Goal: Task Accomplishment & Management: Manage account settings

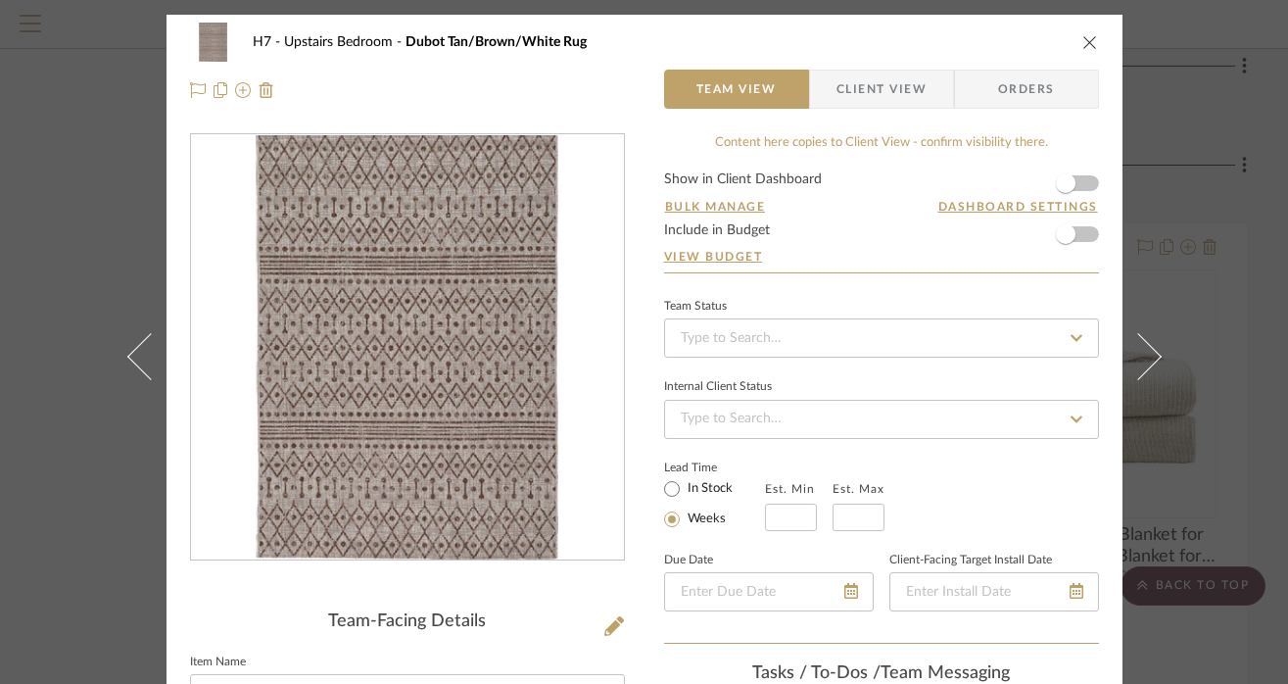
click at [1085, 39] on icon "close" at bounding box center [1091, 42] width 16 height 16
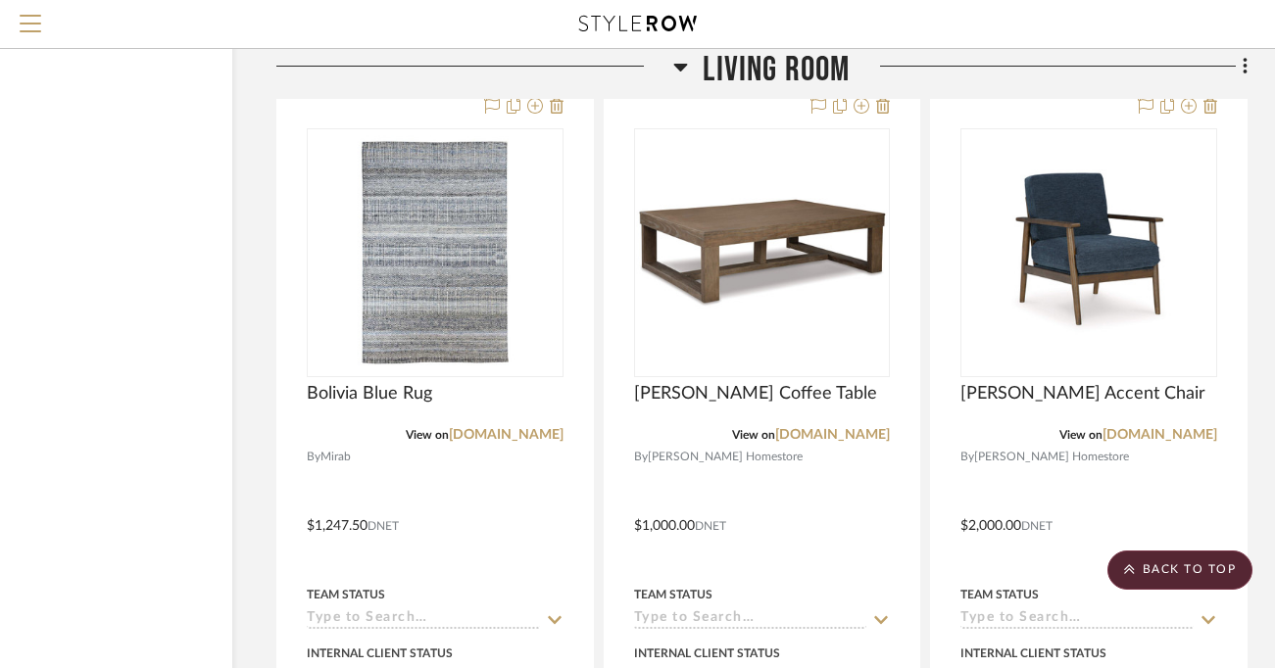
scroll to position [2498, 136]
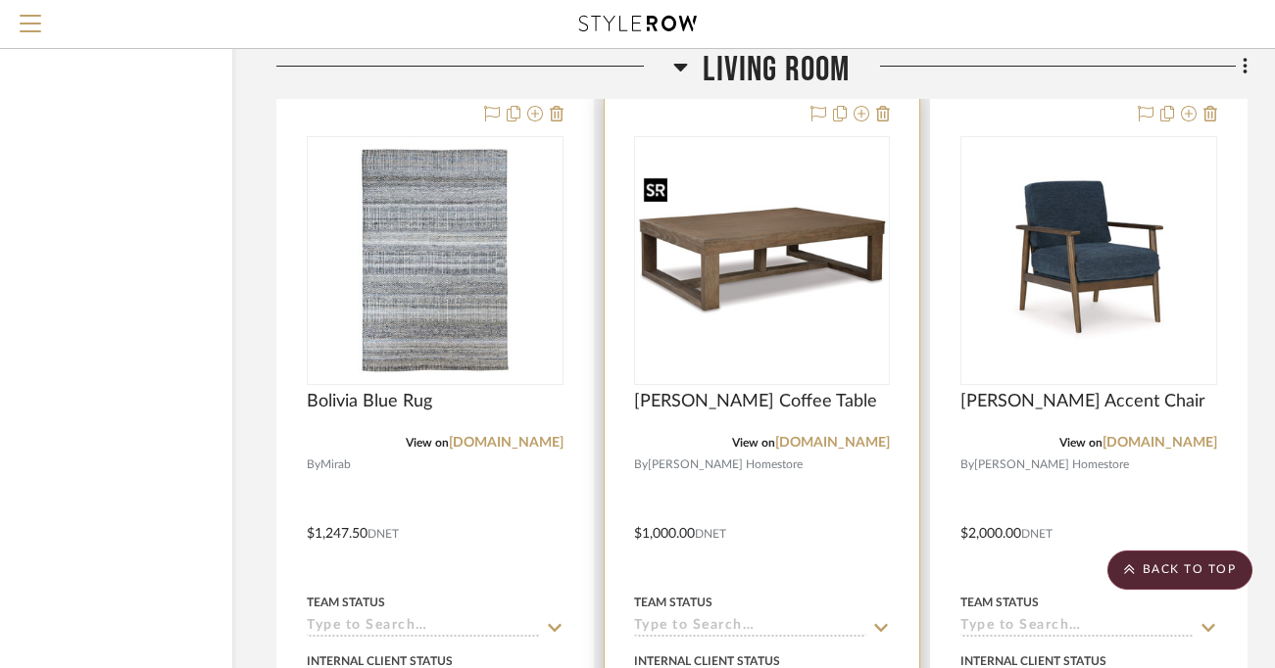
click at [798, 229] on img "0" at bounding box center [762, 260] width 253 height 179
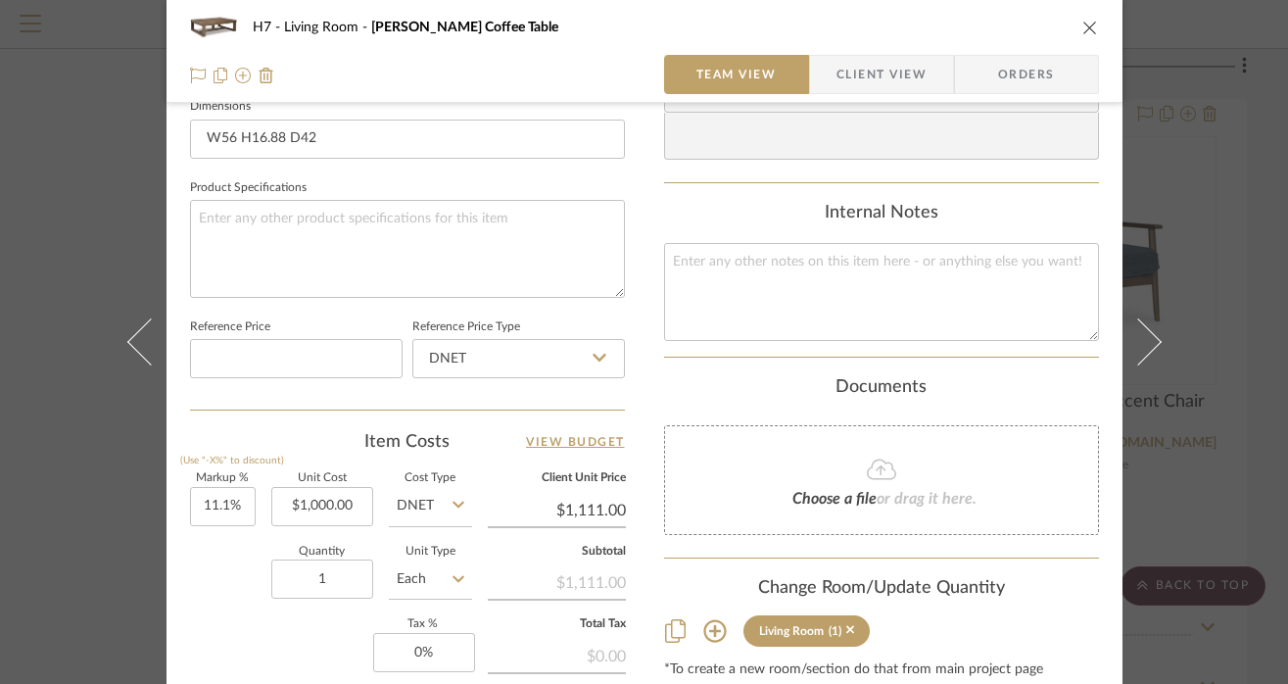
scroll to position [863, 0]
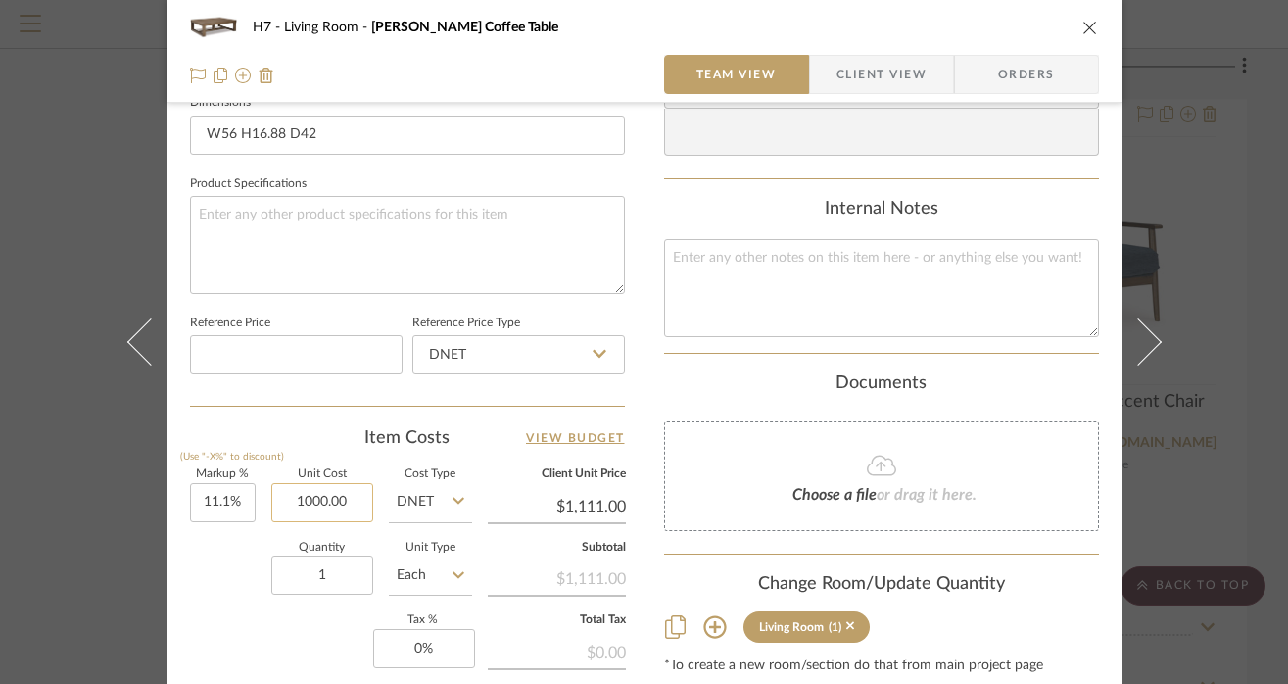
click at [339, 506] on input "1000.00" at bounding box center [322, 502] width 102 height 39
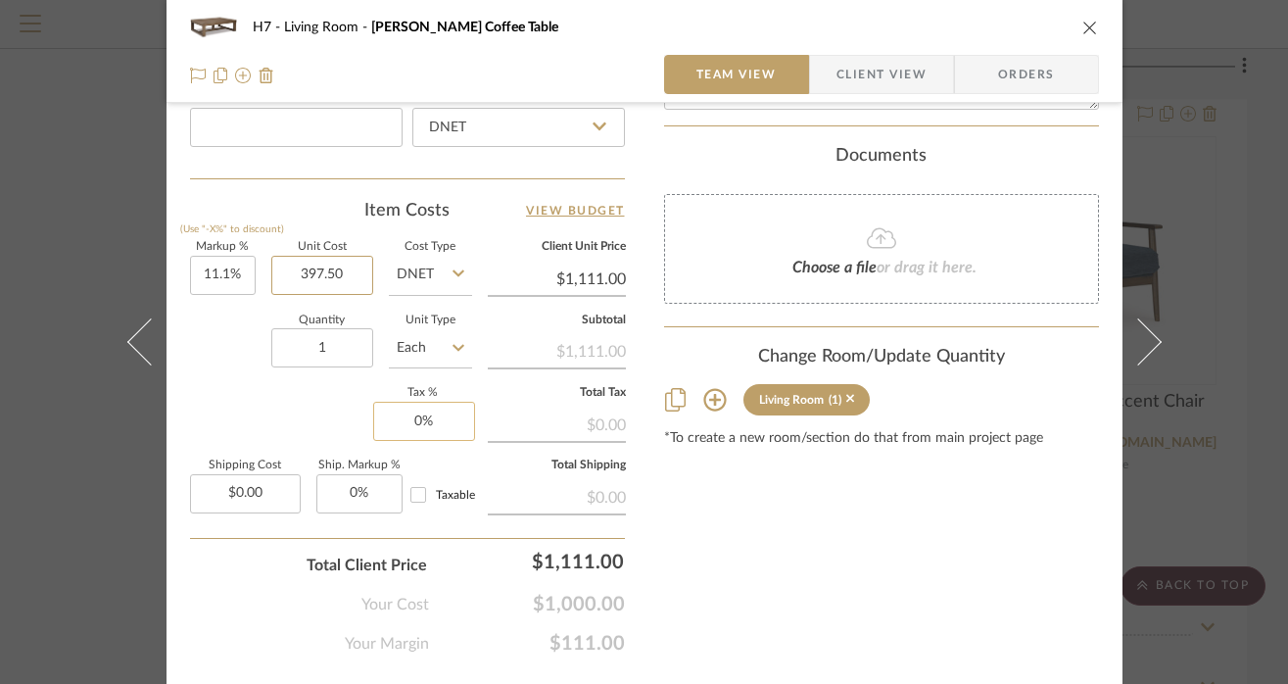
scroll to position [1098, 0]
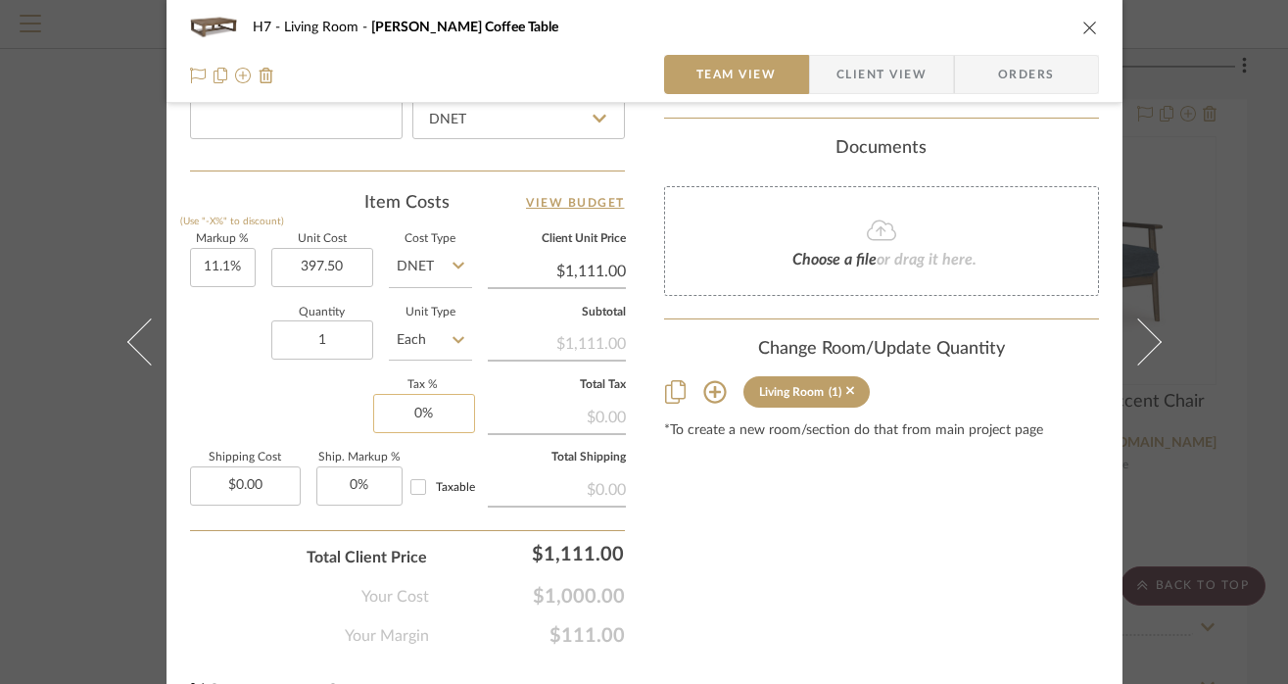
type input "$397.50"
type input "0"
click at [418, 410] on input "0" at bounding box center [424, 413] width 102 height 39
type input "$441.62"
click at [416, 410] on input "12.5" at bounding box center [424, 413] width 102 height 39
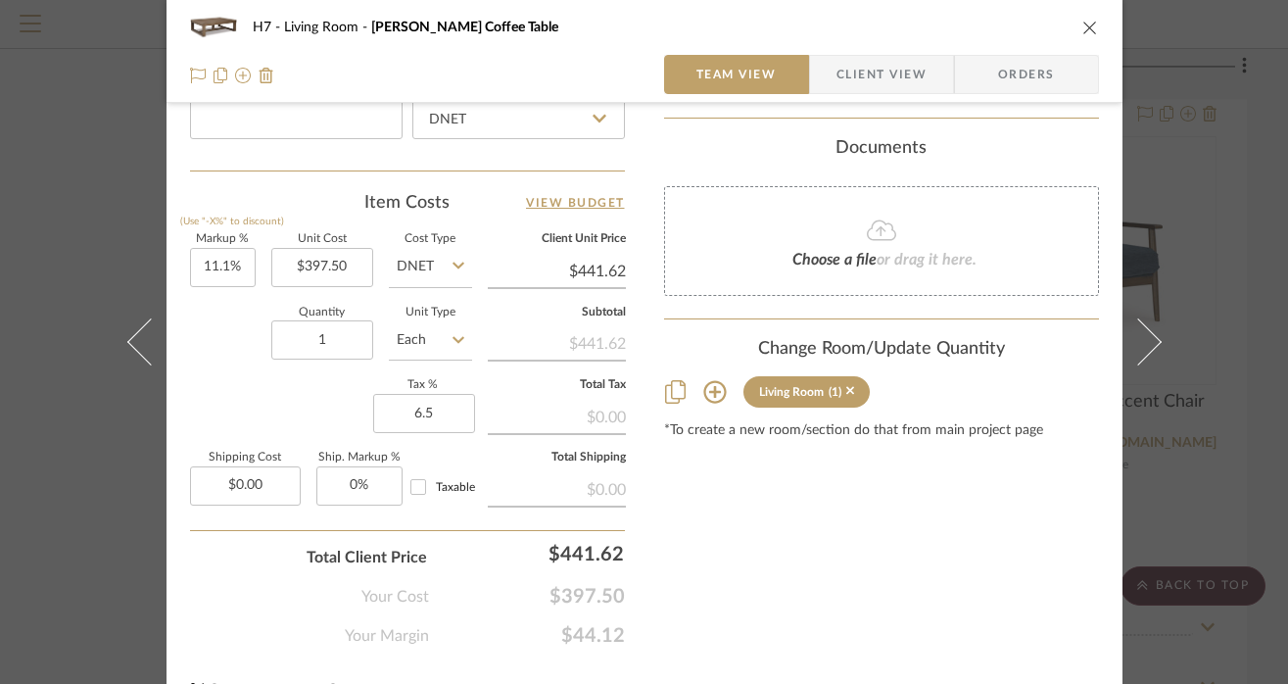
type input "6.5%"
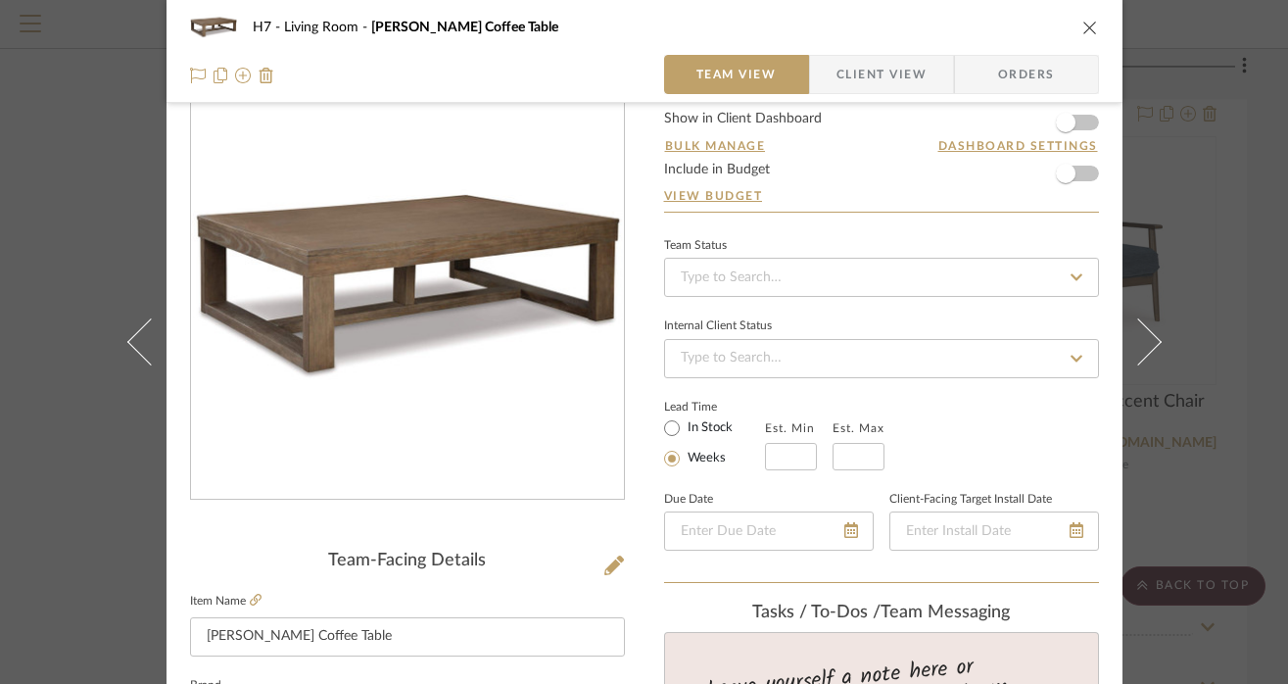
scroll to position [0, 0]
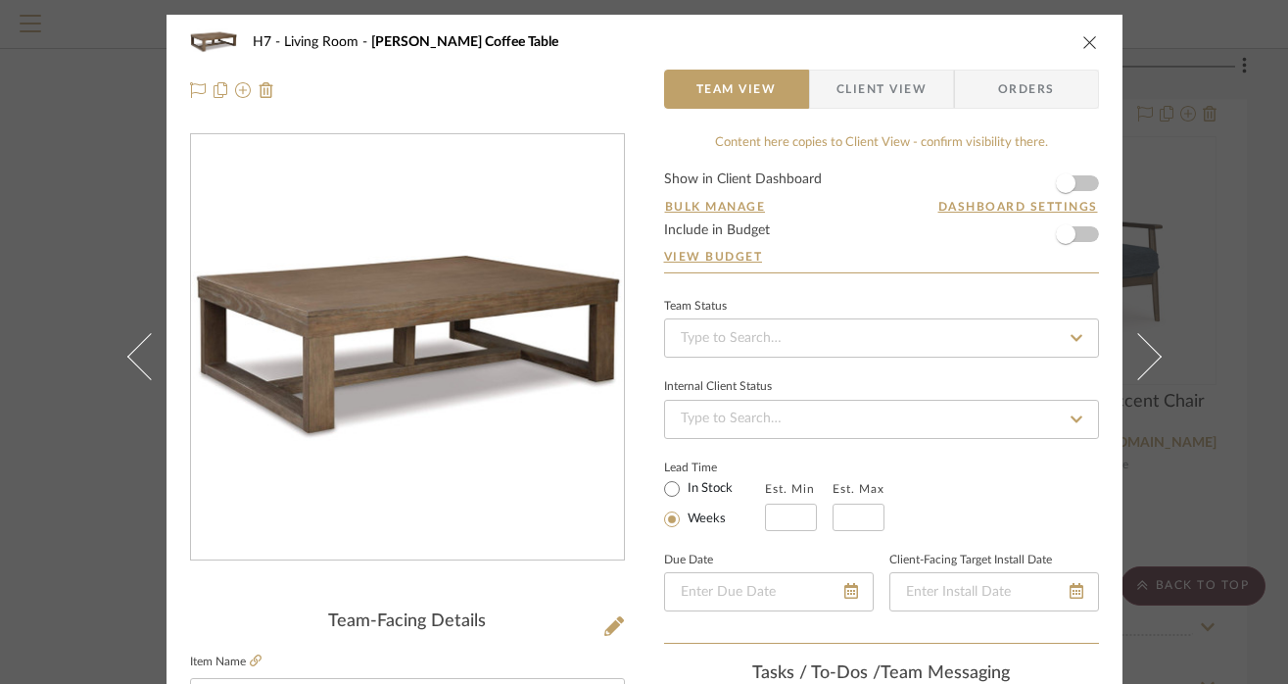
click at [1083, 49] on icon "close" at bounding box center [1091, 42] width 16 height 16
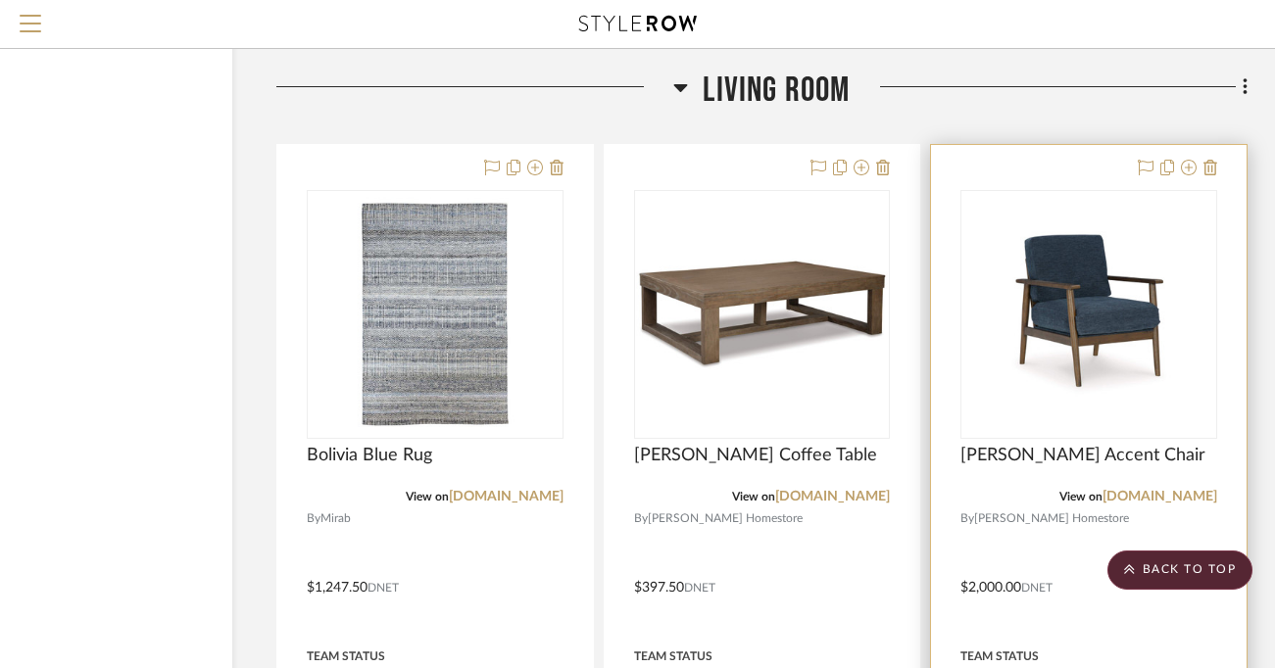
scroll to position [2435, 136]
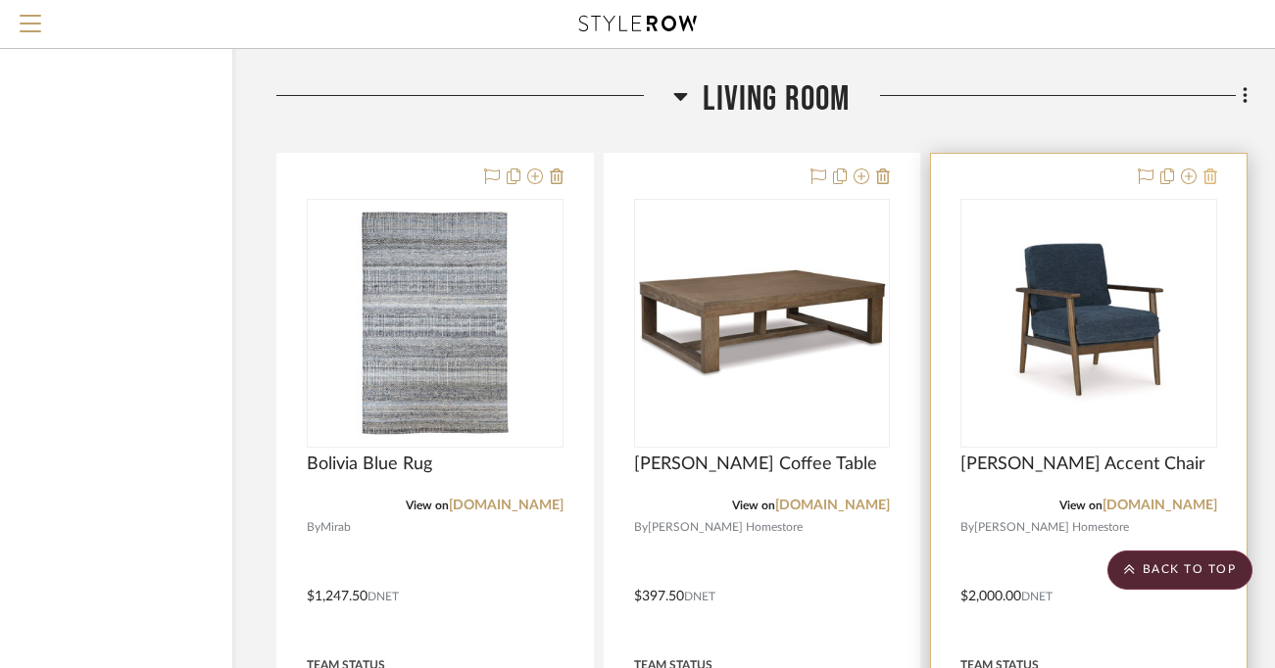
click at [1215, 178] on icon at bounding box center [1210, 177] width 14 height 16
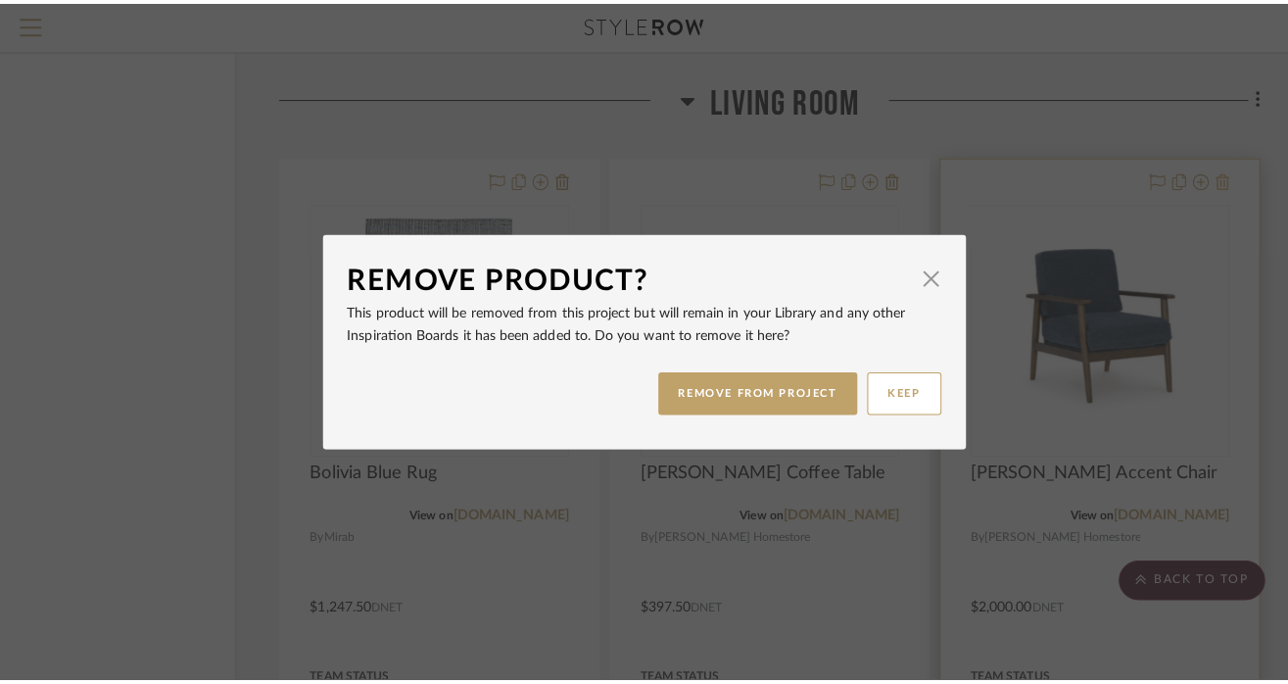
scroll to position [0, 0]
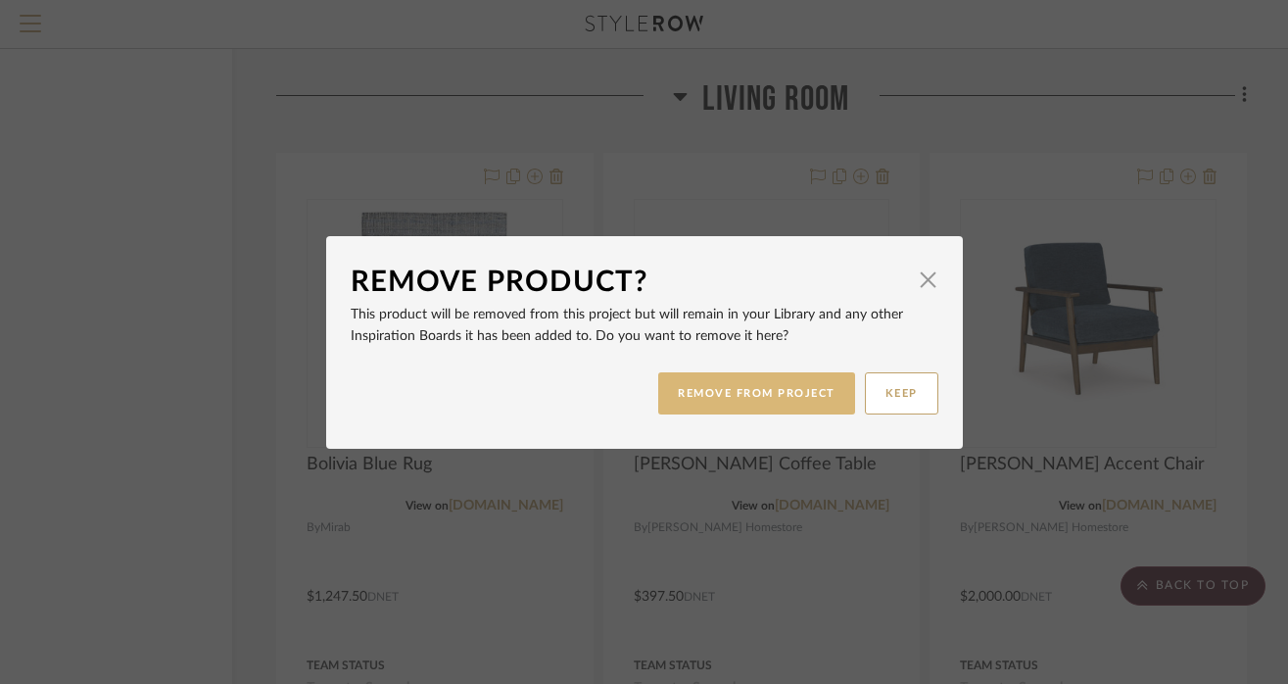
click at [786, 389] on button "REMOVE FROM PROJECT" at bounding box center [756, 393] width 197 height 42
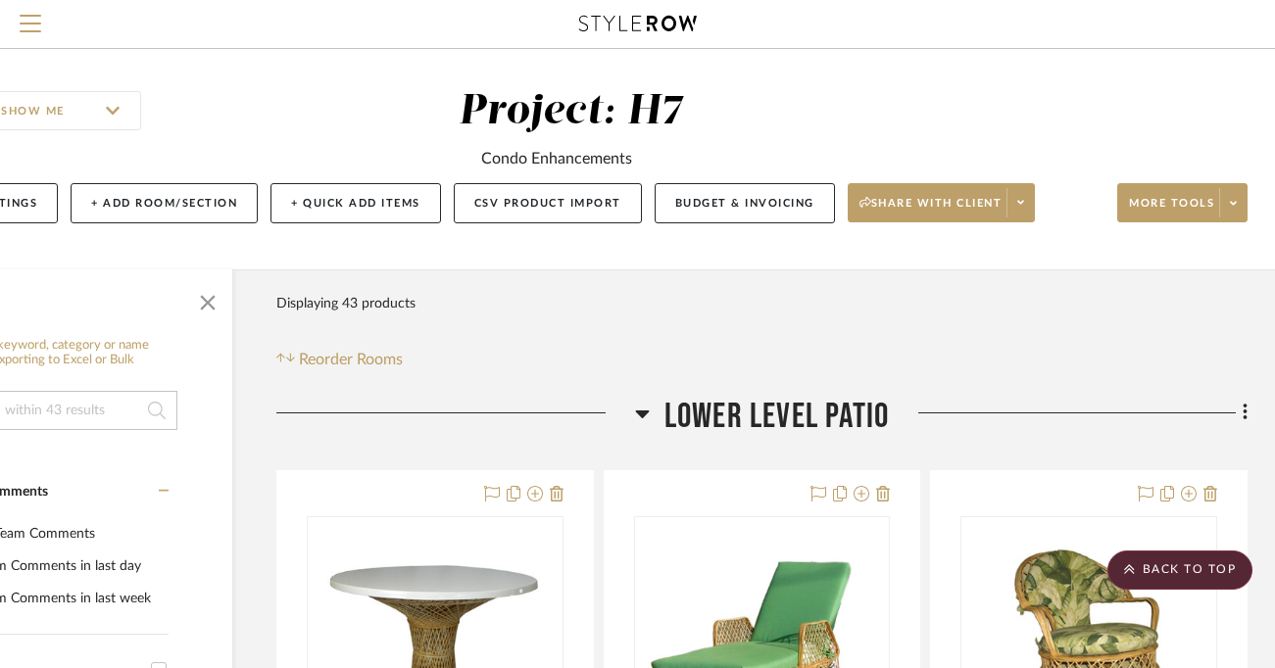
scroll to position [0, 136]
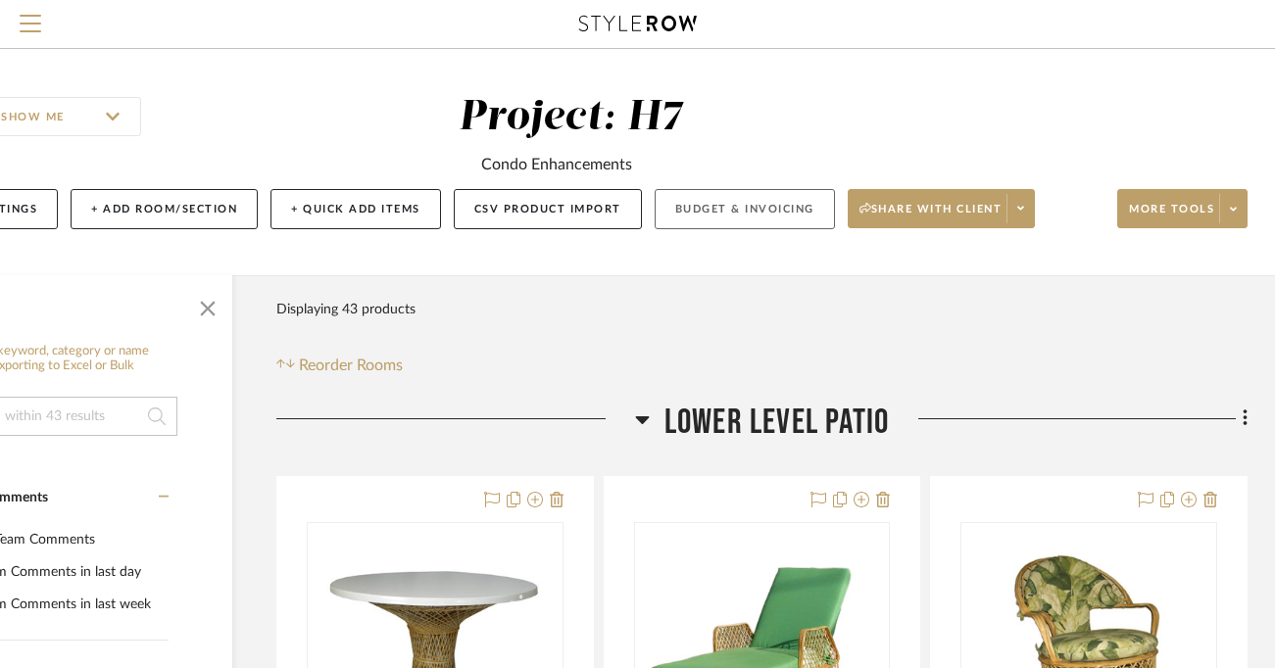
click at [703, 222] on button "Budget & Invoicing" at bounding box center [744, 209] width 180 height 40
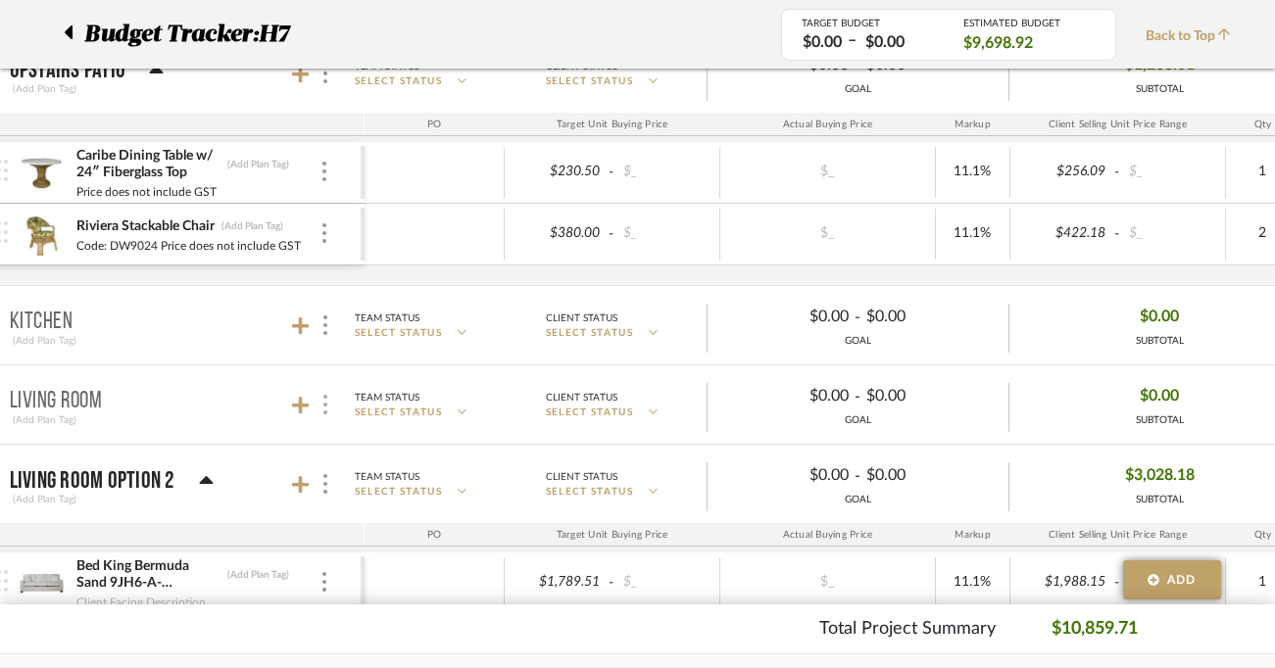
scroll to position [575, 73]
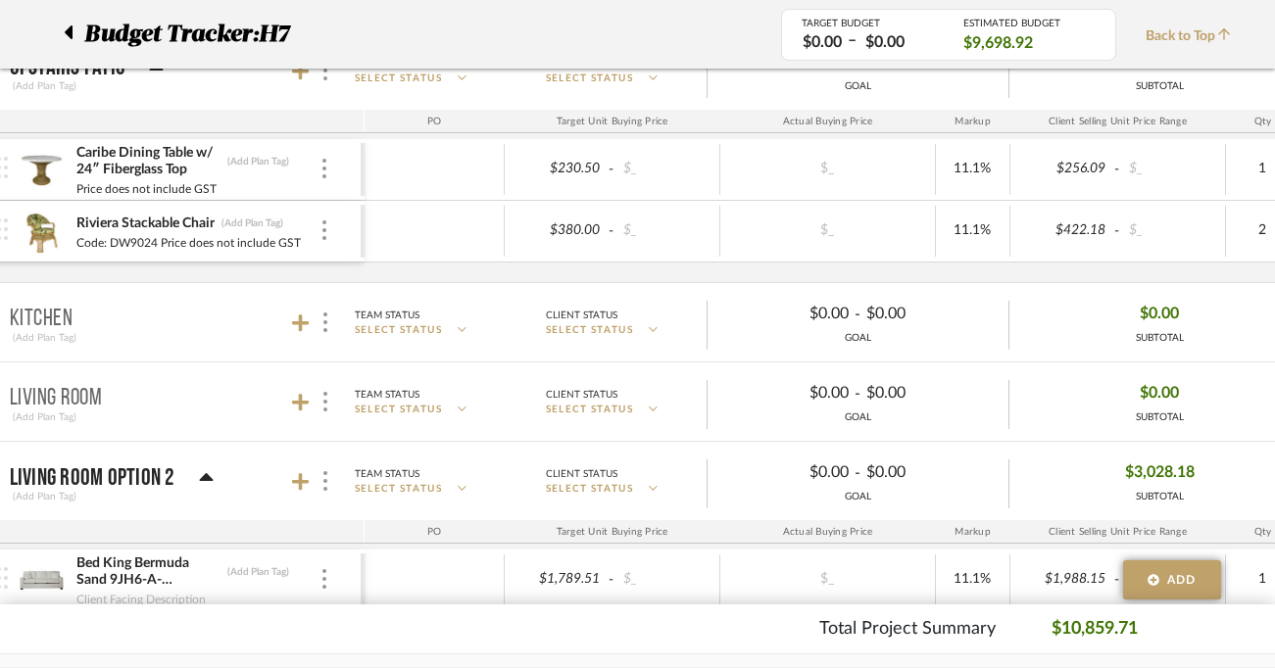
click at [254, 404] on mat-panel-title "Living Room (Add Plan Tag)" at bounding box center [182, 402] width 345 height 48
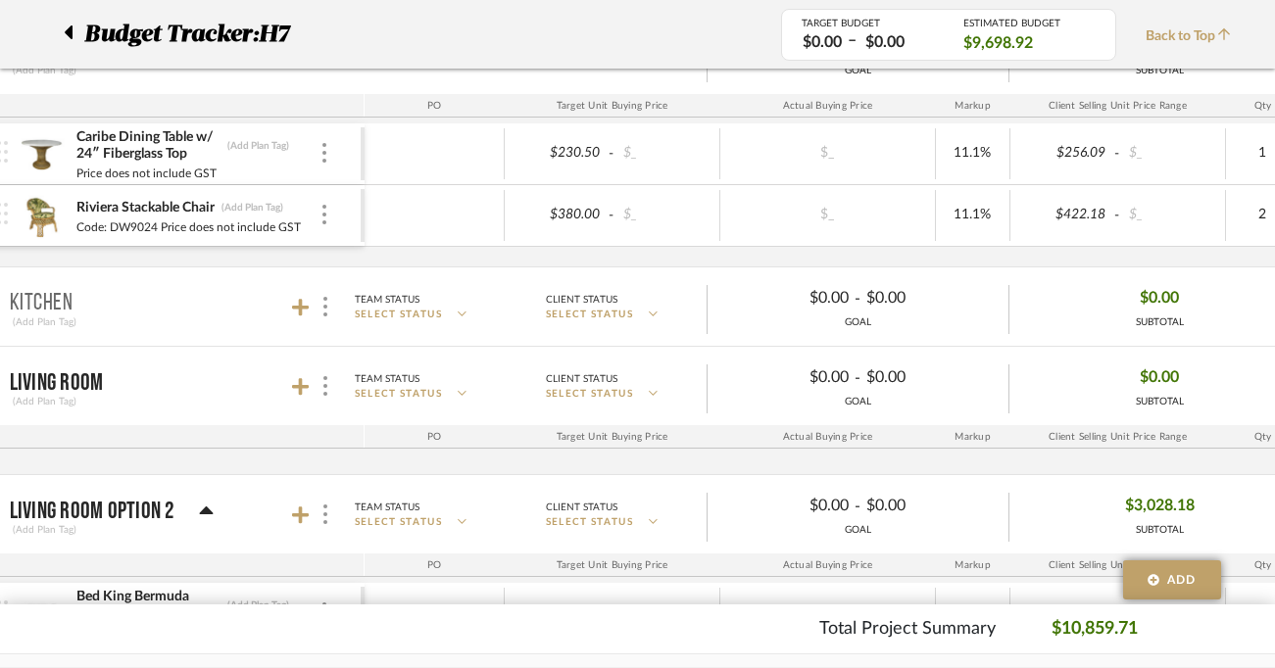
scroll to position [612, 73]
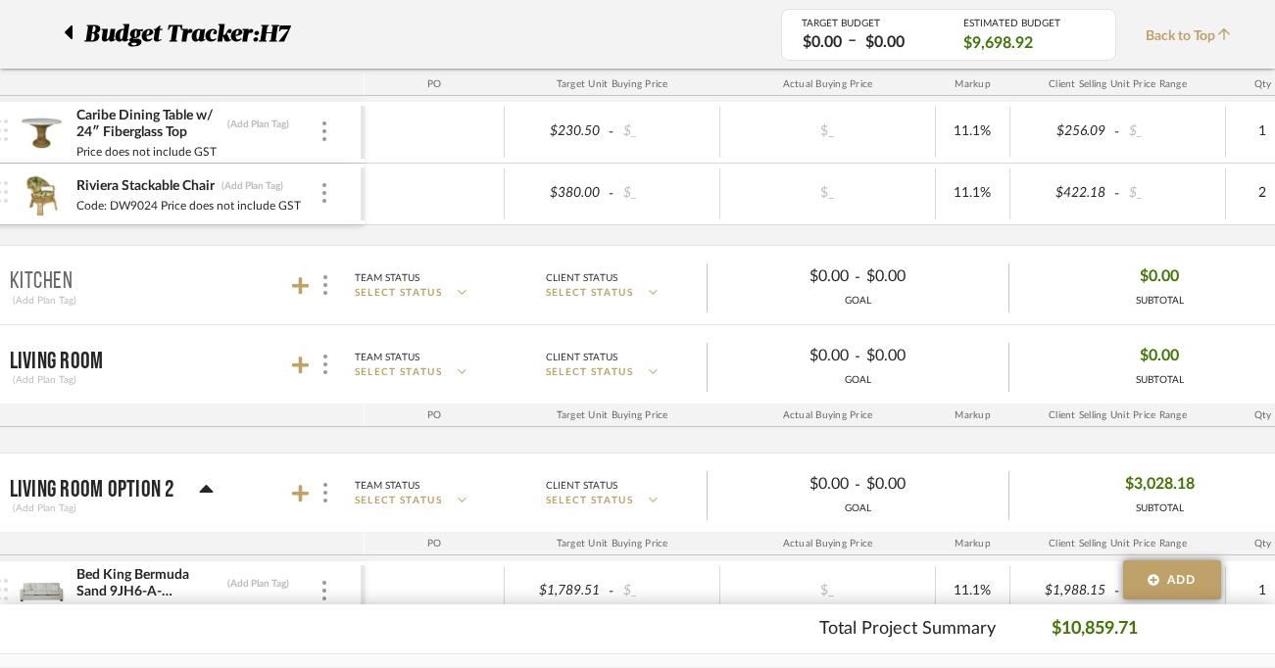
click at [206, 489] on icon at bounding box center [206, 489] width 14 height 8
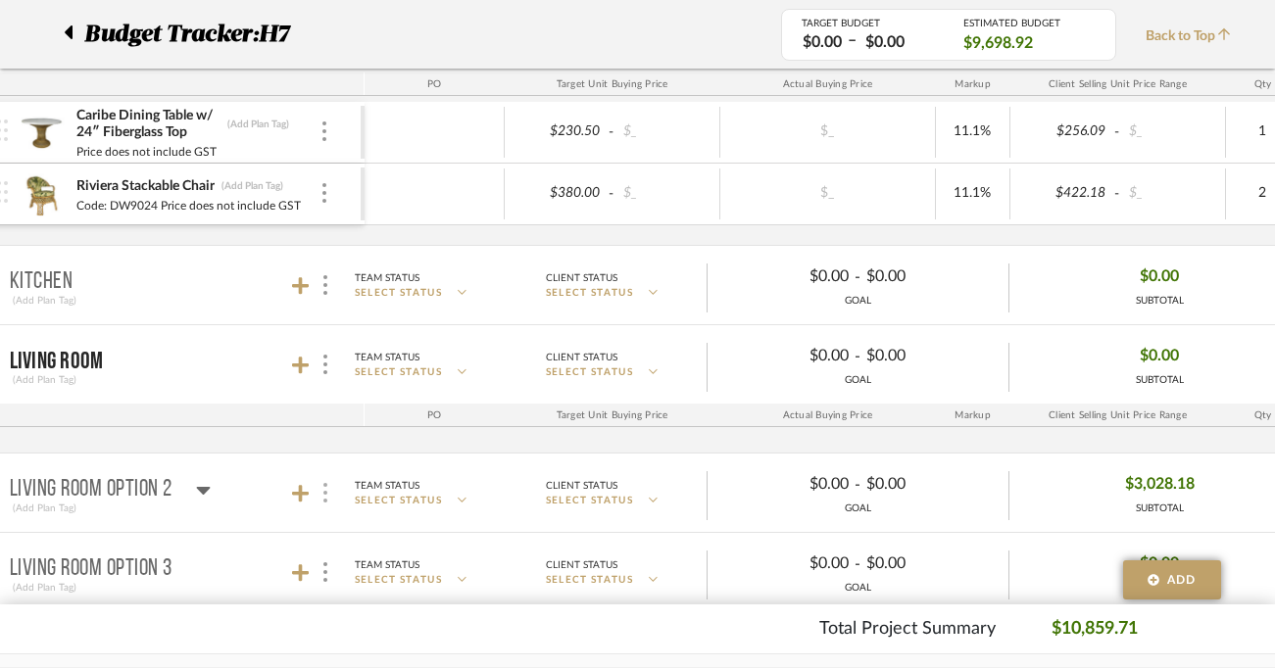
click at [322, 496] on div at bounding box center [324, 493] width 21 height 26
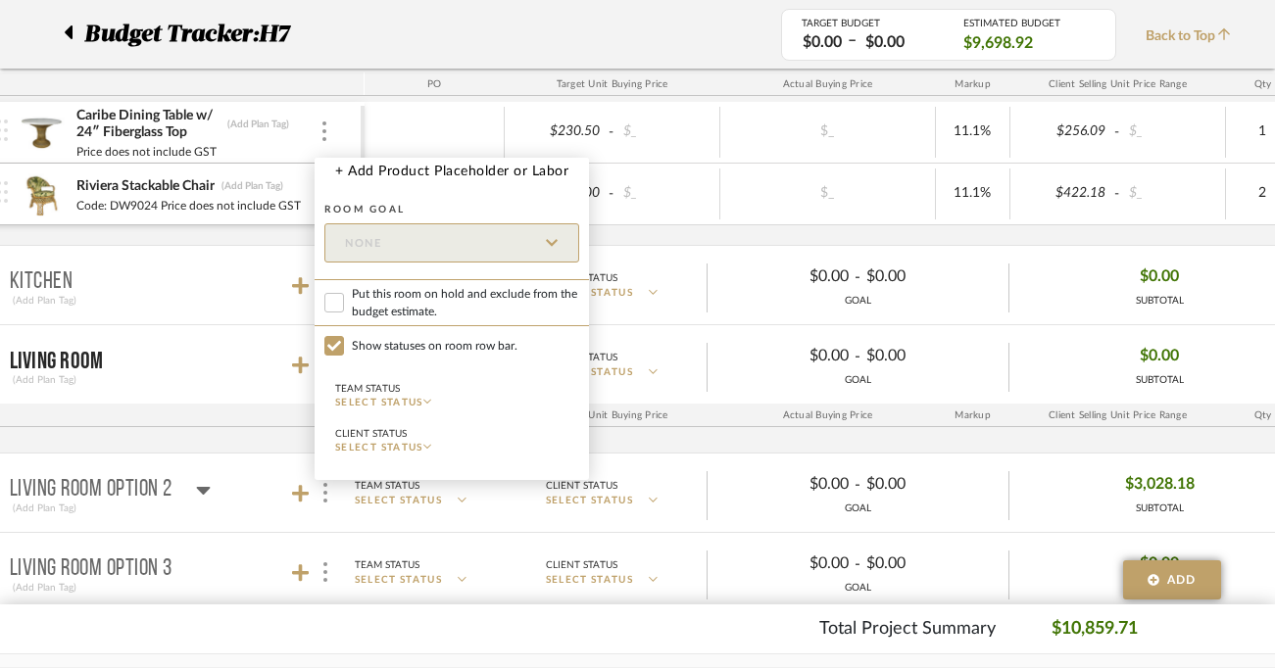
click at [394, 297] on span "Put this room on hold and exclude from the budget estimate." at bounding box center [465, 302] width 227 height 35
click at [344, 297] on input "Put this room on hold and exclude from the budget estimate." at bounding box center [334, 303] width 20 height 20
checkbox input "true"
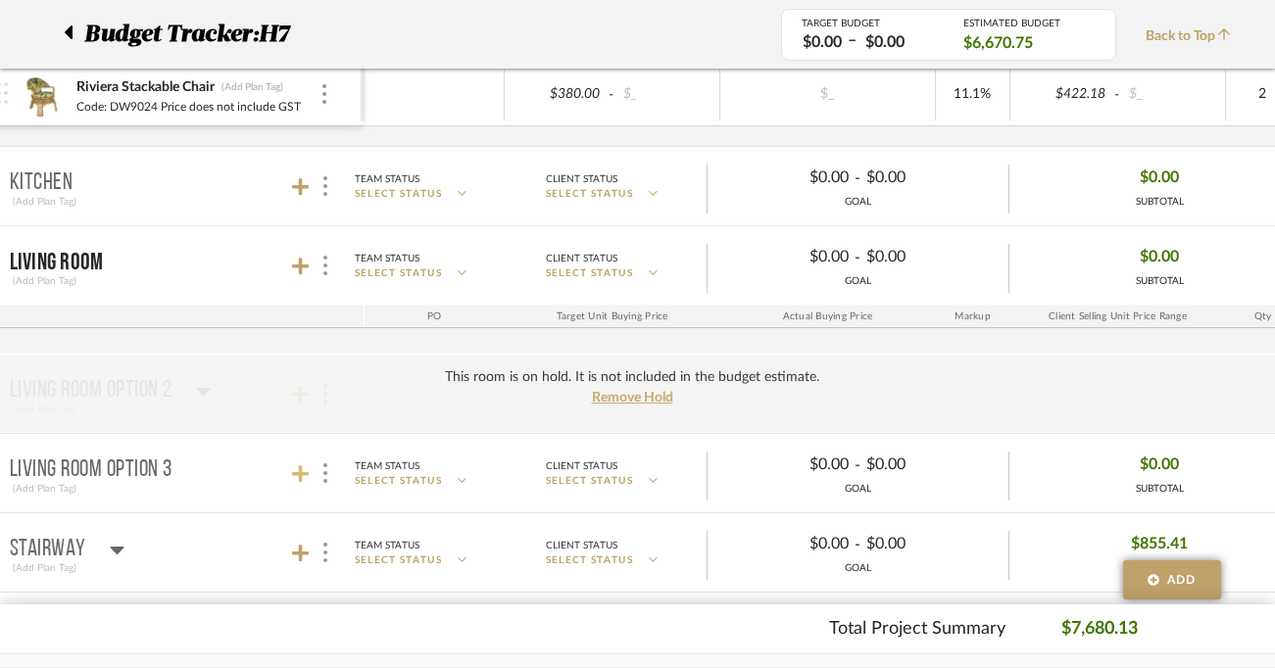
click at [305, 482] on icon at bounding box center [301, 474] width 18 height 20
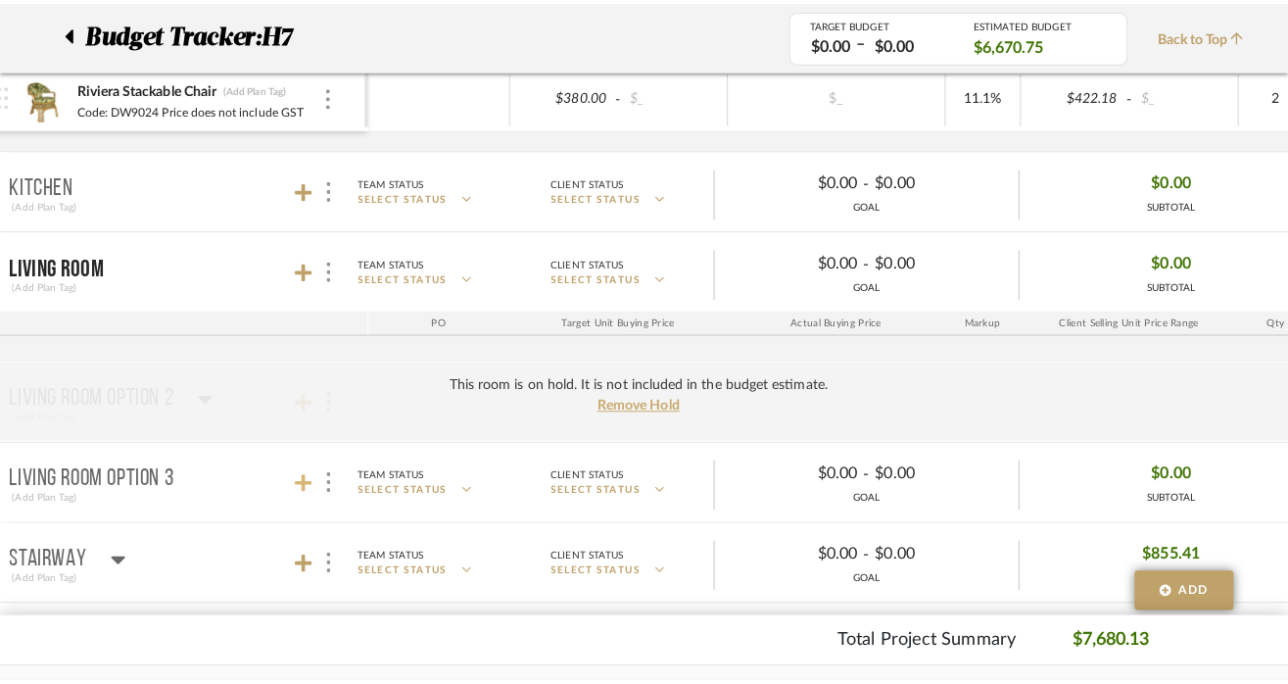
scroll to position [0, 0]
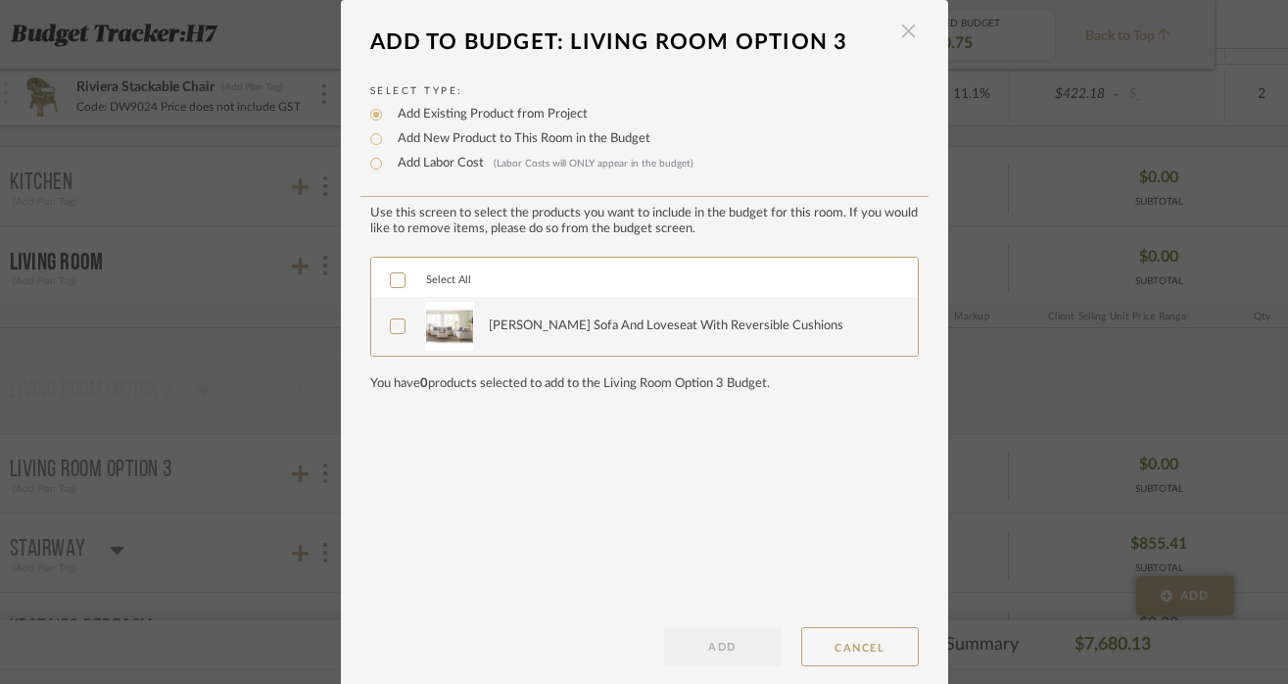
click at [901, 38] on span "button" at bounding box center [909, 31] width 39 height 39
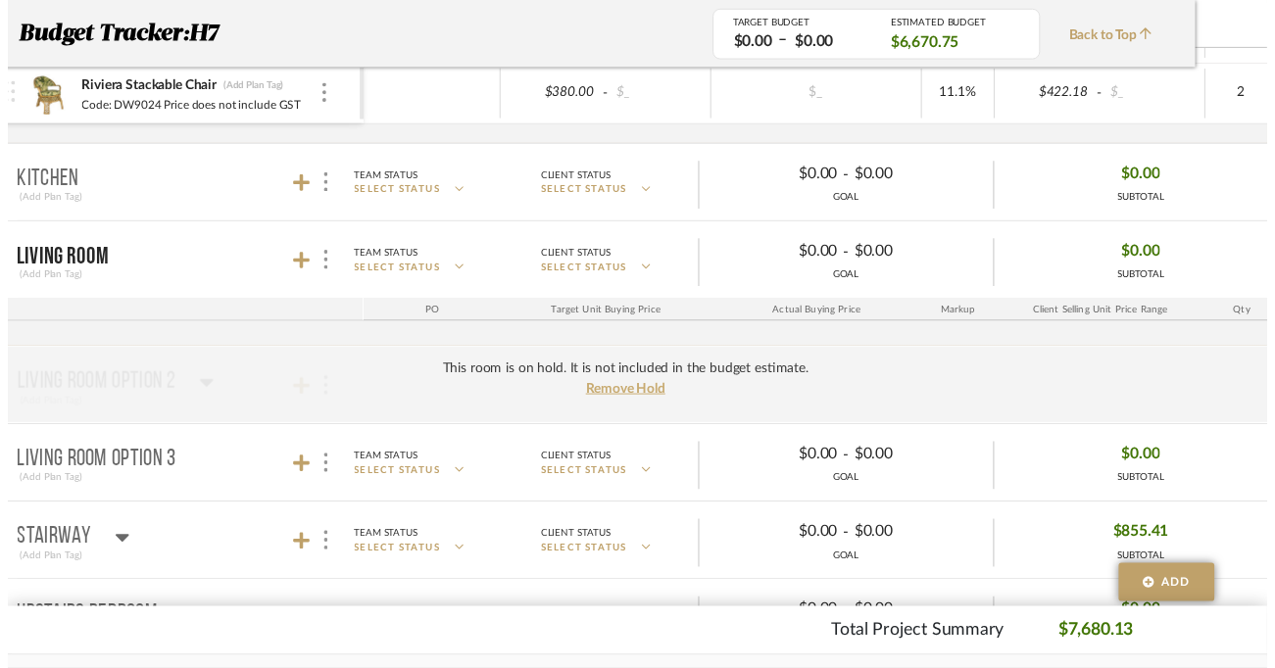
scroll to position [711, 73]
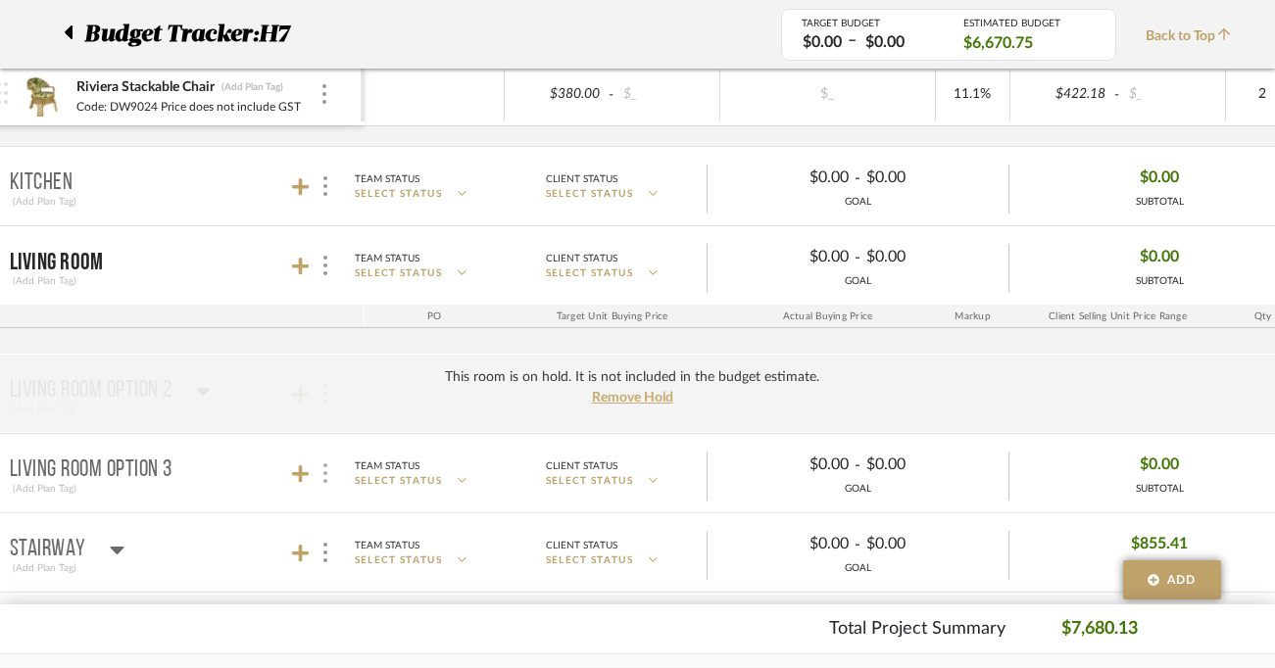
click at [324, 476] on img at bounding box center [325, 473] width 4 height 20
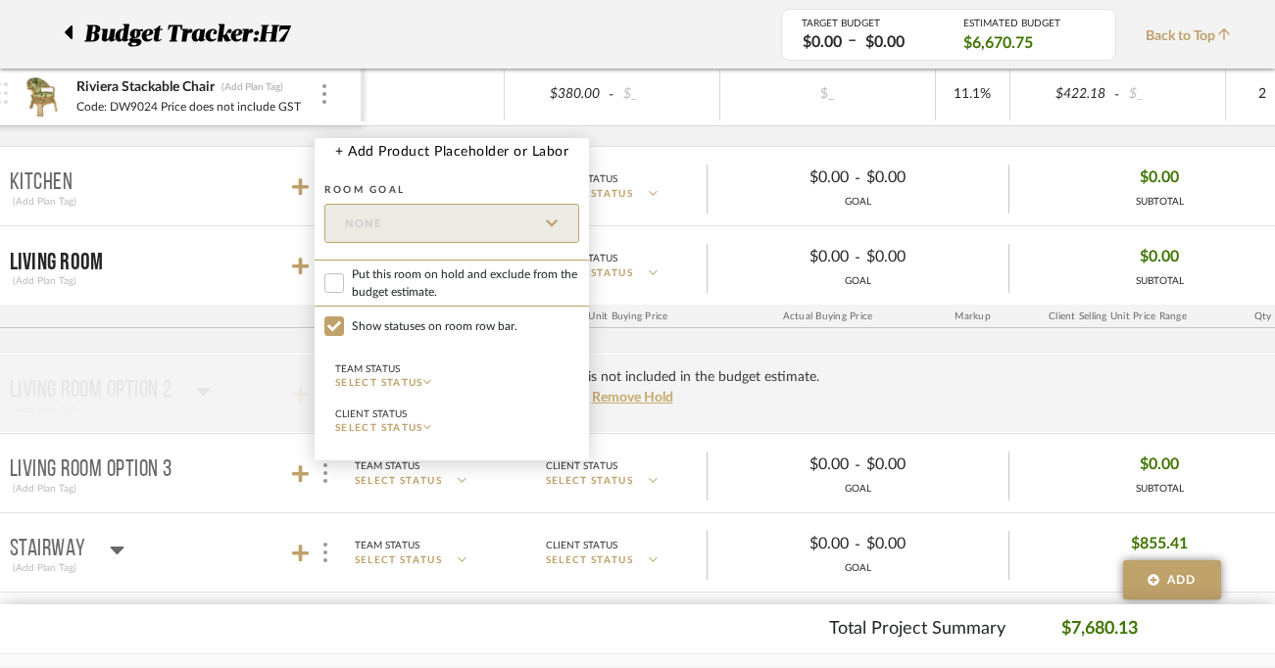
click at [384, 287] on span "Put this room on hold and exclude from the budget estimate." at bounding box center [465, 282] width 227 height 35
click at [344, 287] on input "Put this room on hold and exclude from the budget estimate." at bounding box center [334, 283] width 20 height 20
checkbox input "true"
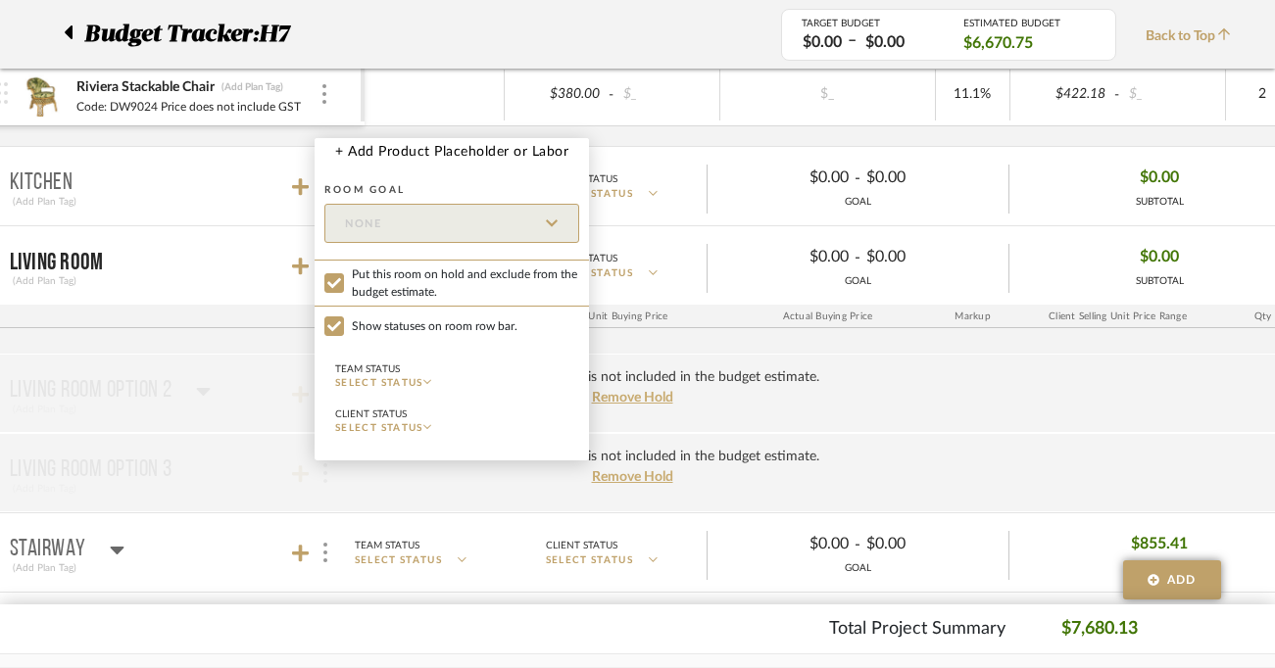
click at [376, 325] on span "Show statuses on room row bar." at bounding box center [435, 326] width 166 height 18
click at [344, 325] on input "Show statuses on room row bar." at bounding box center [334, 326] width 20 height 20
checkbox input "false"
click at [266, 504] on div at bounding box center [637, 334] width 1275 height 668
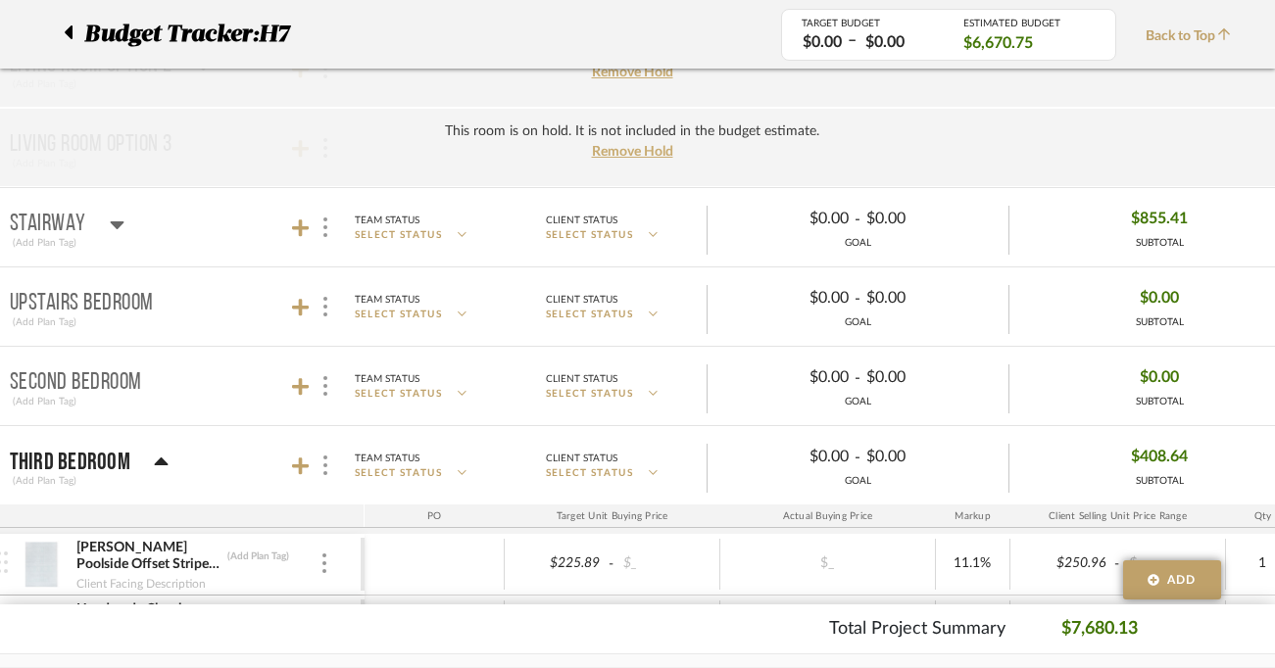
scroll to position [1052, 73]
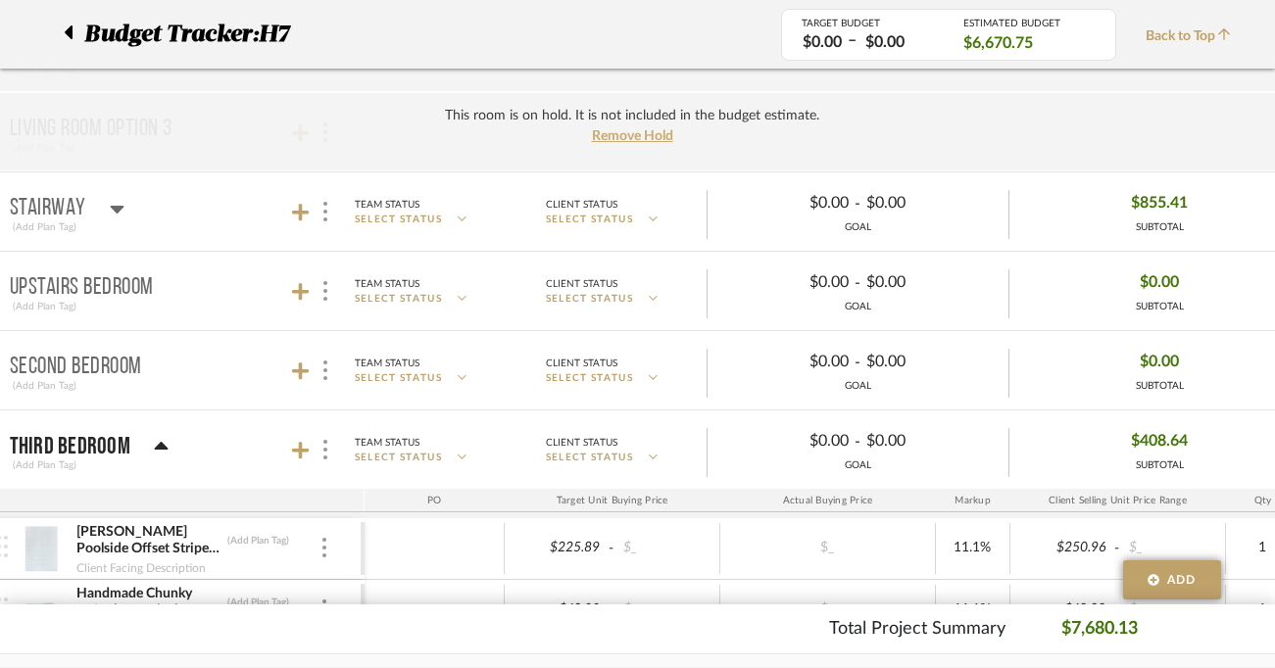
click at [220, 231] on mat-panel-title "Stairway (Add Plan Tag)" at bounding box center [182, 212] width 345 height 48
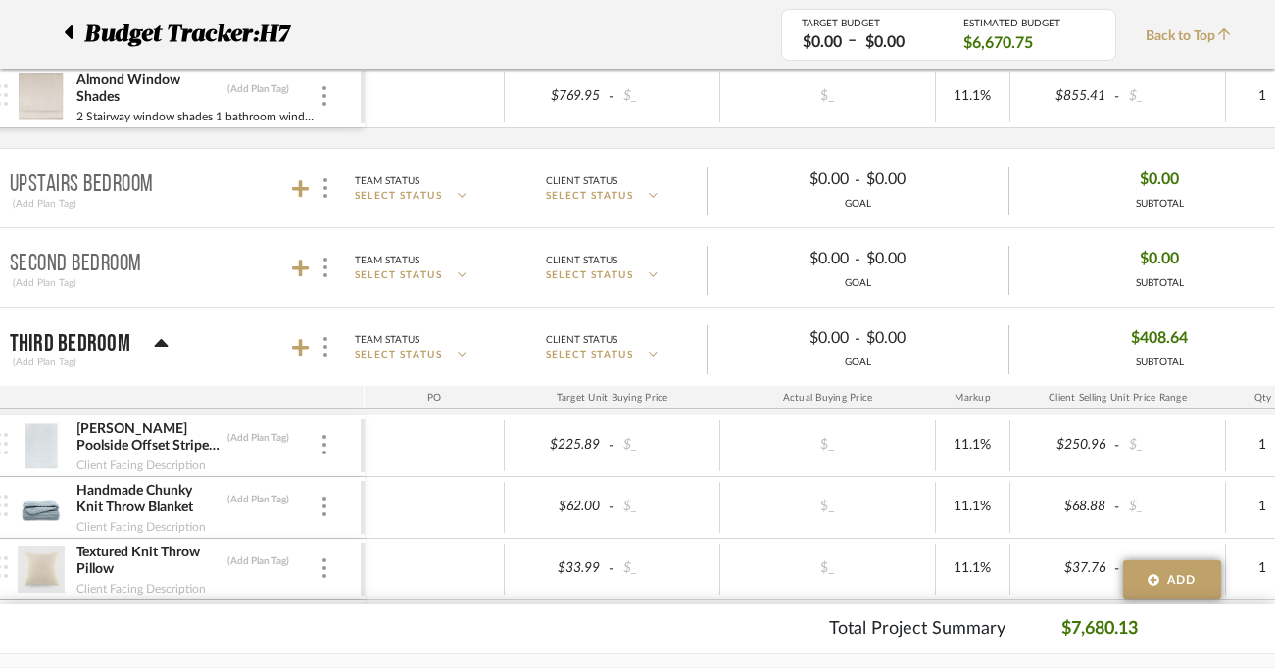
scroll to position [1264, 73]
click at [212, 201] on mat-panel-title "Upstairs Bedroom (Add Plan Tag)" at bounding box center [182, 191] width 345 height 48
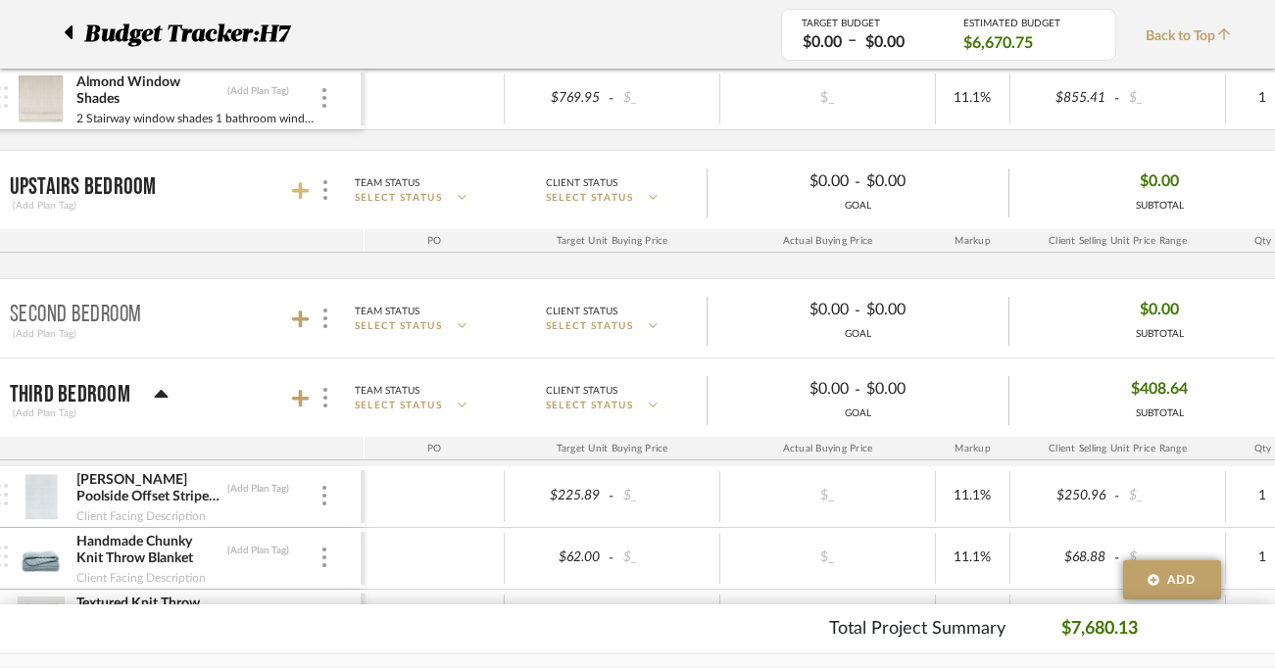
click at [302, 188] on icon at bounding box center [301, 191] width 18 height 20
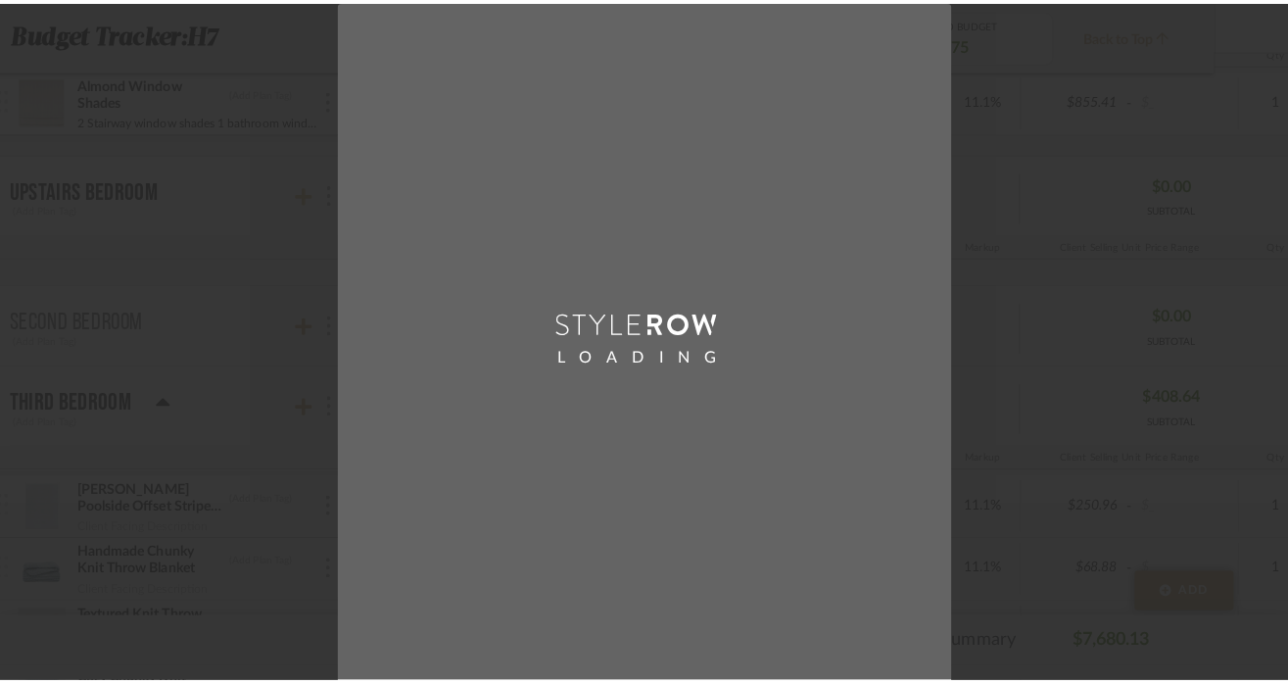
scroll to position [0, 0]
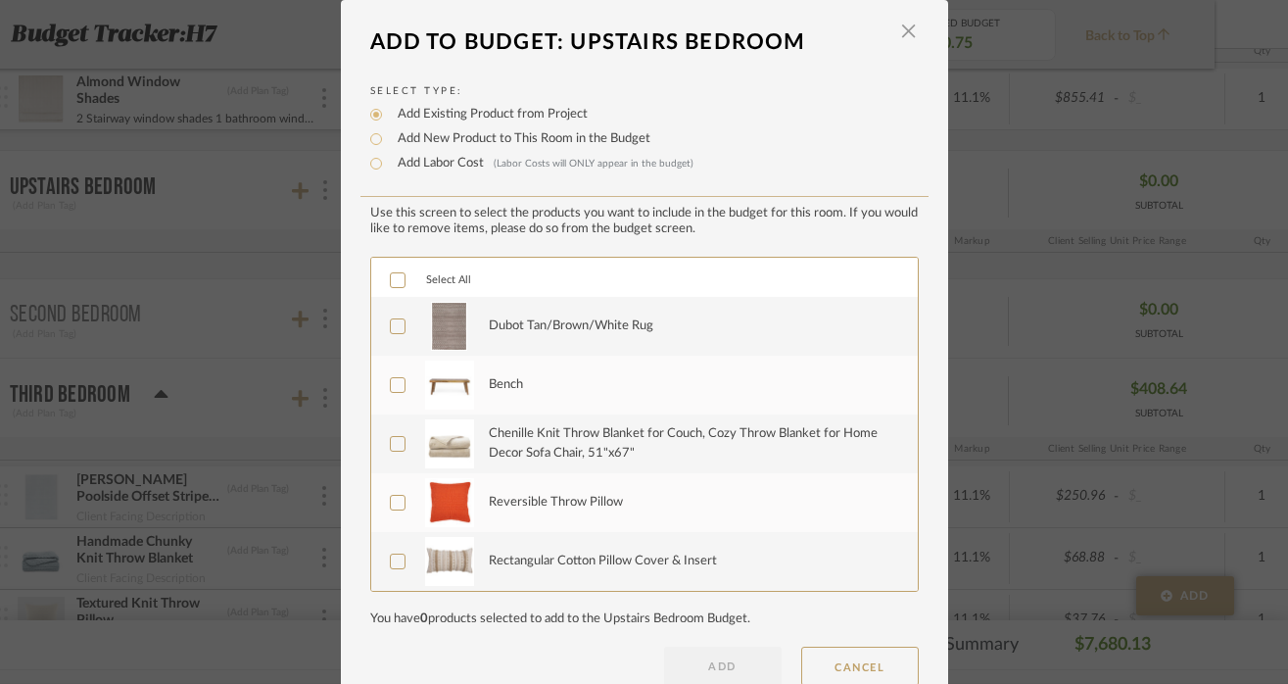
click at [524, 328] on div "Dubot Tan/Brown/White Rug" at bounding box center [571, 326] width 165 height 20
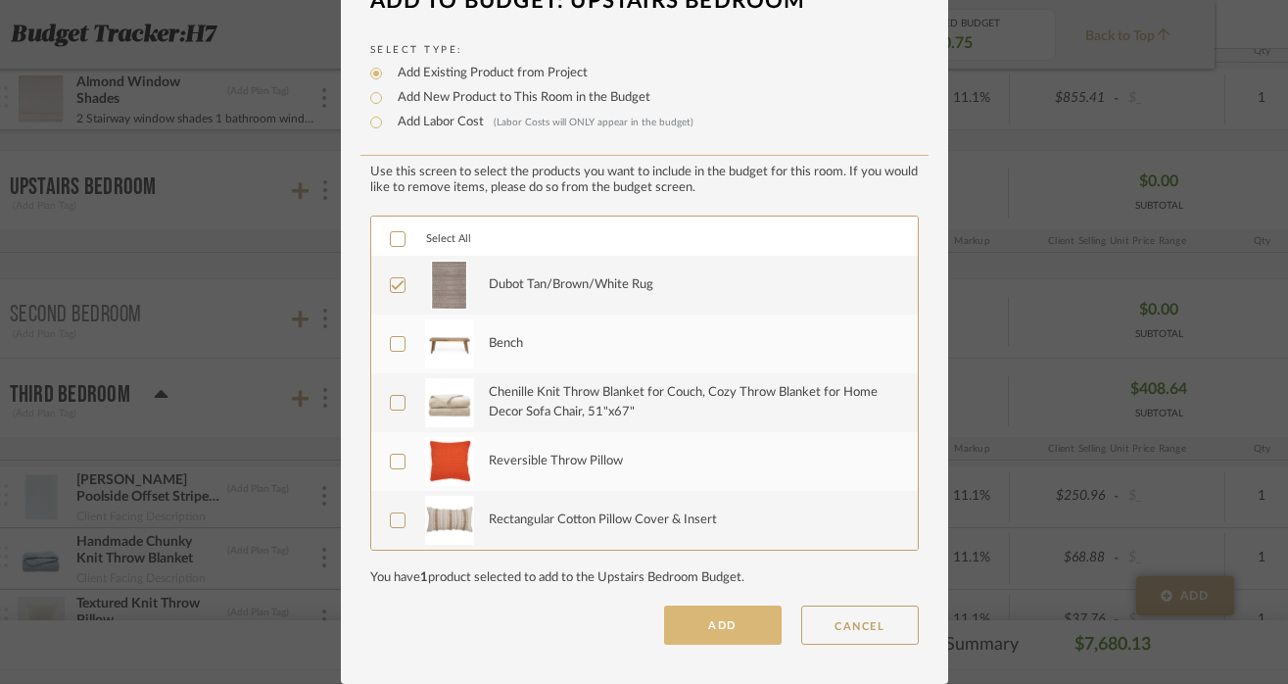
click at [708, 639] on button "ADD" at bounding box center [723, 624] width 118 height 39
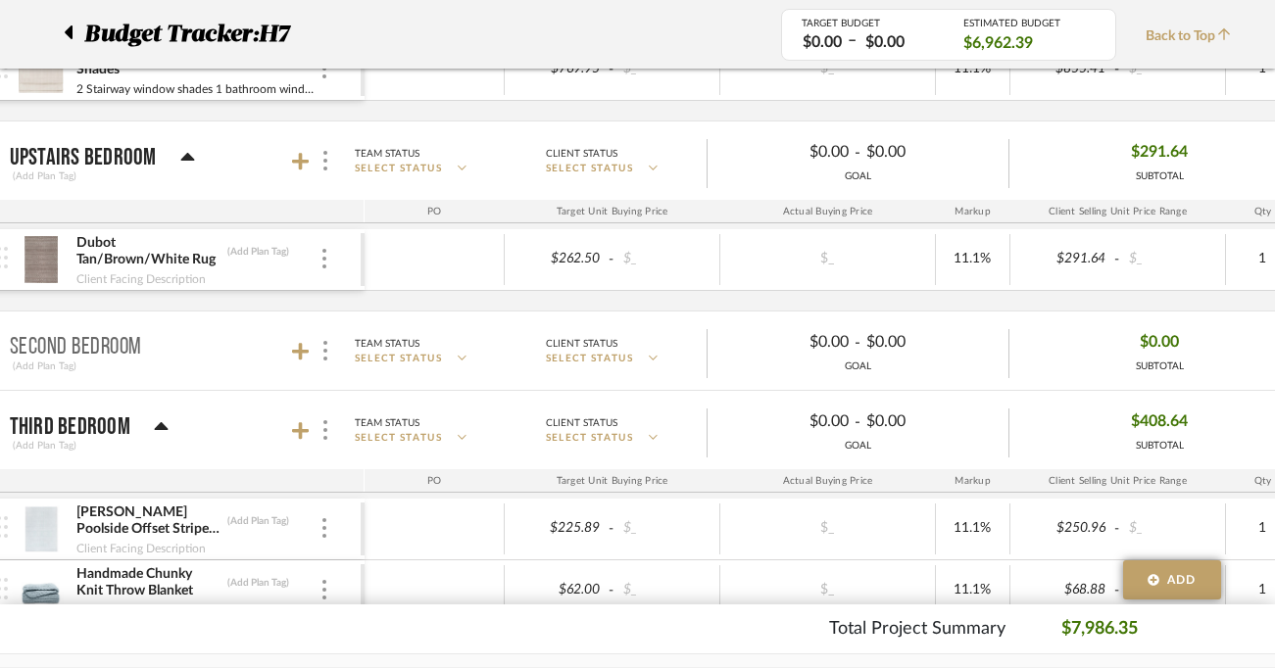
scroll to position [1306, 73]
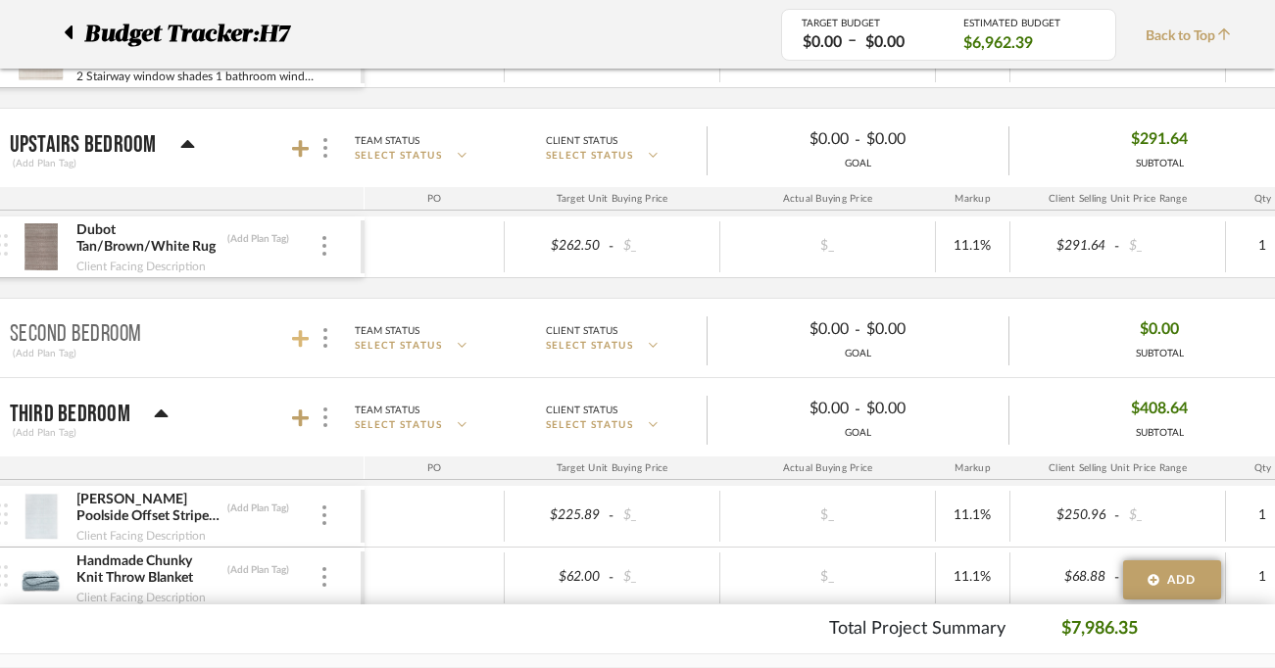
click at [300, 338] on icon at bounding box center [301, 339] width 18 height 18
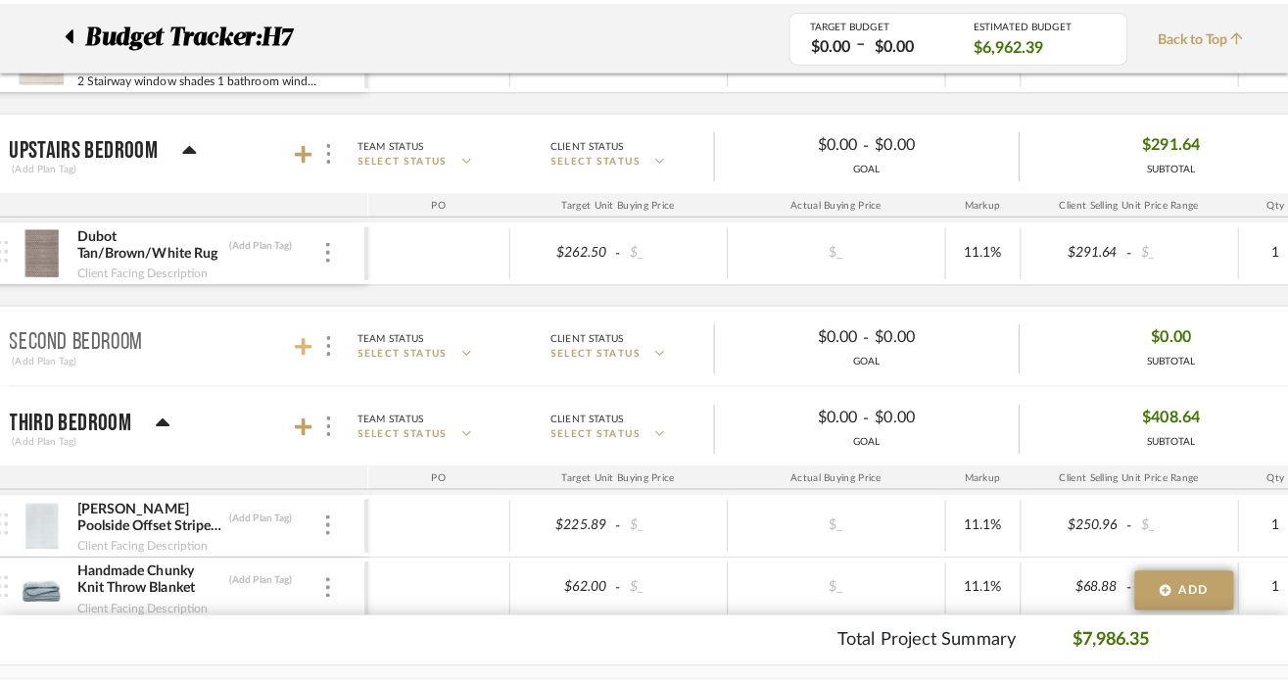
scroll to position [0, 0]
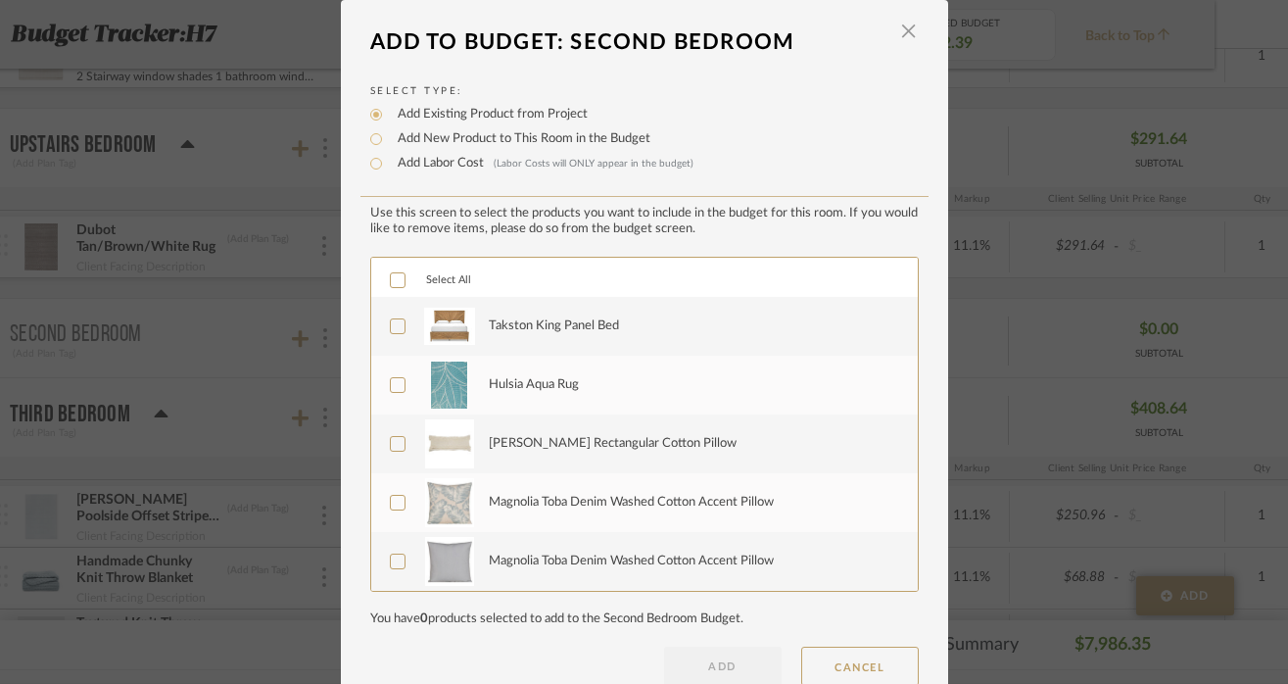
click at [500, 398] on div "Hulsia Aqua Rug" at bounding box center [692, 385] width 407 height 49
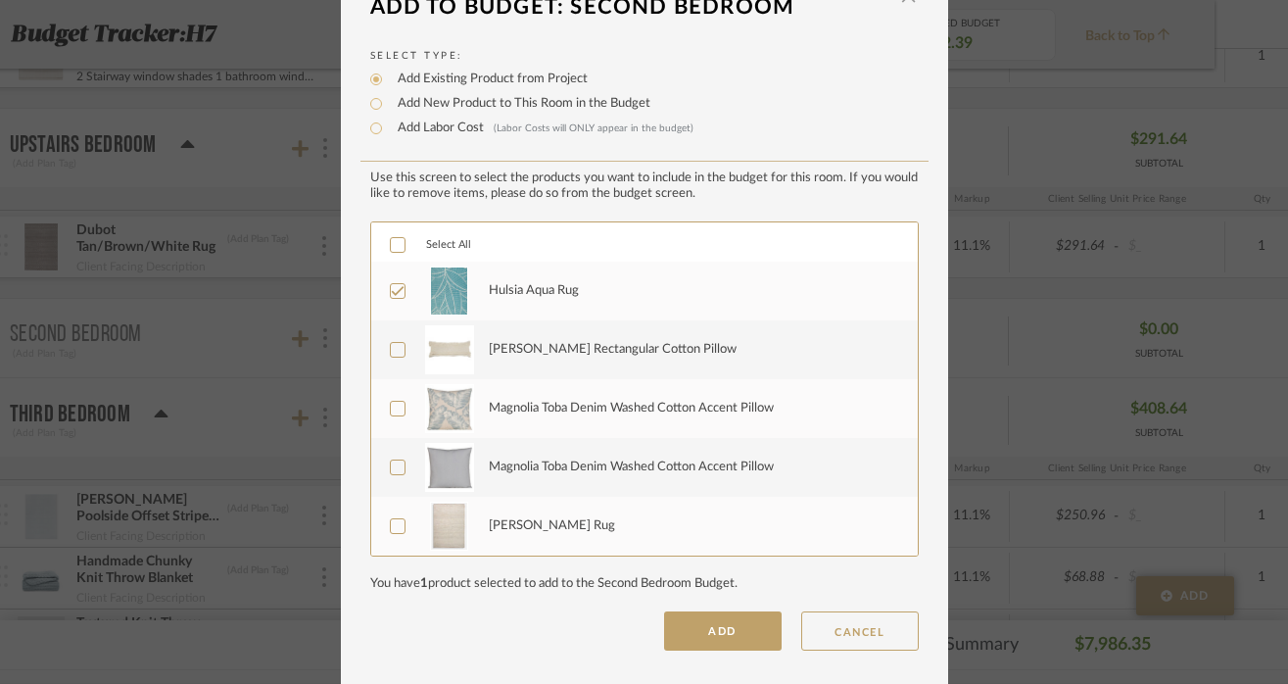
scroll to position [44, 0]
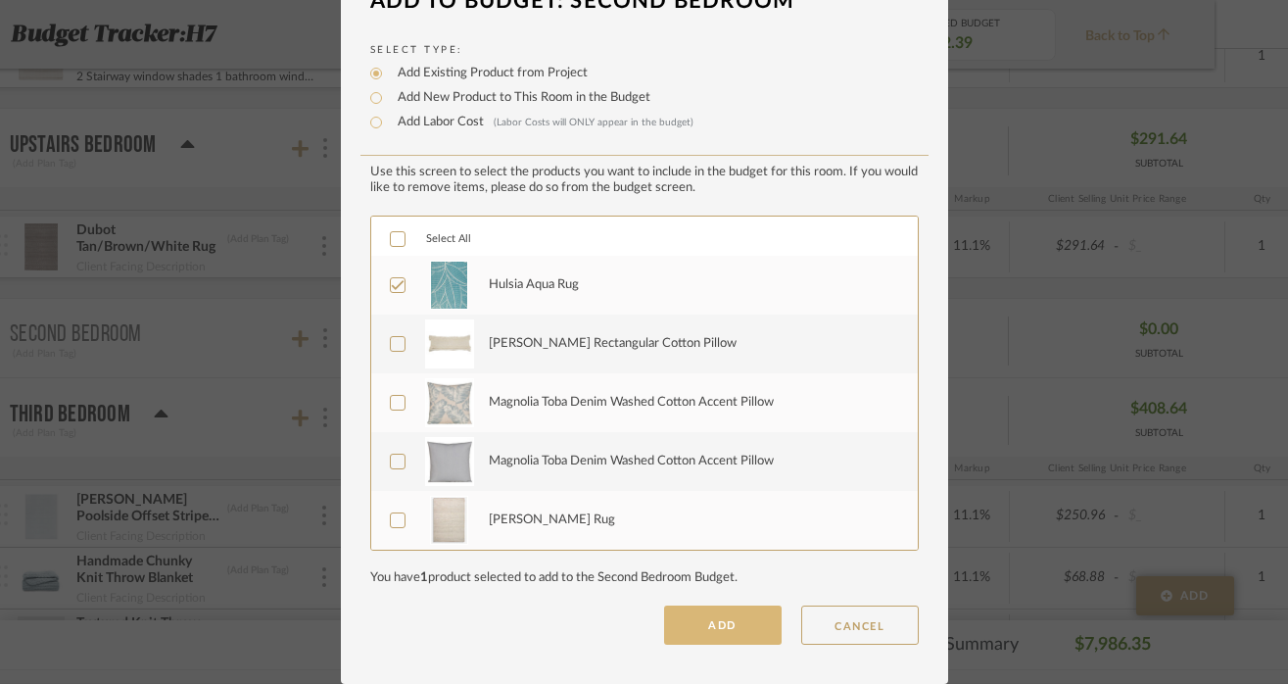
click at [696, 614] on button "ADD" at bounding box center [723, 624] width 118 height 39
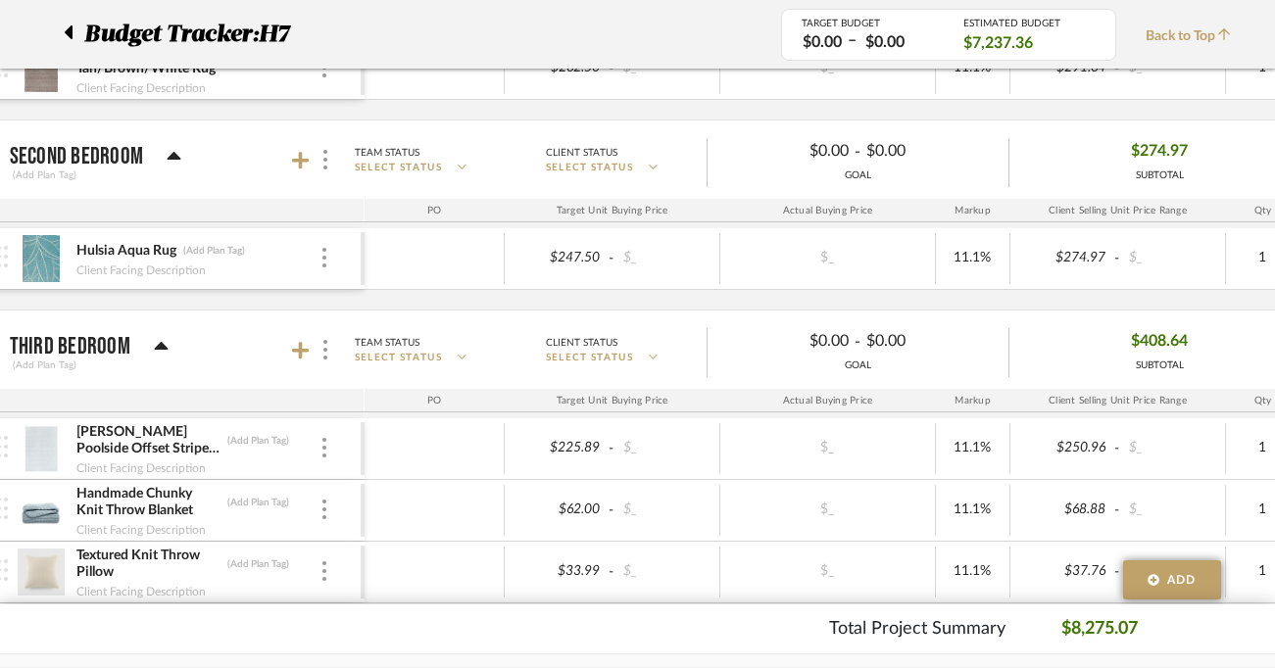
scroll to position [1518, 73]
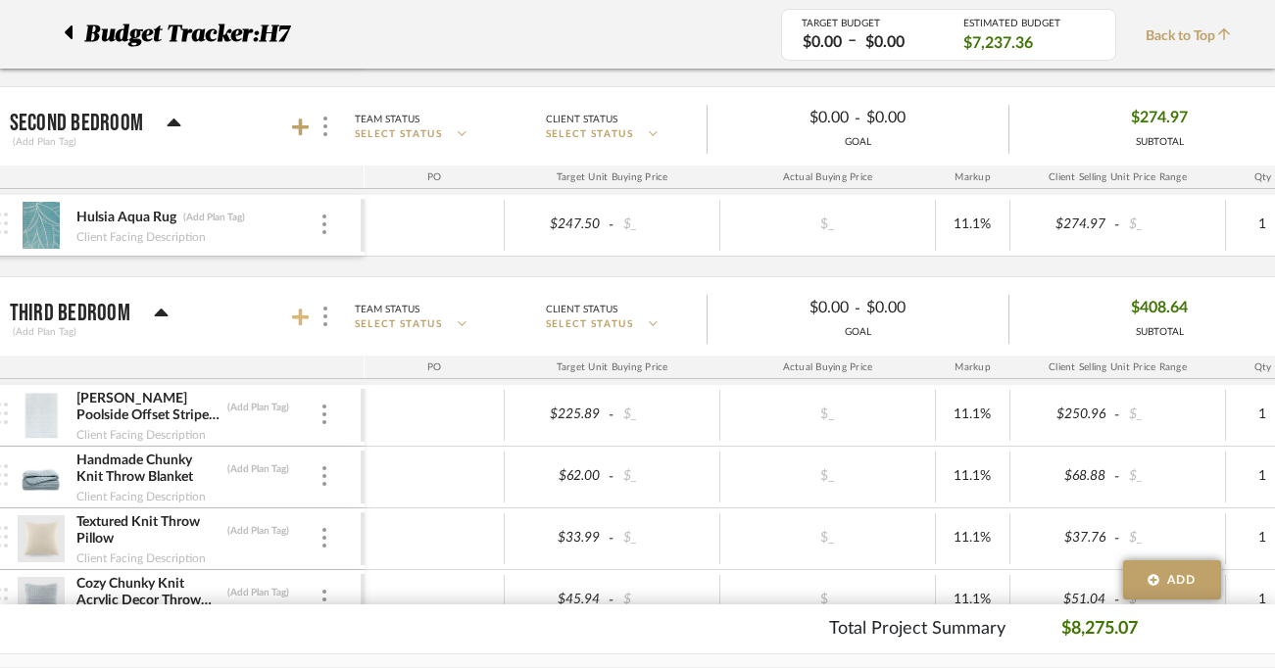
click at [307, 324] on icon at bounding box center [301, 318] width 18 height 20
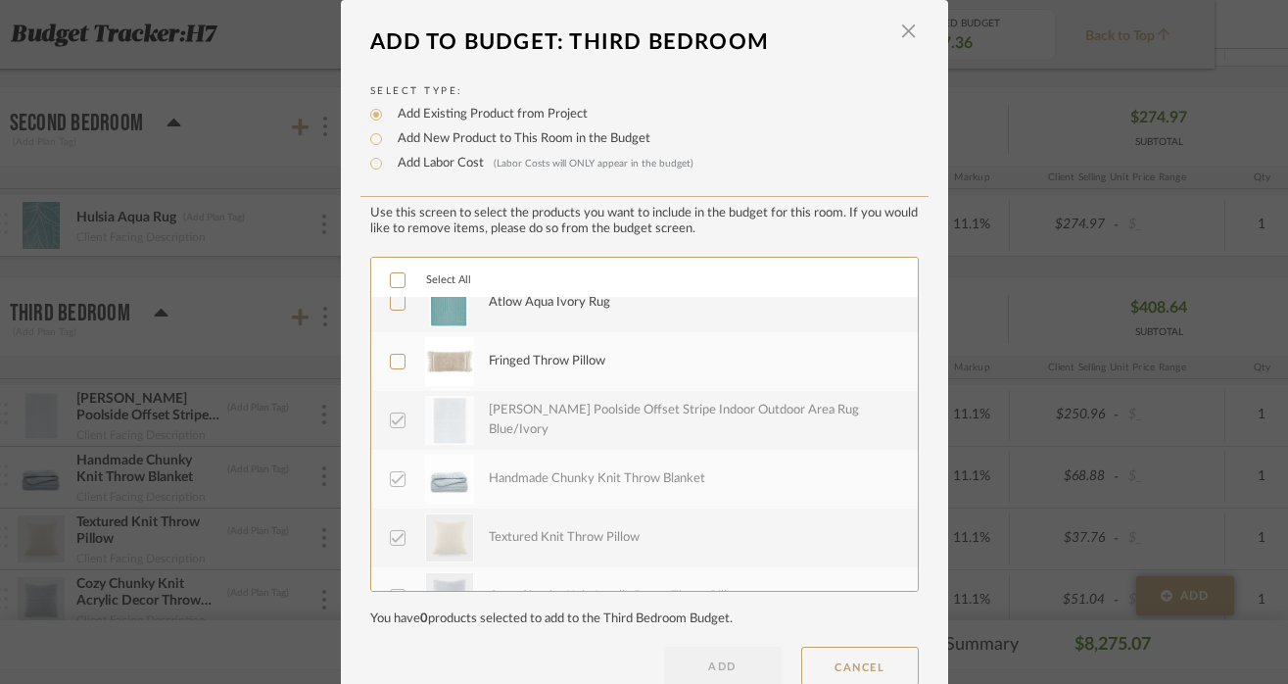
scroll to position [0, 0]
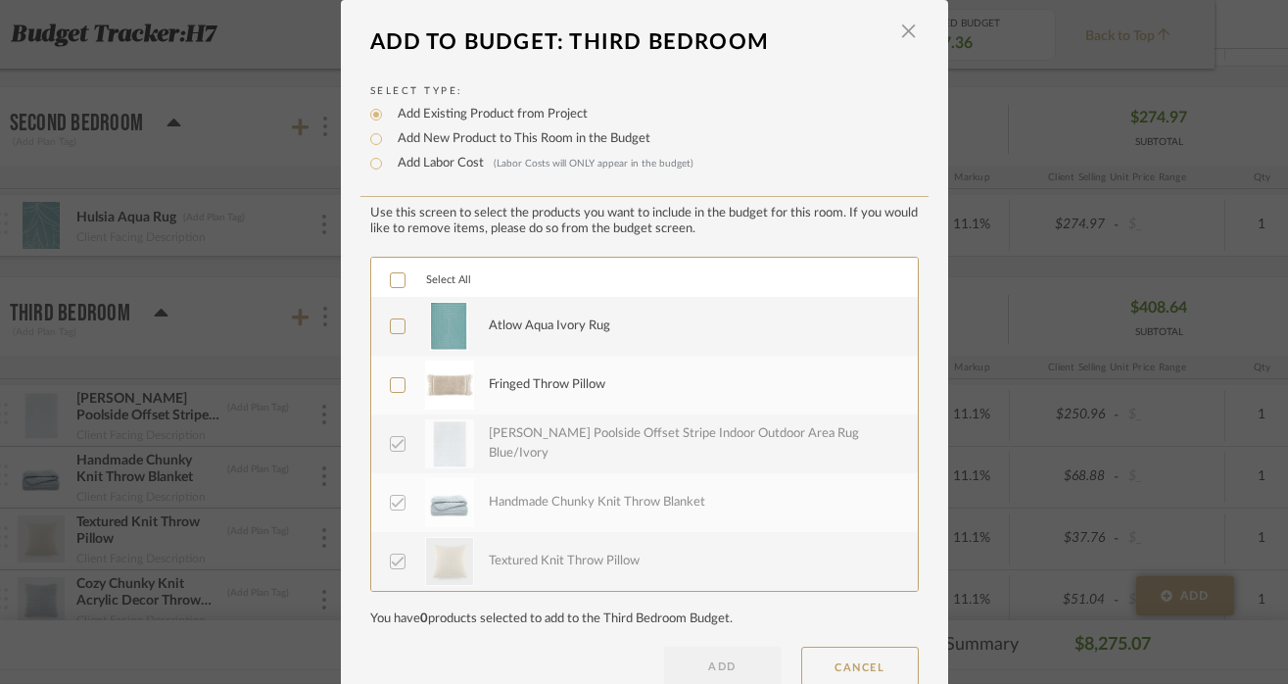
click at [539, 334] on div "Atlow Aqua Ivory Rug" at bounding box center [549, 326] width 121 height 20
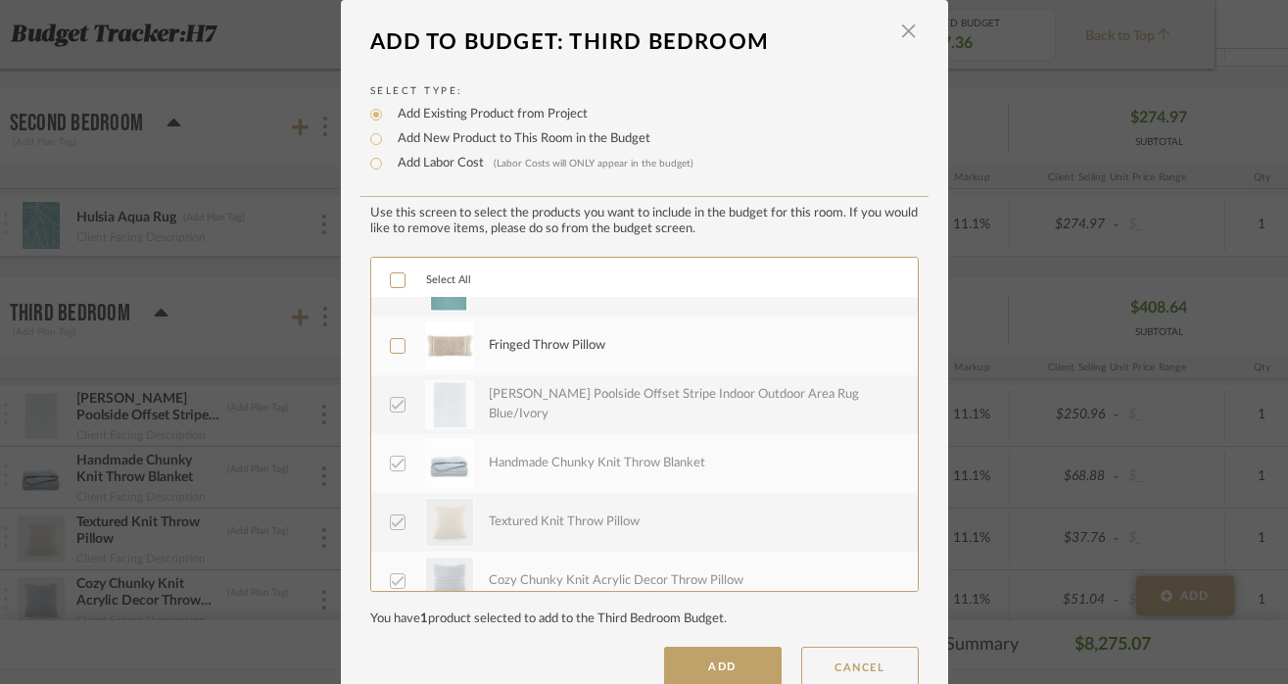
scroll to position [51, 0]
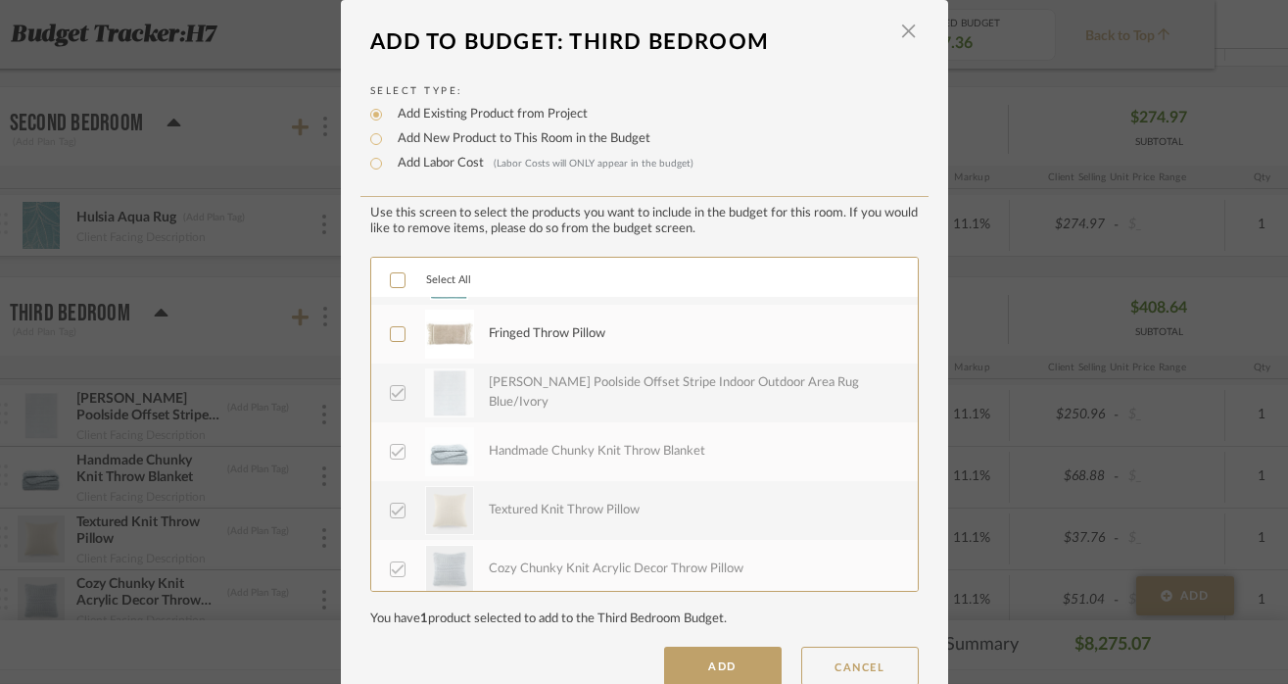
click at [544, 346] on div "Fringed Throw Pillow" at bounding box center [692, 334] width 407 height 49
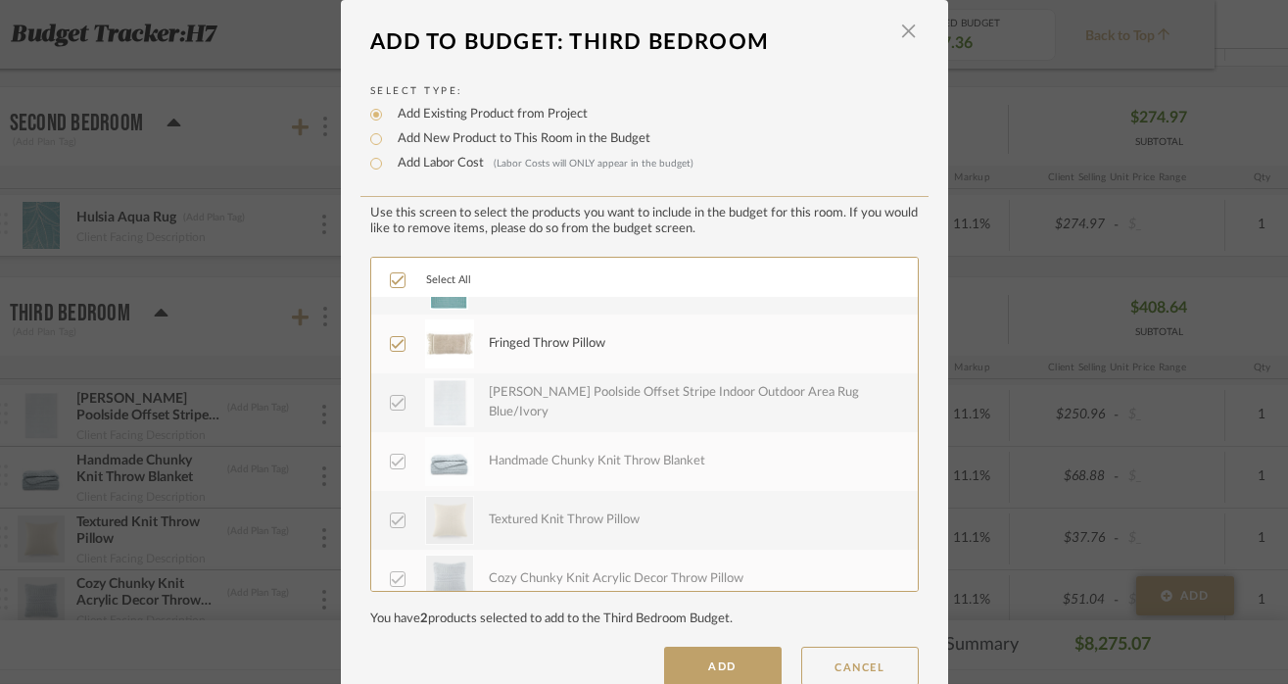
scroll to position [0, 0]
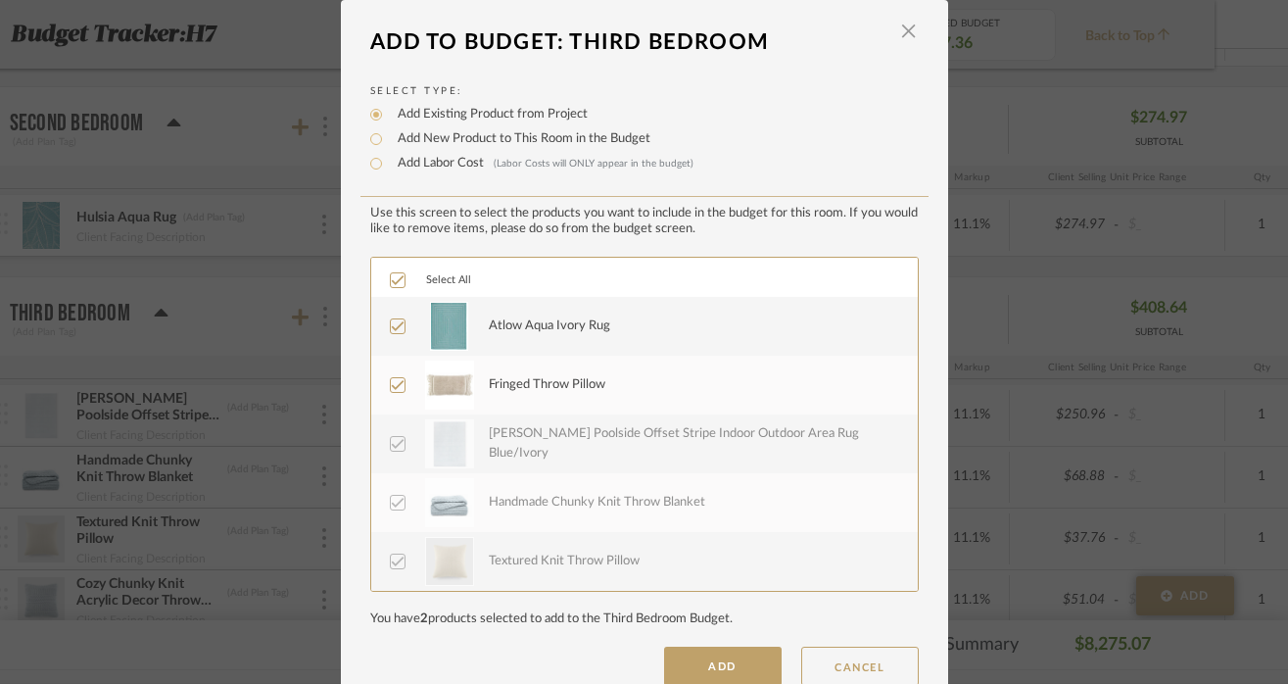
click at [548, 386] on div "Fringed Throw Pillow" at bounding box center [547, 385] width 117 height 20
click at [557, 462] on div "[PERSON_NAME] Poolside Offset Stripe Indoor Outdoor Area Rug Blue/Ivory" at bounding box center [692, 443] width 407 height 38
click at [549, 443] on div "[PERSON_NAME] Poolside Offset Stripe Indoor Outdoor Area Rug Blue/Ivory" at bounding box center [692, 443] width 407 height 38
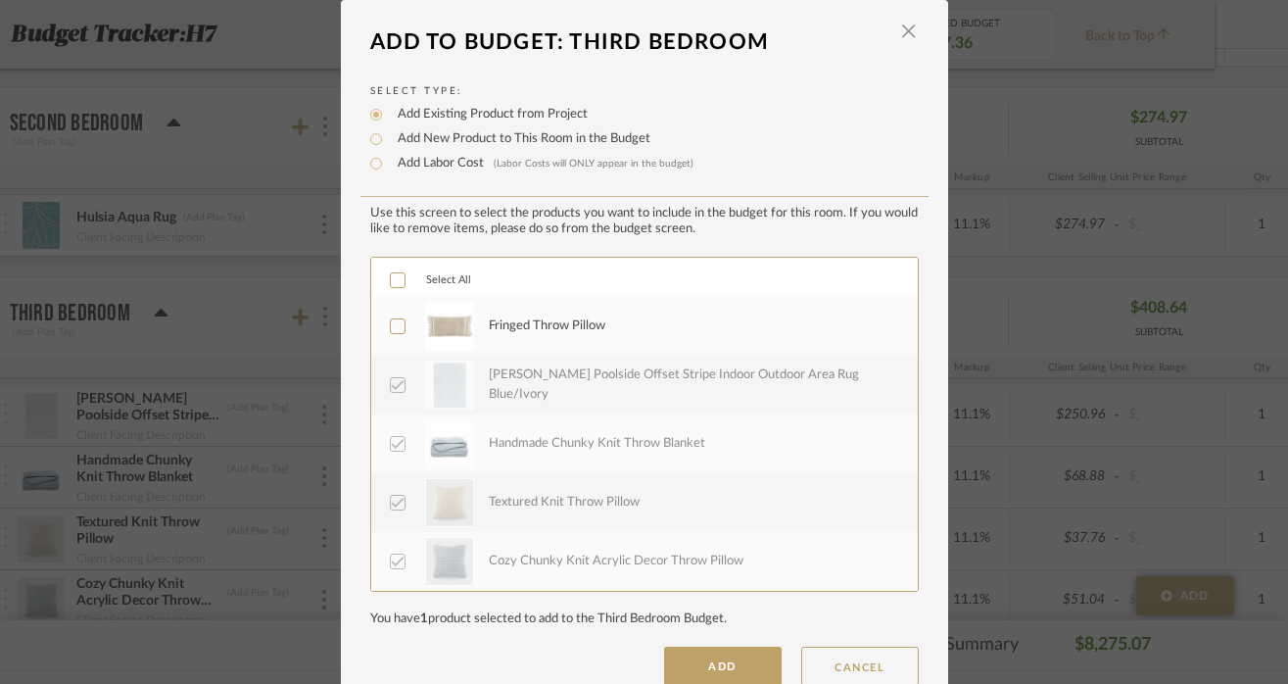
scroll to position [44, 0]
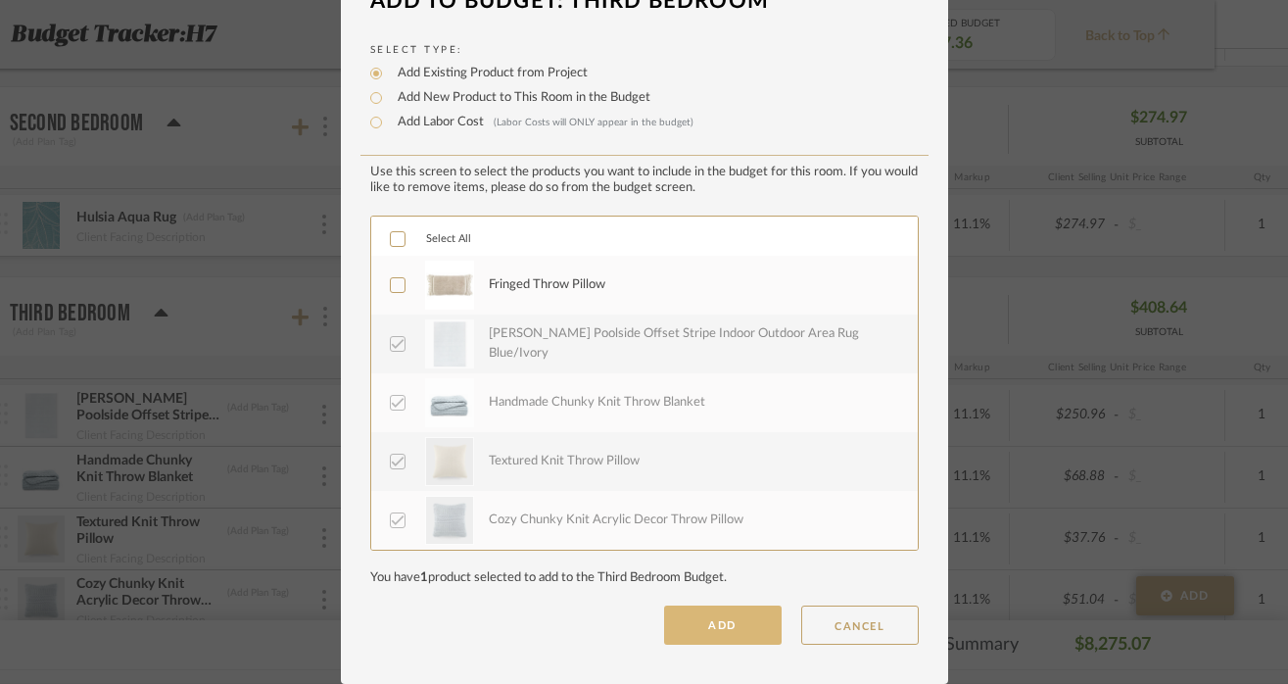
click at [695, 616] on button "ADD" at bounding box center [723, 624] width 118 height 39
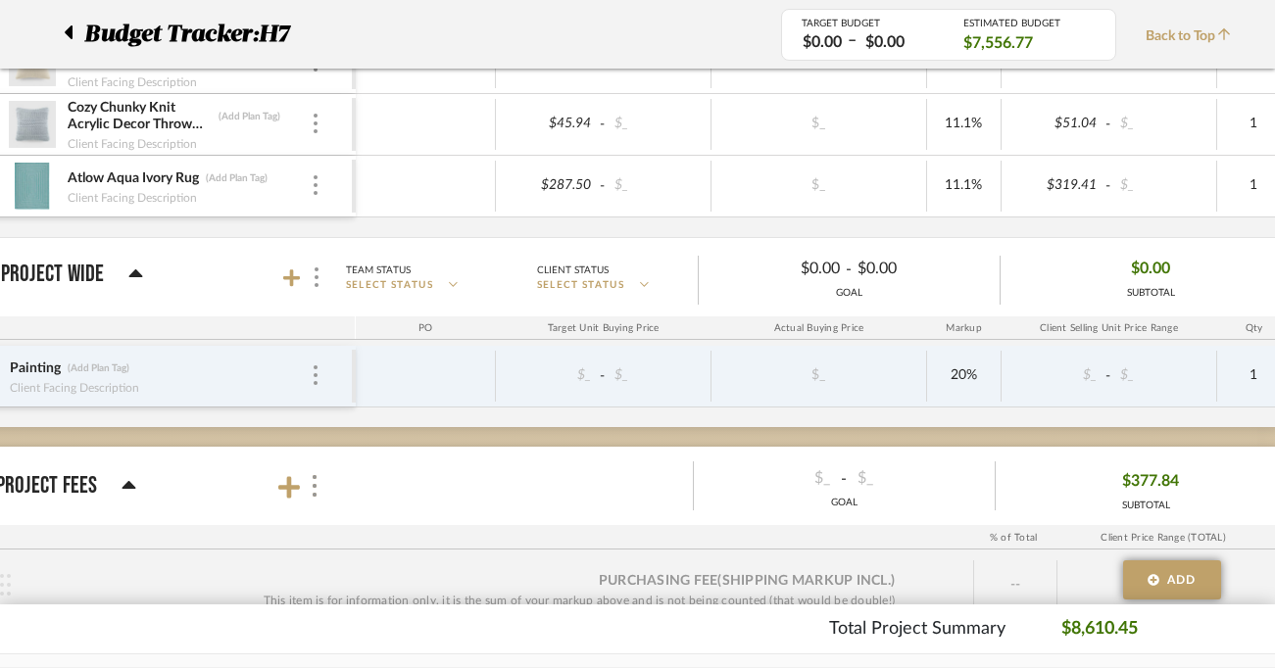
scroll to position [1998, 82]
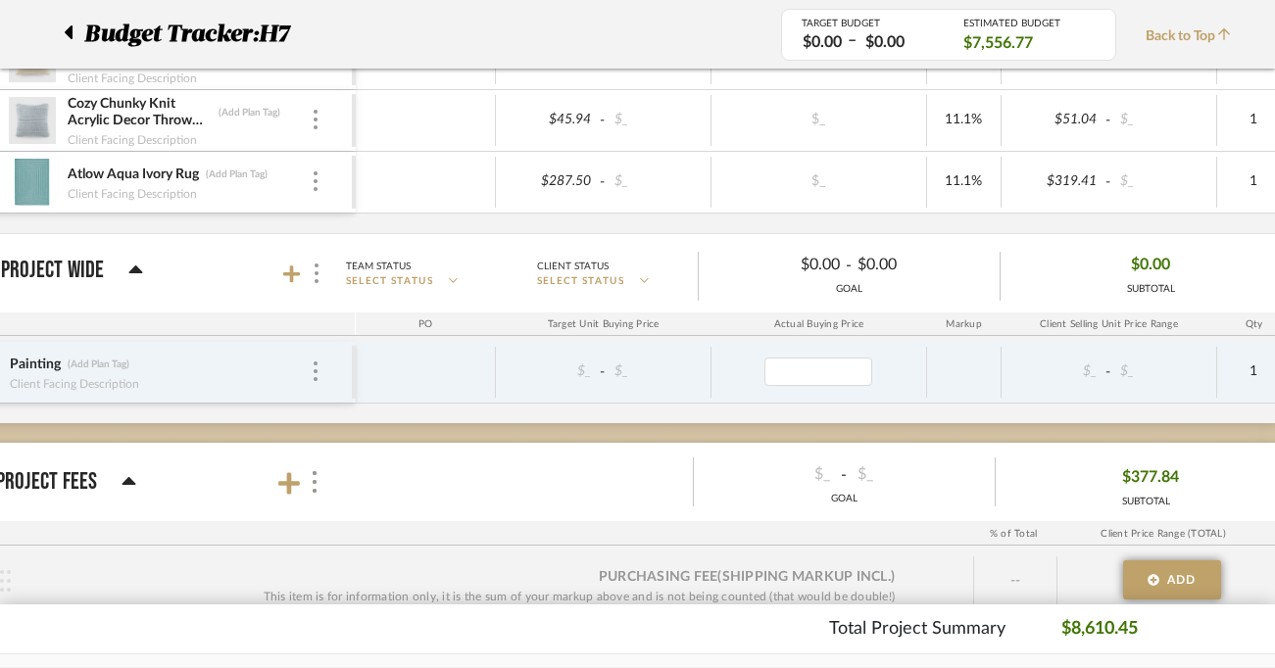
click at [886, 373] on div at bounding box center [818, 372] width 203 height 28
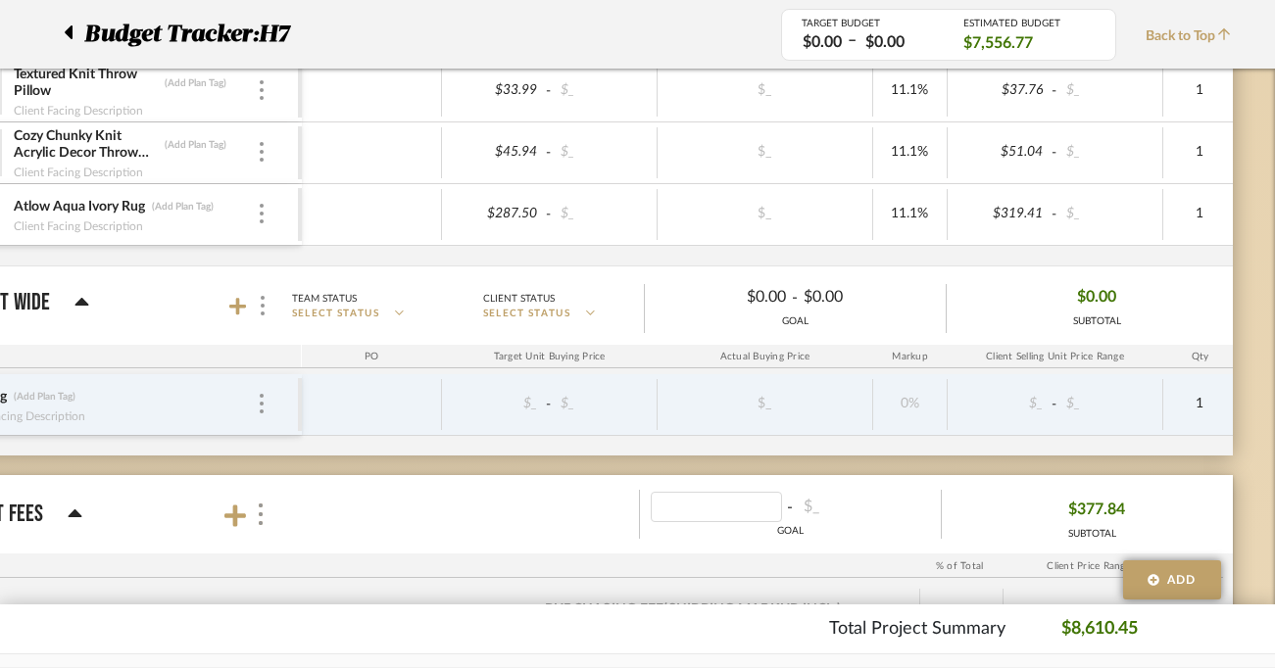
scroll to position [0, 0]
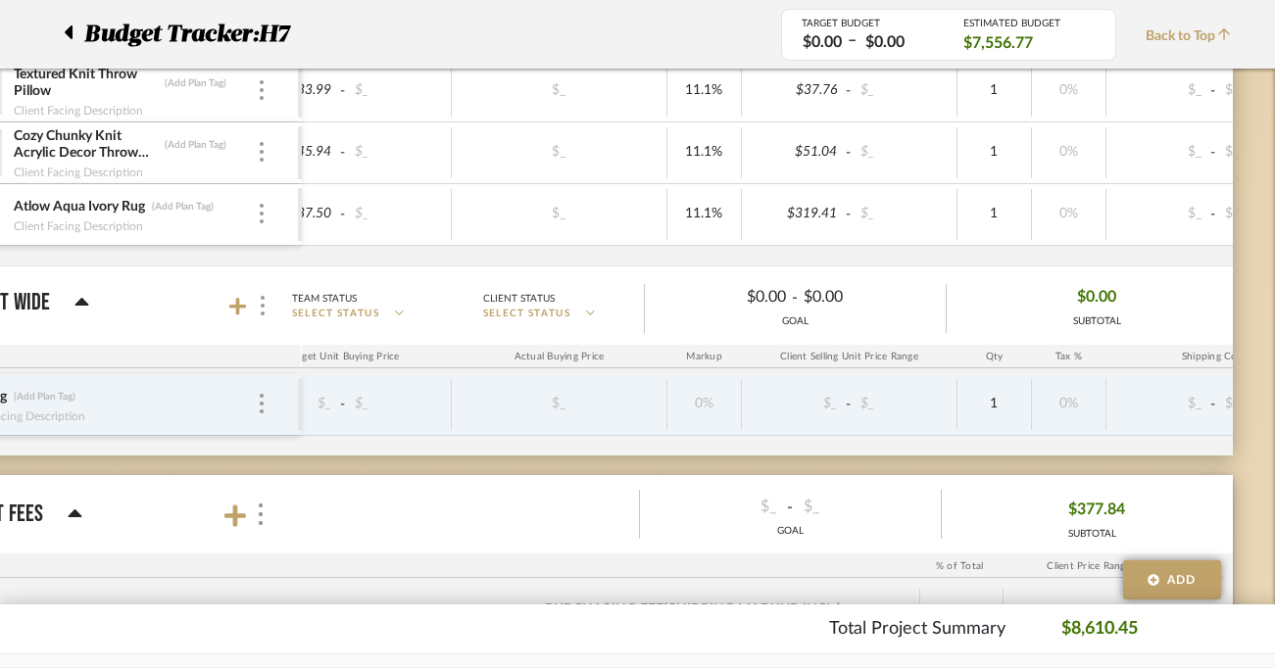
click at [579, 500] on mat-panel-description "Team Status SELECT STATUS Client Status SELECT STATUS $_ - $_ GOAL $377.84 SUBT…" at bounding box center [764, 515] width 955 height 64
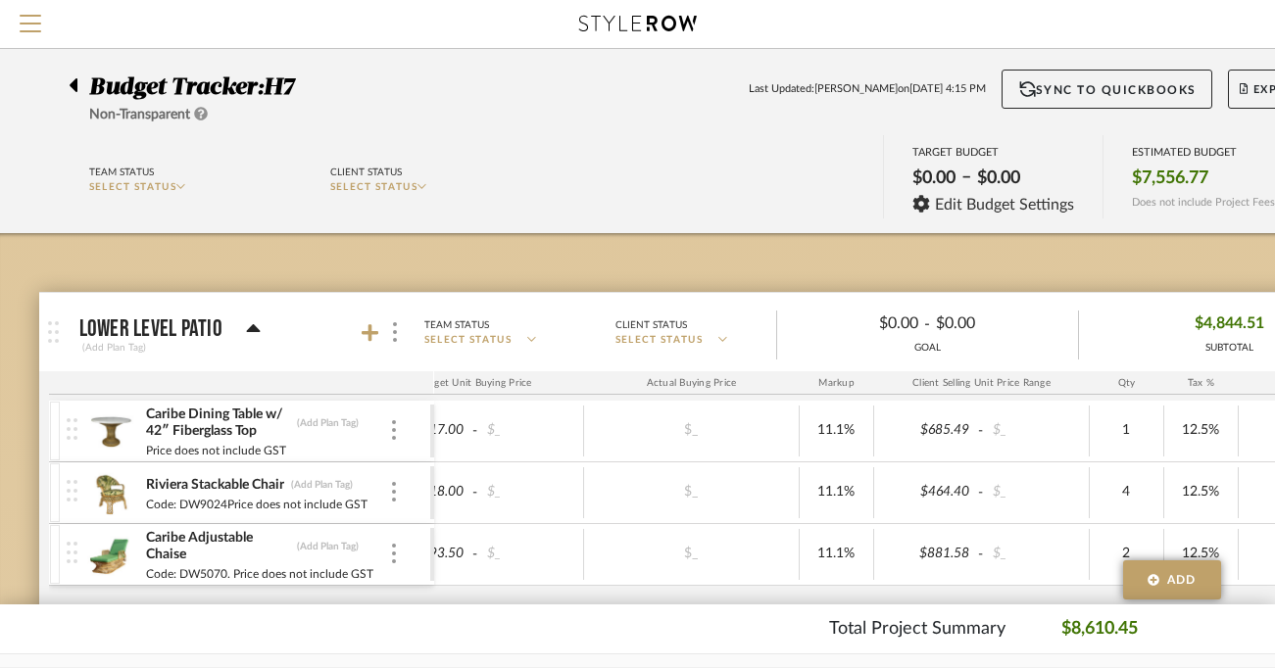
click at [73, 85] on icon at bounding box center [74, 85] width 8 height 14
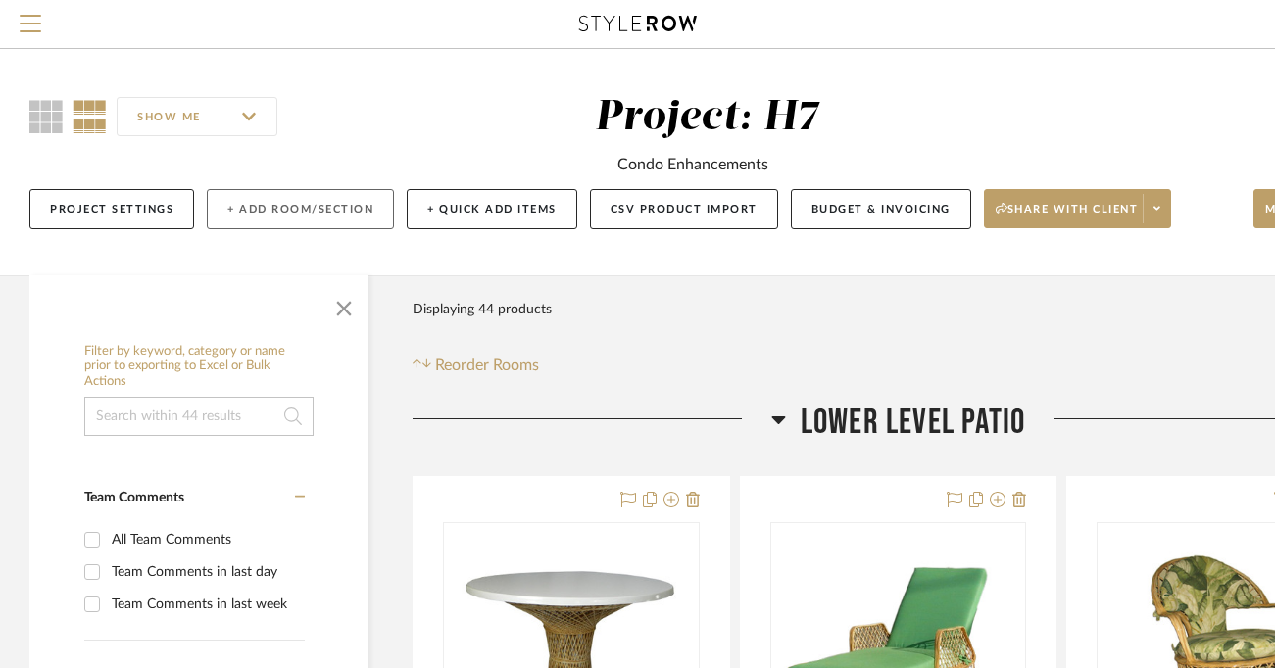
click at [340, 214] on button "+ Add Room/Section" at bounding box center [300, 209] width 187 height 40
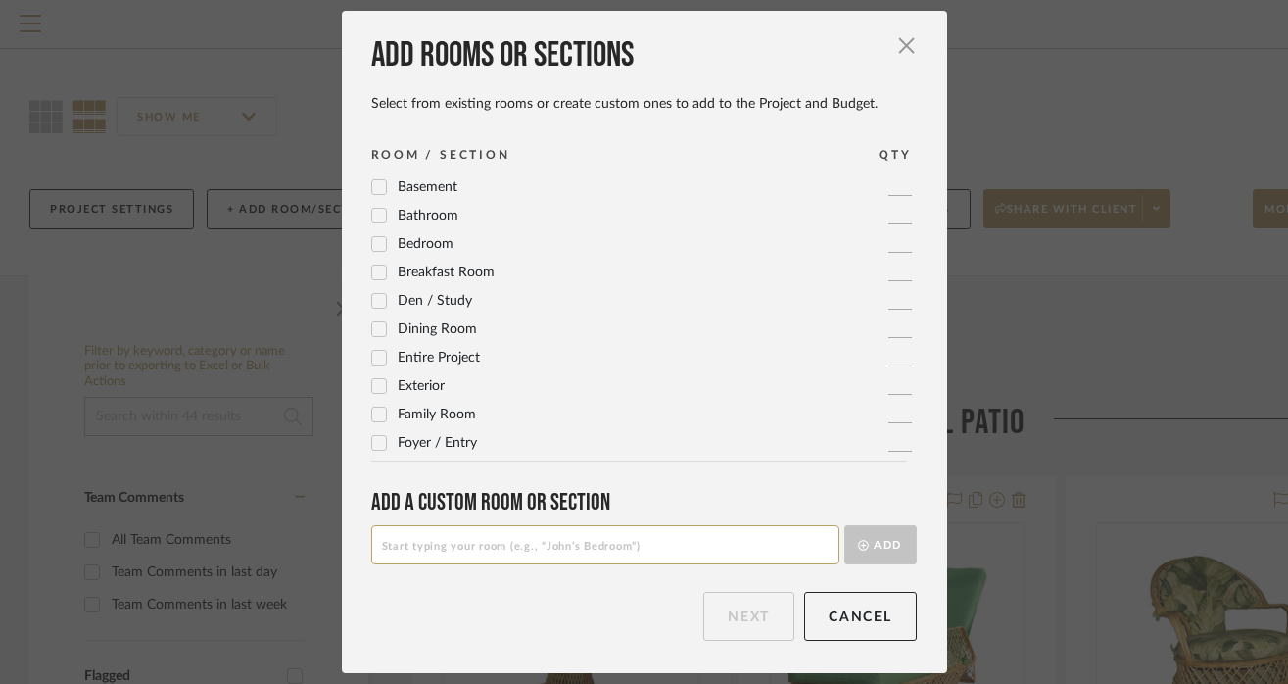
click at [459, 540] on input at bounding box center [605, 544] width 468 height 39
type input "Patio Set"
click at [872, 555] on button "Add" at bounding box center [880, 544] width 72 height 39
click at [756, 630] on button "Next" at bounding box center [748, 616] width 91 height 49
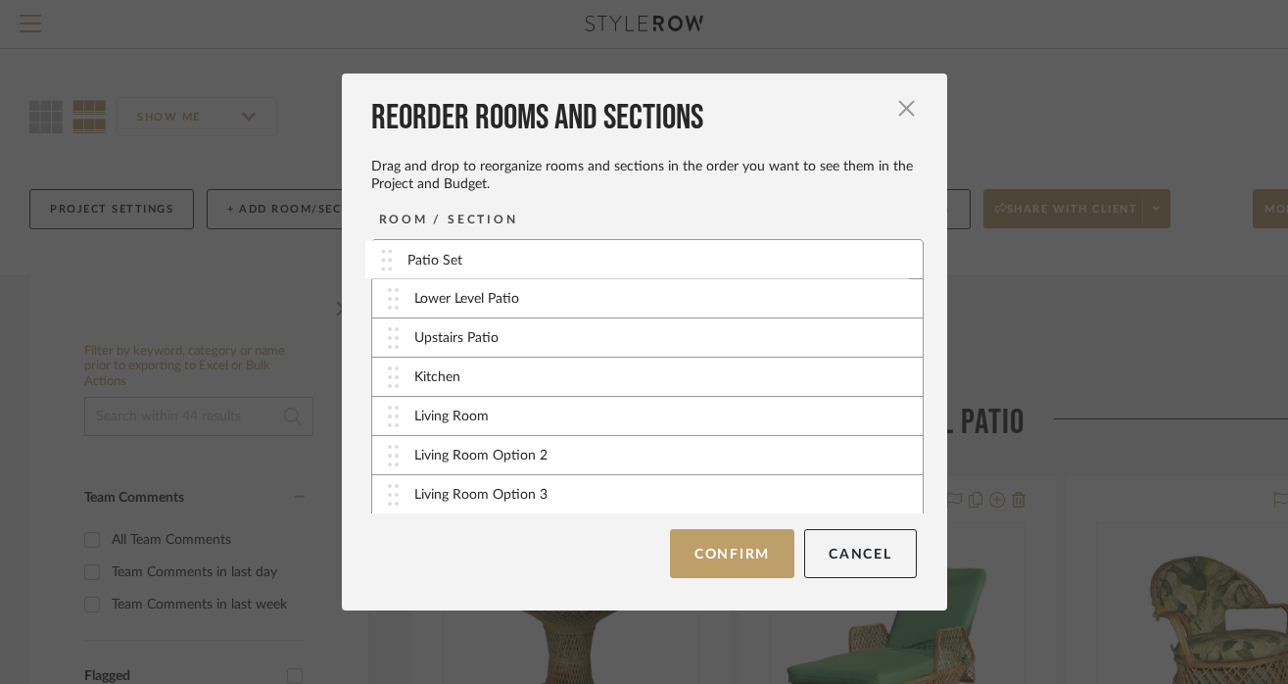
drag, startPoint x: 387, startPoint y: 491, endPoint x: 388, endPoint y: 258, distance: 233.2
click at [718, 562] on button "Confirm" at bounding box center [732, 553] width 124 height 49
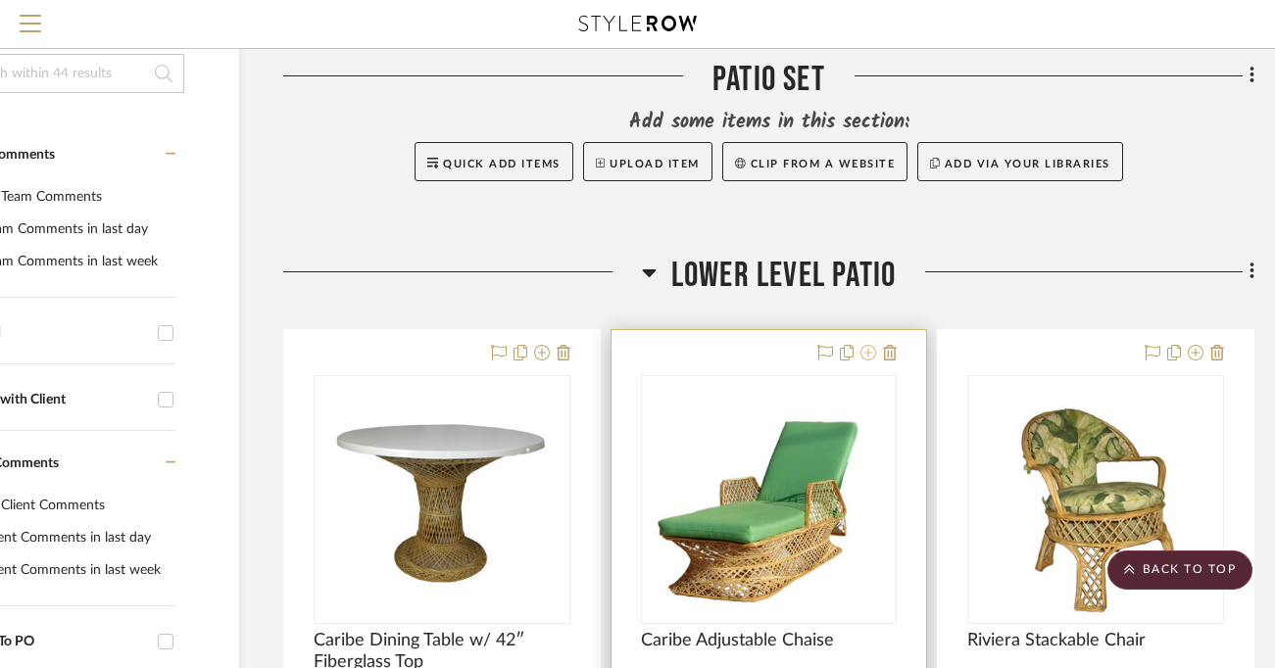
click at [876, 355] on icon at bounding box center [868, 353] width 16 height 16
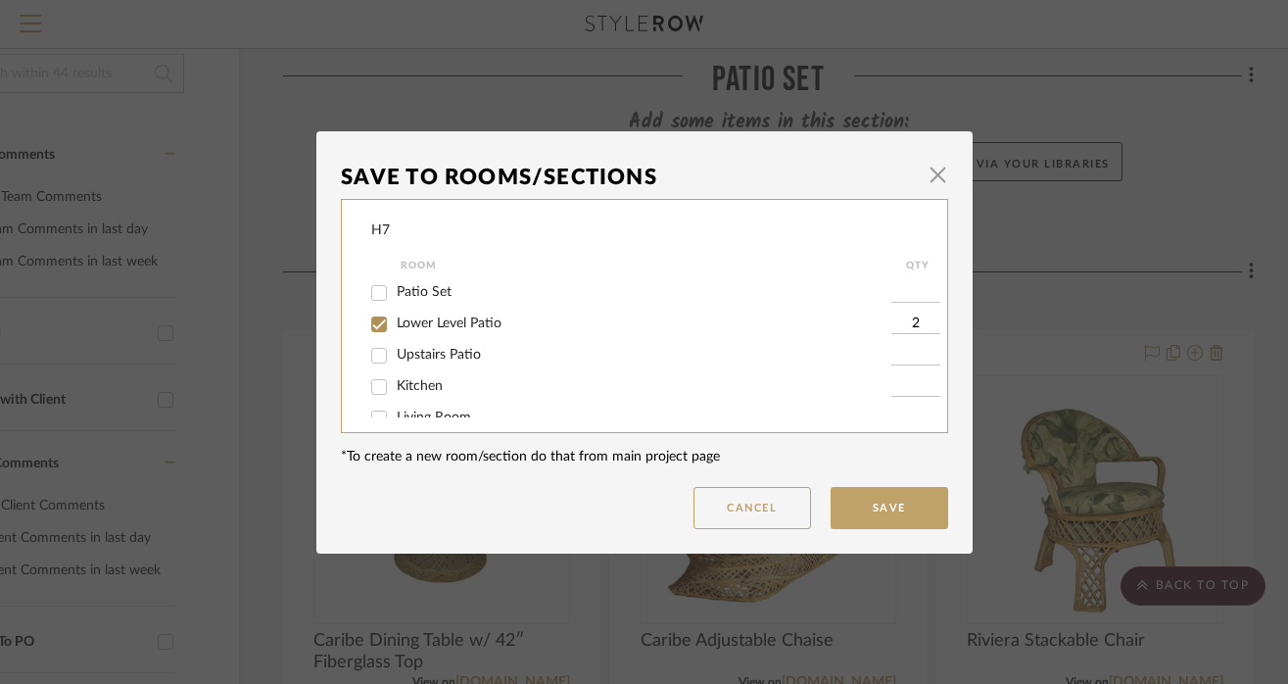
click at [641, 302] on div "Patio Set" at bounding box center [631, 292] width 520 height 31
click at [439, 297] on span "Patio Set" at bounding box center [424, 292] width 55 height 14
click at [395, 297] on input "Patio Set" at bounding box center [378, 292] width 31 height 31
checkbox input "true"
type input "1"
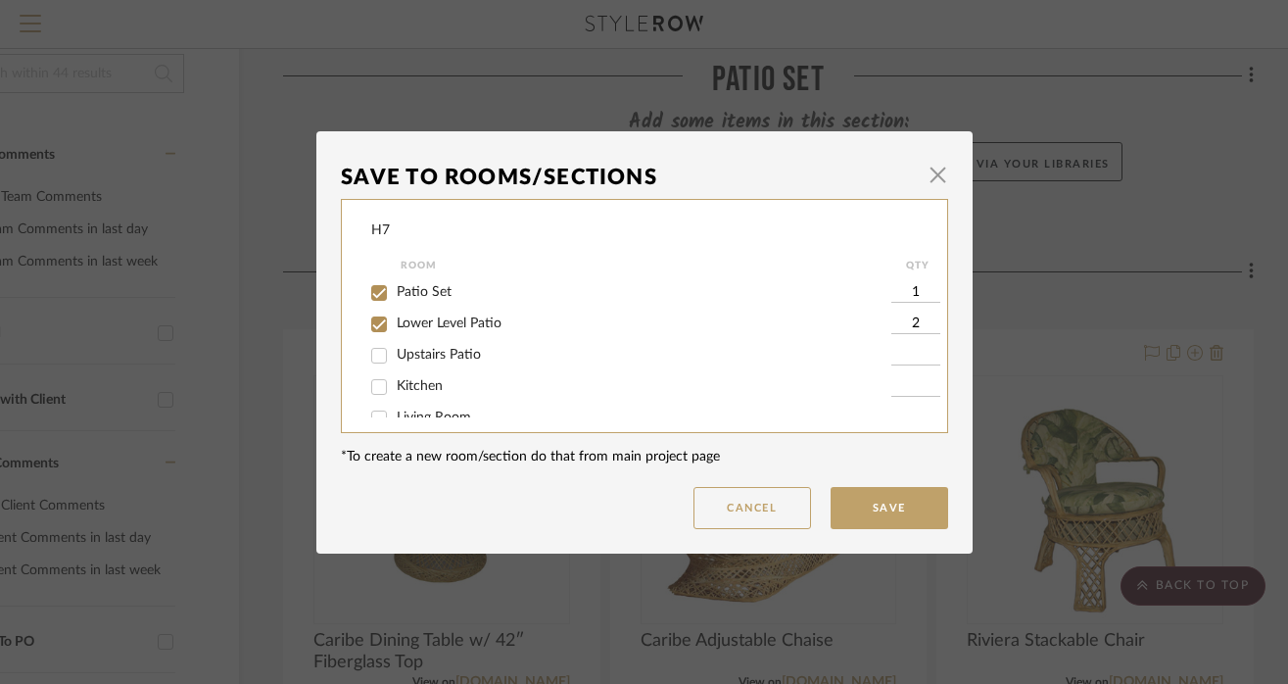
click at [906, 300] on input "1" at bounding box center [916, 293] width 49 height 20
type input "2"
click at [902, 505] on button "Save" at bounding box center [890, 508] width 118 height 42
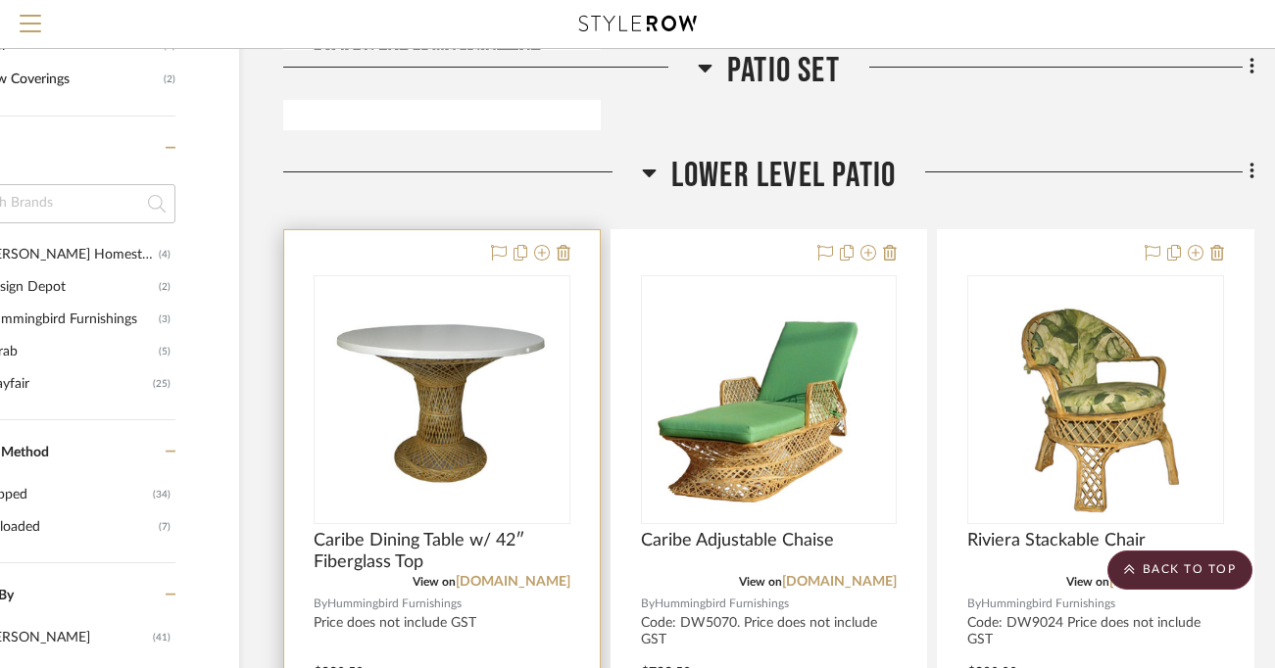
scroll to position [1231, 129]
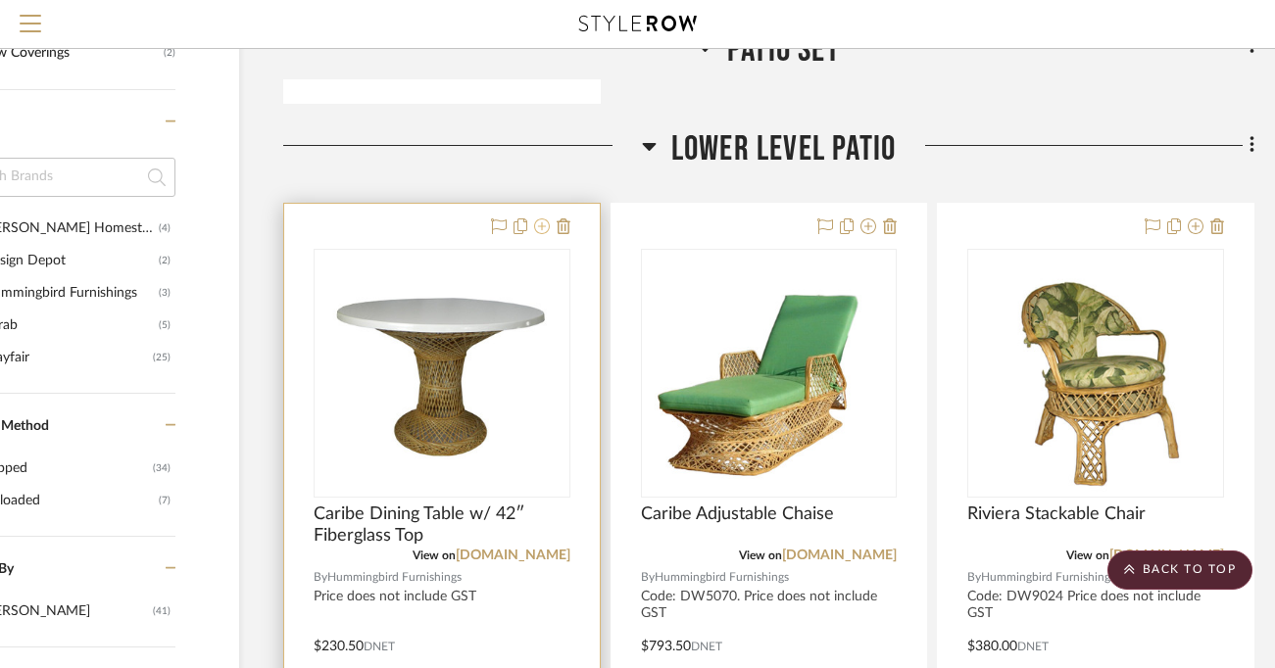
click at [546, 226] on icon at bounding box center [542, 226] width 16 height 16
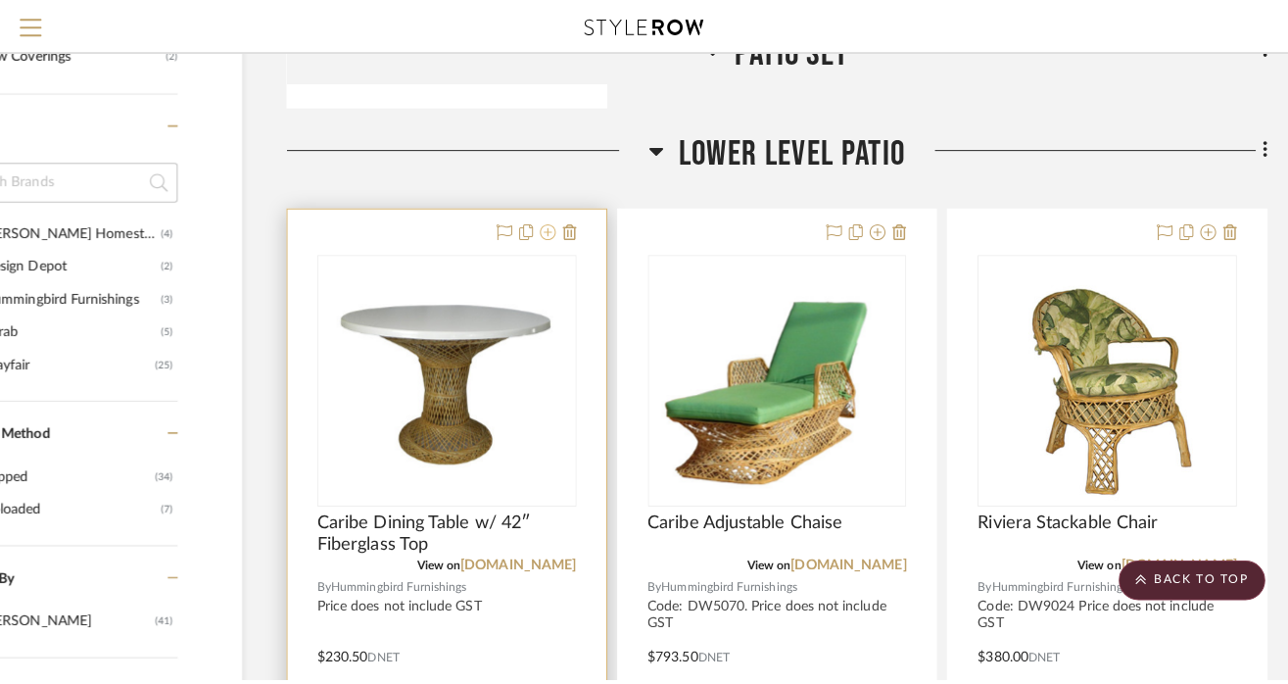
scroll to position [0, 0]
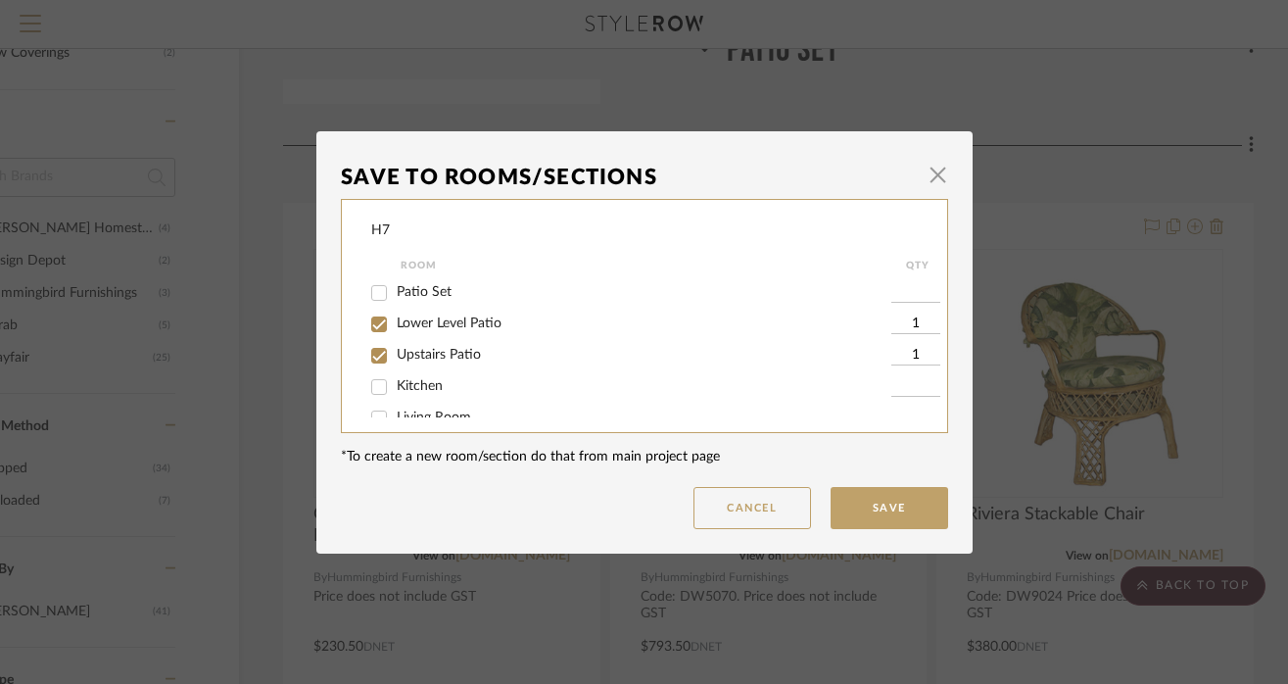
click at [460, 289] on label "Patio Set" at bounding box center [644, 292] width 495 height 17
click at [395, 289] on input "Patio Set" at bounding box center [378, 292] width 31 height 31
checkbox input "true"
type input "1"
click at [471, 329] on span "Lower Level Patio" at bounding box center [449, 323] width 105 height 14
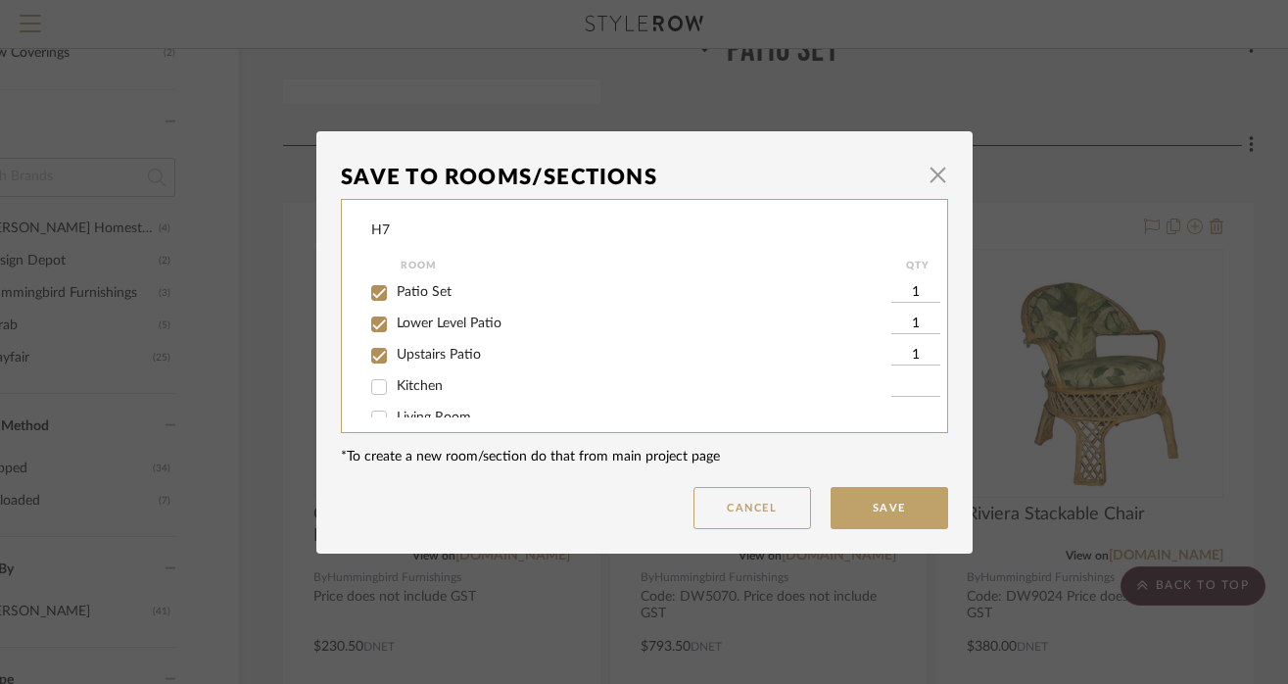
click at [395, 329] on input "Lower Level Patio" at bounding box center [378, 324] width 31 height 31
checkbox input "false"
click at [468, 361] on span "Upstairs Patio" at bounding box center [439, 355] width 84 height 14
click at [395, 363] on input "Upstairs Patio" at bounding box center [378, 355] width 31 height 31
checkbox input "false"
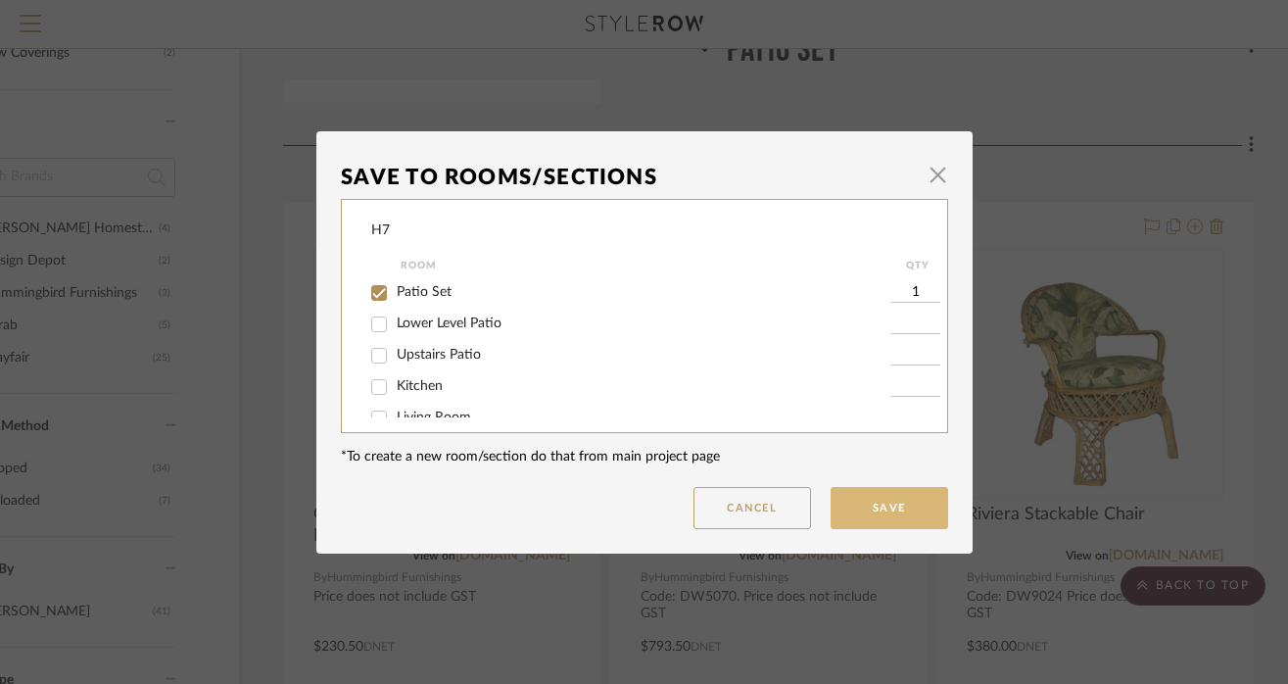
click at [863, 516] on button "Save" at bounding box center [890, 508] width 118 height 42
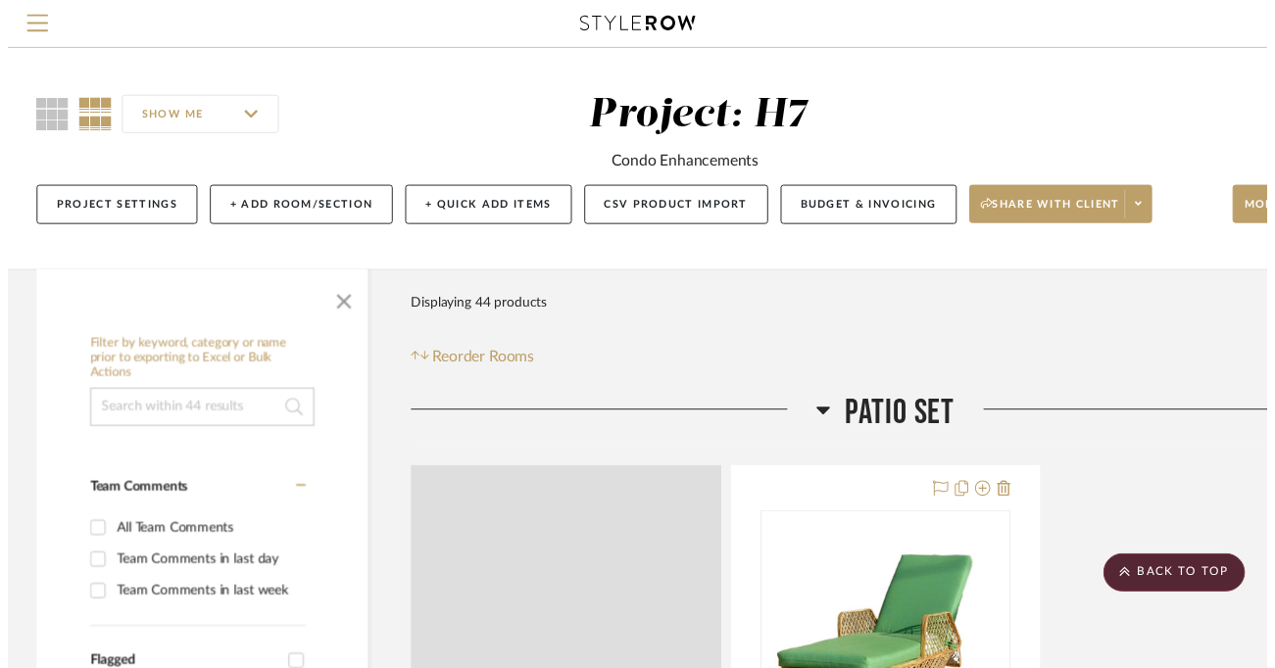
scroll to position [1231, 129]
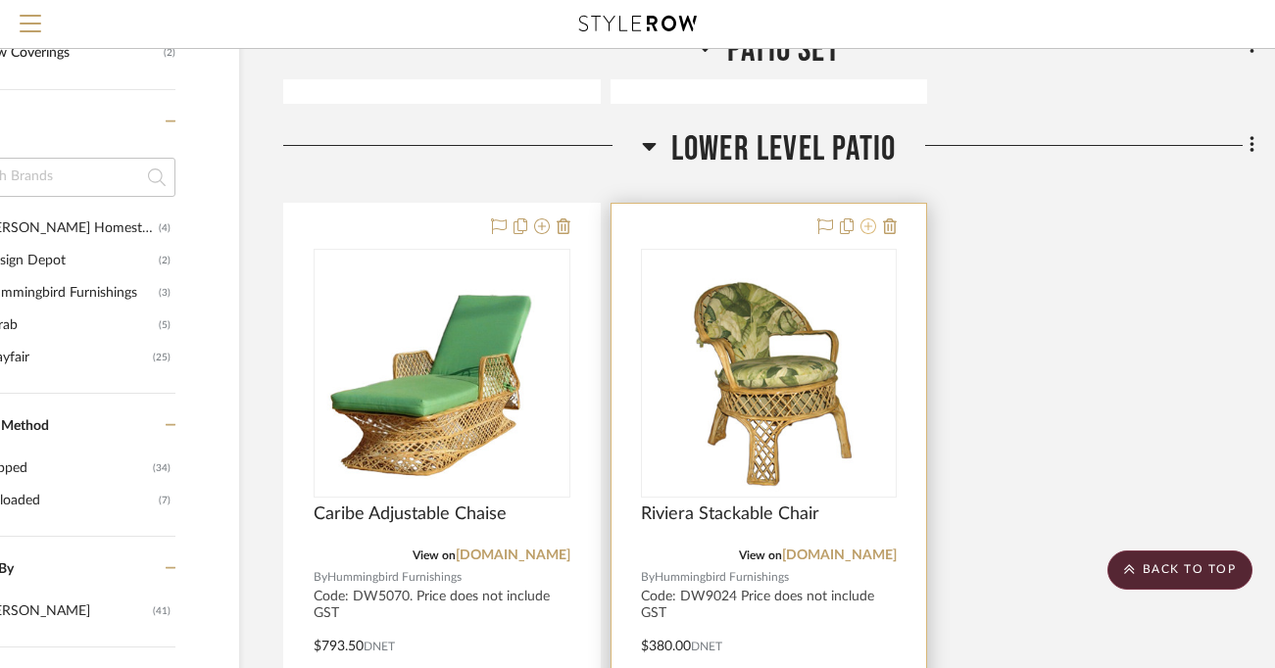
click at [866, 221] on icon at bounding box center [868, 226] width 16 height 16
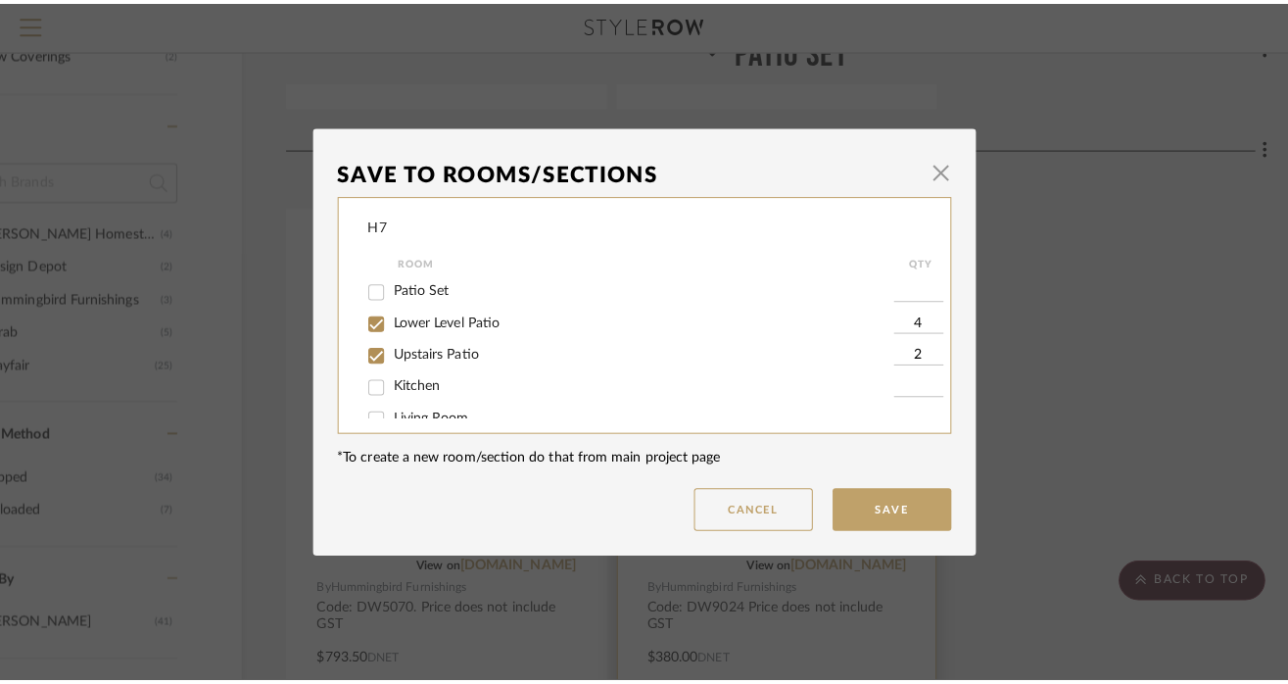
scroll to position [0, 0]
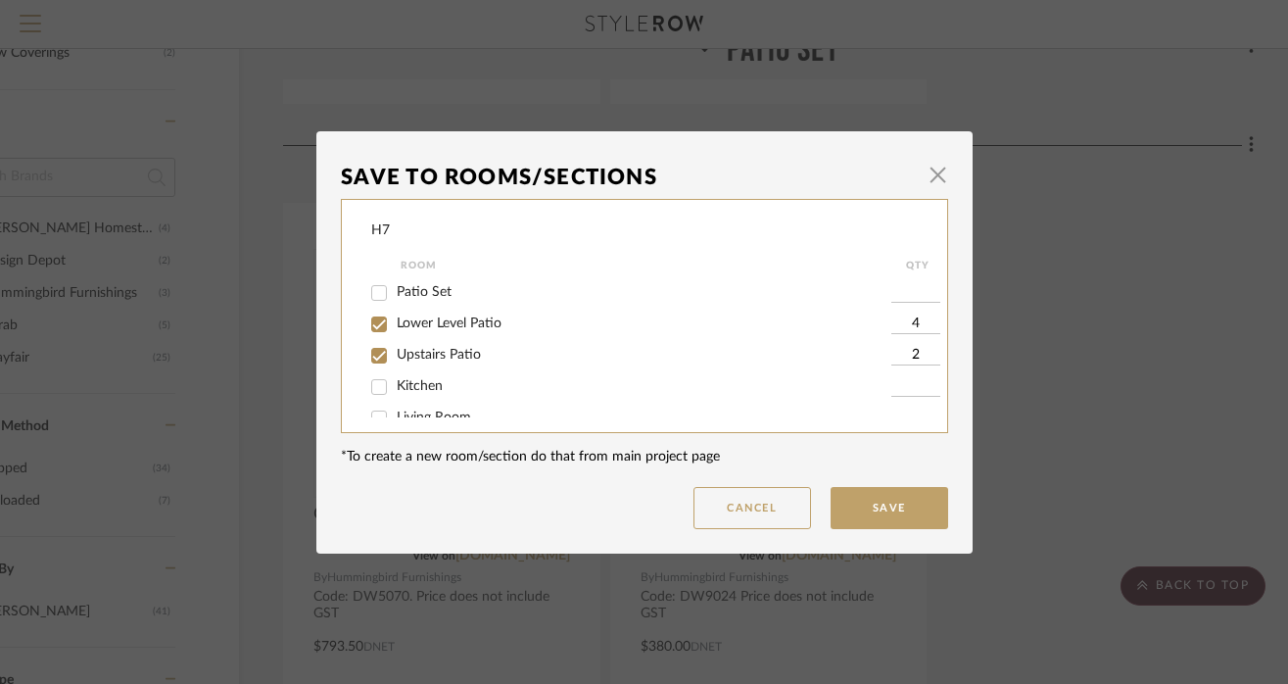
click at [652, 293] on label "Patio Set" at bounding box center [644, 292] width 495 height 17
click at [395, 293] on input "Patio Set" at bounding box center [378, 292] width 31 height 31
checkbox input "true"
type input "1"
click at [442, 327] on span "Lower Level Patio" at bounding box center [449, 323] width 105 height 14
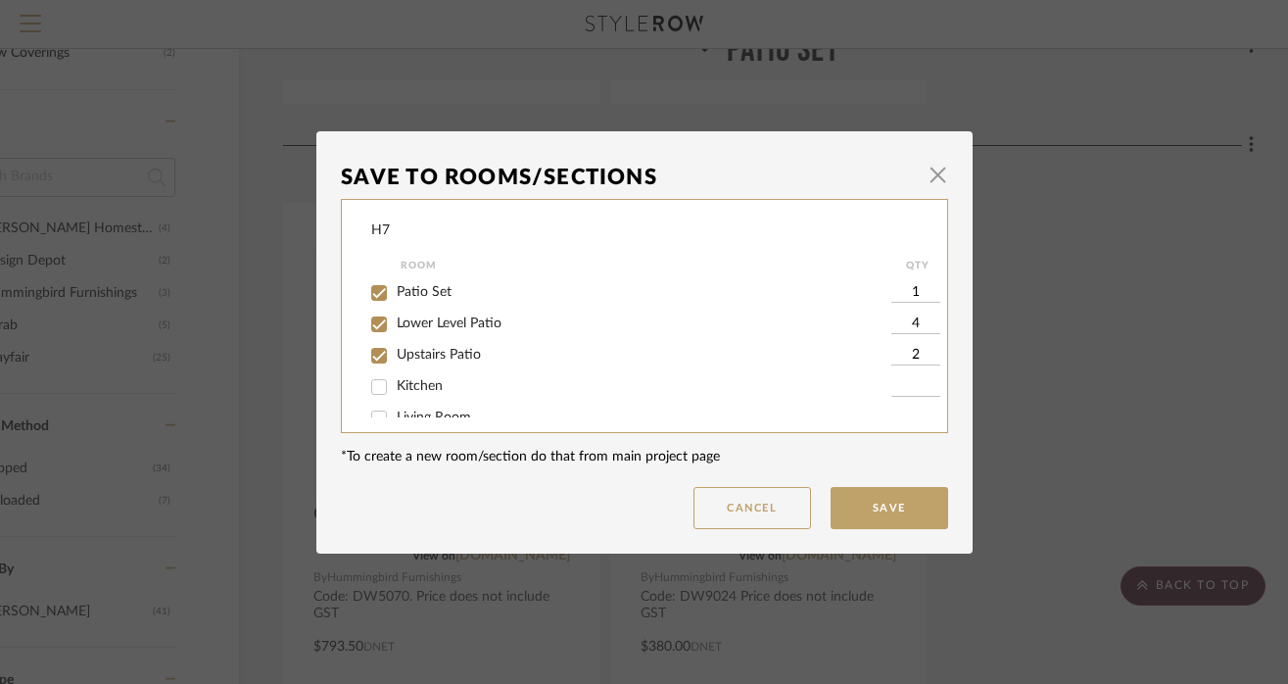
click at [395, 327] on input "Lower Level Patio" at bounding box center [378, 324] width 31 height 31
checkbox input "false"
click at [442, 351] on span "Upstairs Patio" at bounding box center [439, 355] width 84 height 14
click at [395, 351] on input "Upstairs Patio" at bounding box center [378, 355] width 31 height 31
checkbox input "false"
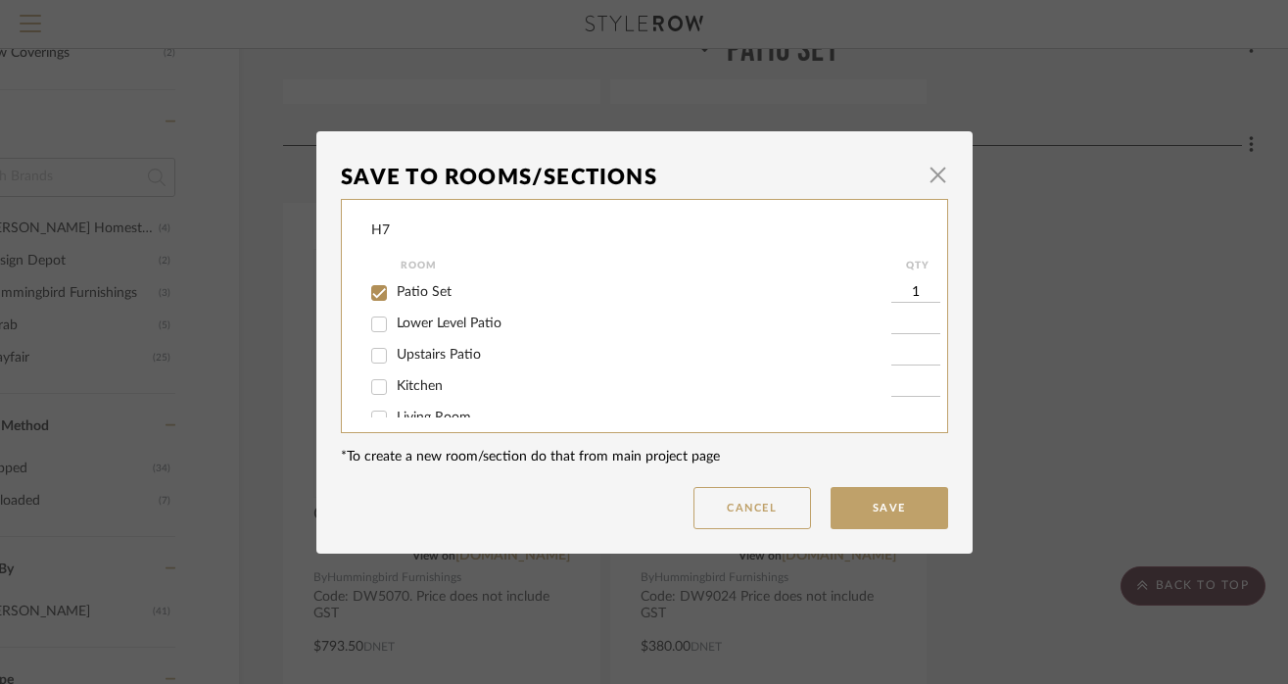
click at [913, 295] on input "1" at bounding box center [916, 293] width 49 height 20
type input "6"
click at [900, 509] on button "Save" at bounding box center [890, 508] width 118 height 42
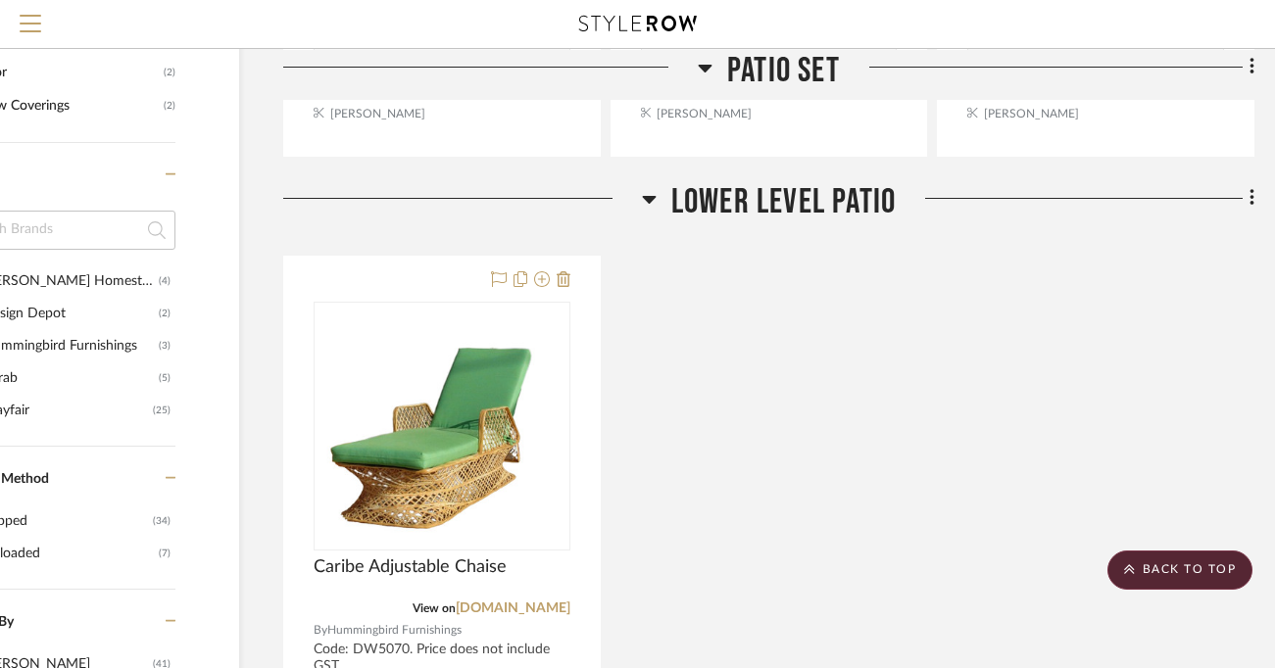
scroll to position [1200, 129]
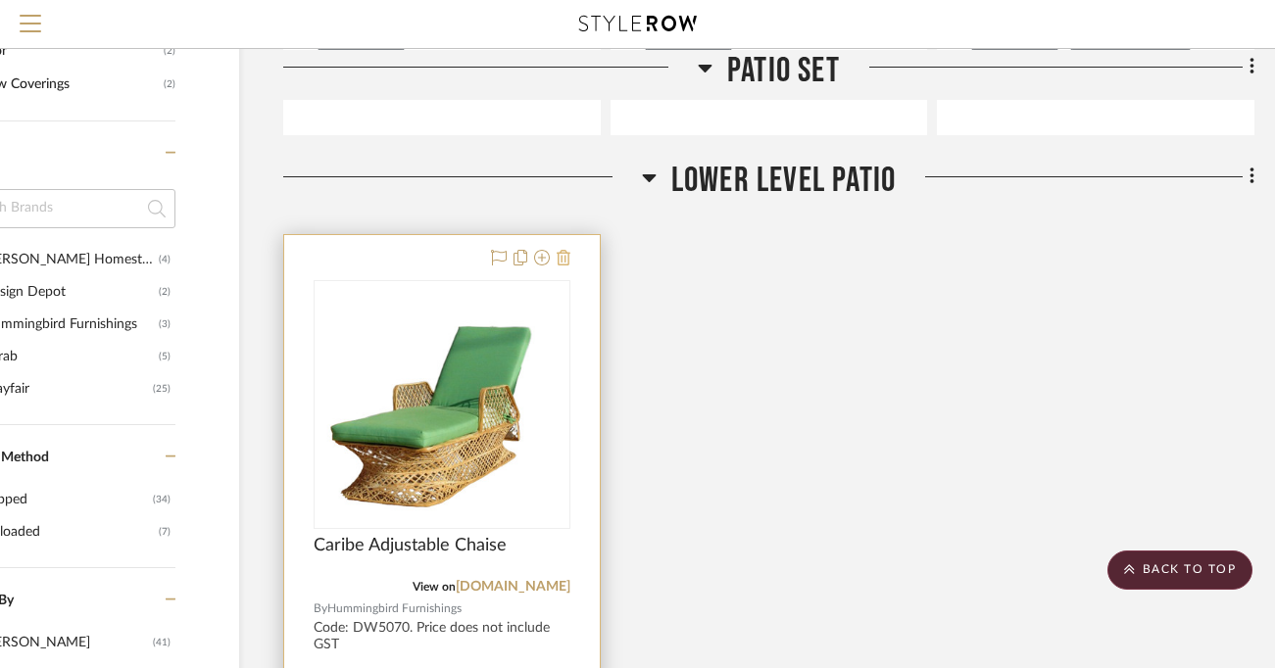
click at [567, 258] on icon at bounding box center [563, 258] width 14 height 16
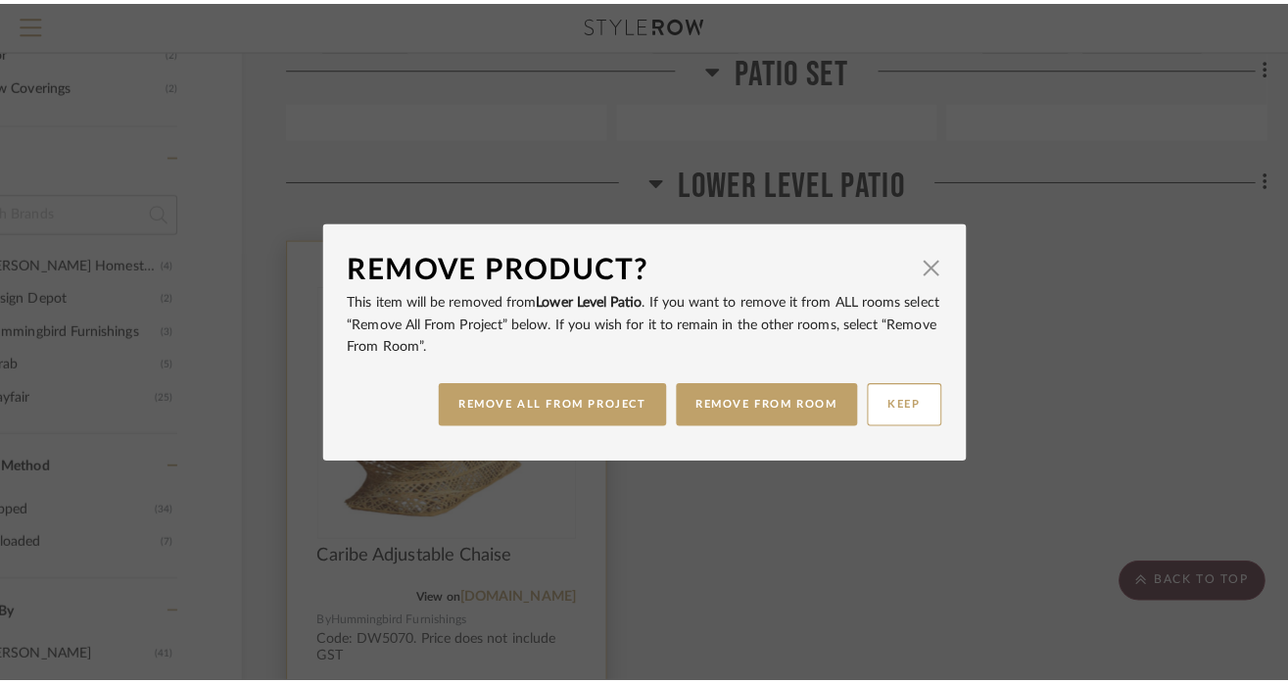
scroll to position [0, 0]
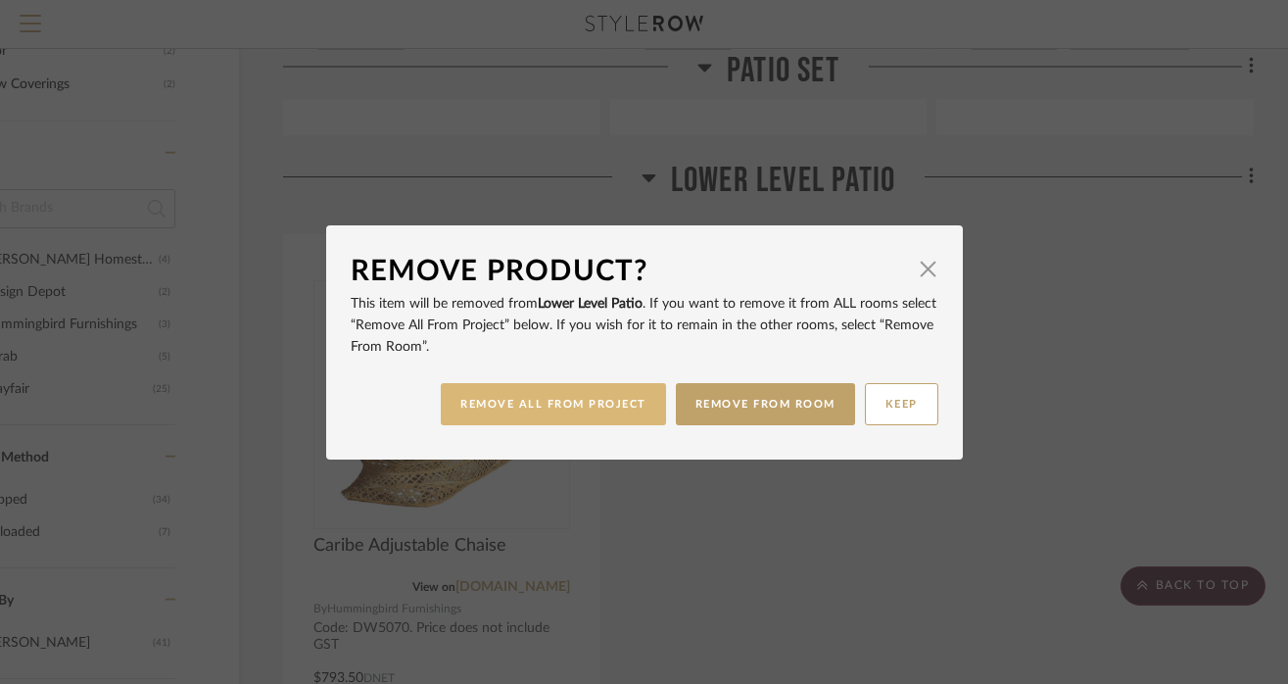
click at [593, 405] on button "REMOVE ALL FROM PROJECT" at bounding box center [553, 404] width 225 height 42
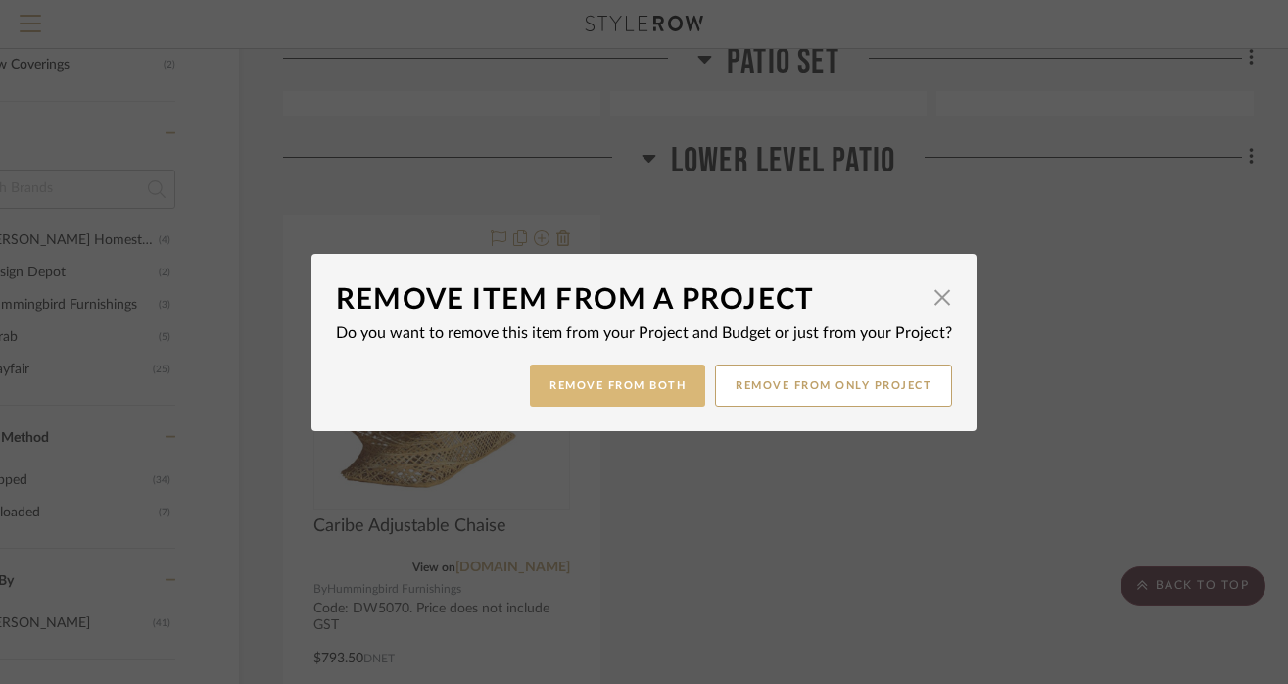
click at [678, 391] on button "Remove from Both" at bounding box center [617, 385] width 175 height 42
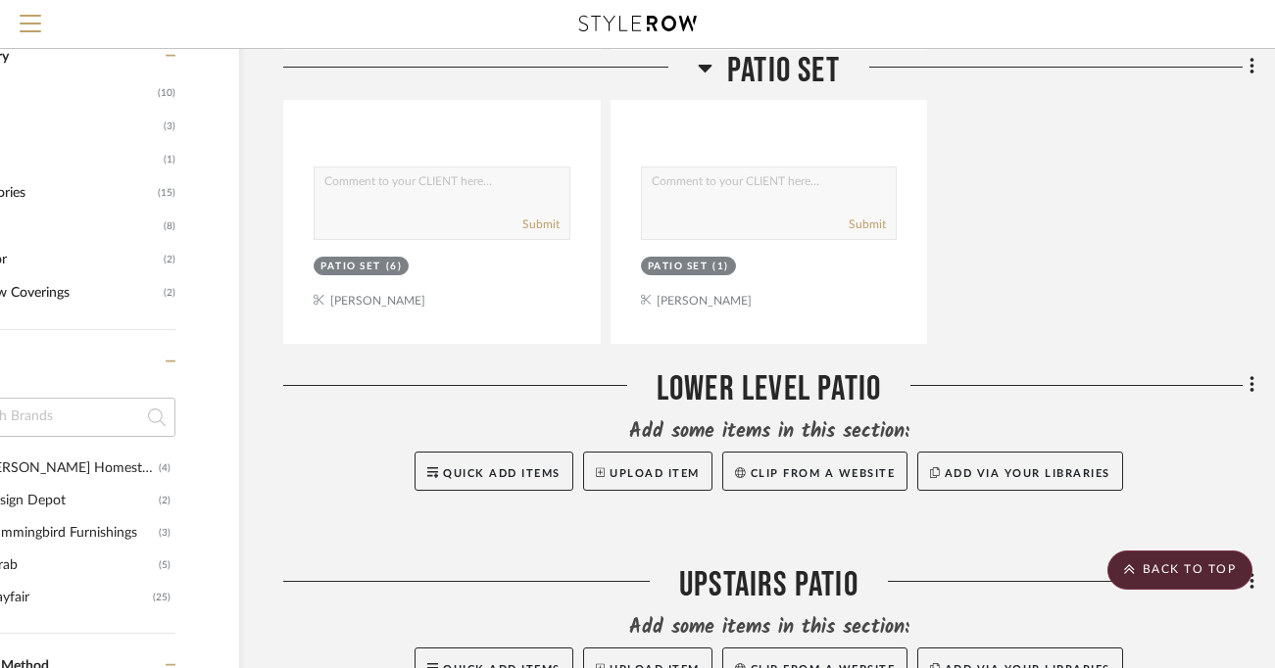
scroll to position [1009, 129]
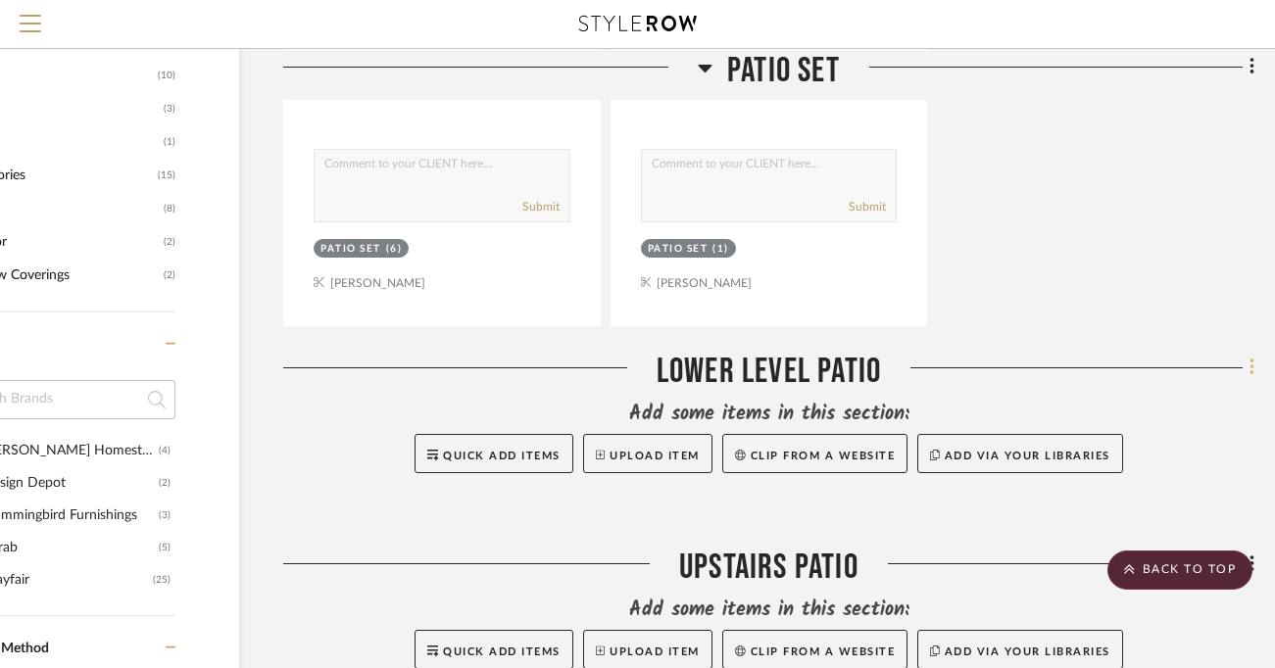
click at [1249, 372] on icon at bounding box center [1252, 368] width 6 height 22
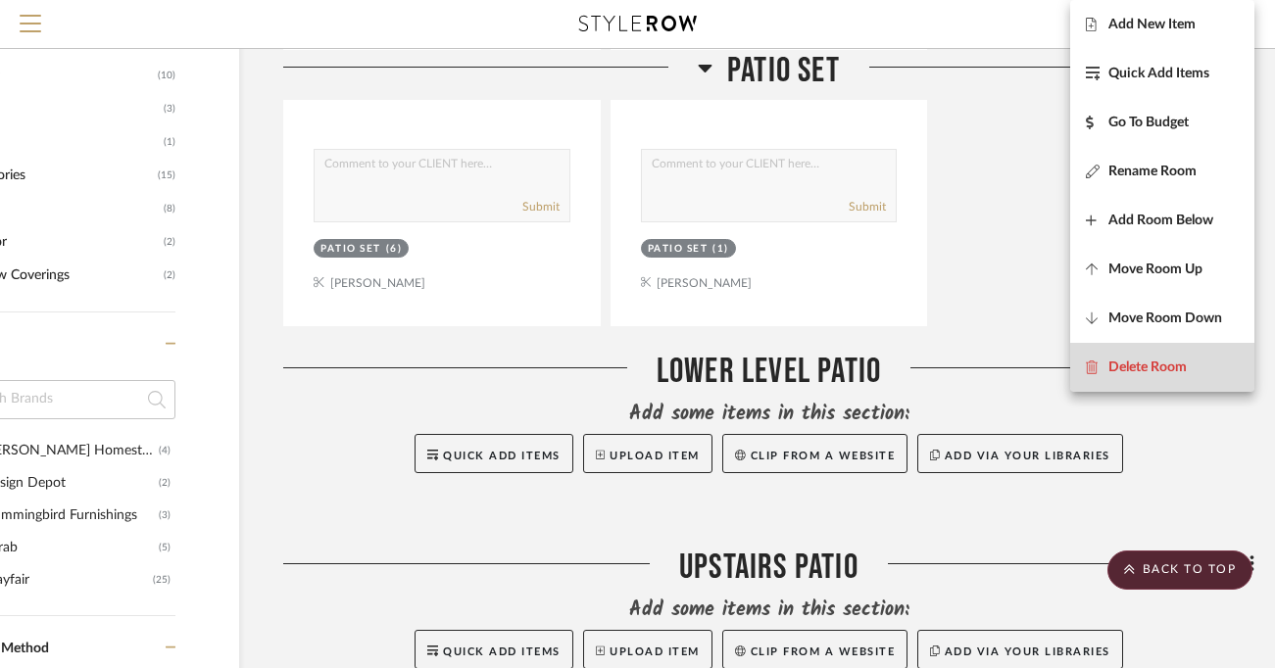
click at [1229, 355] on button "Delete Room" at bounding box center [1162, 367] width 184 height 49
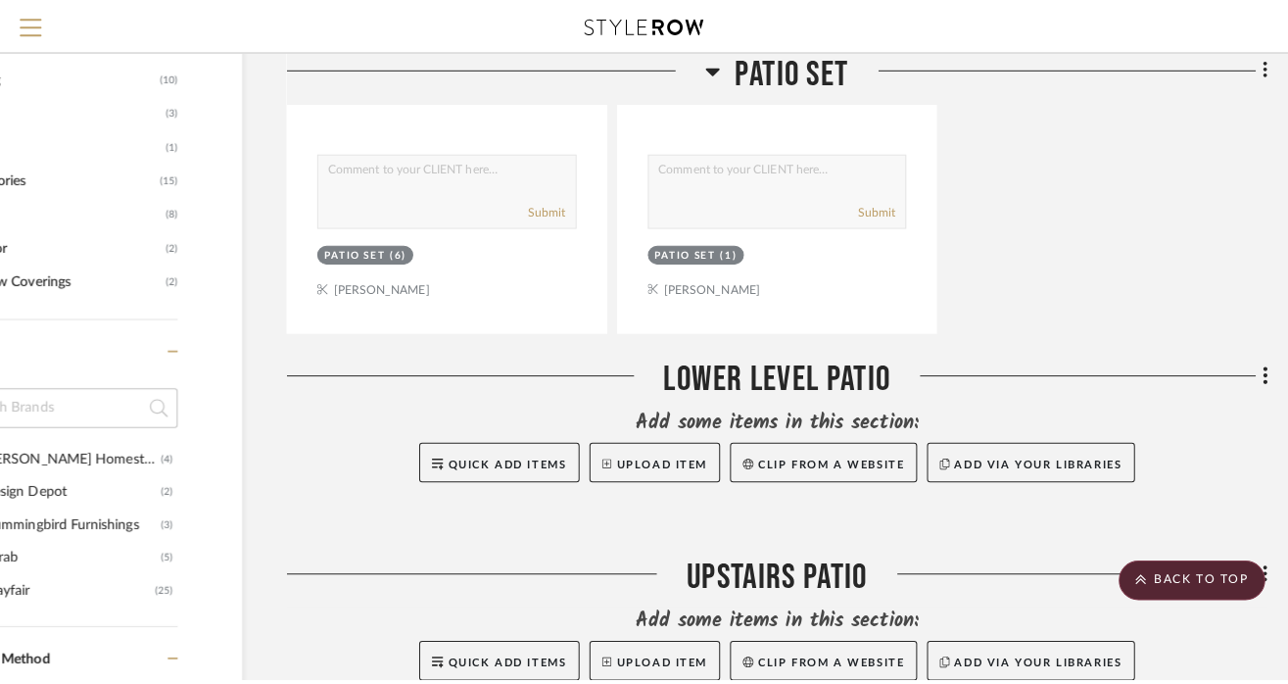
scroll to position [0, 0]
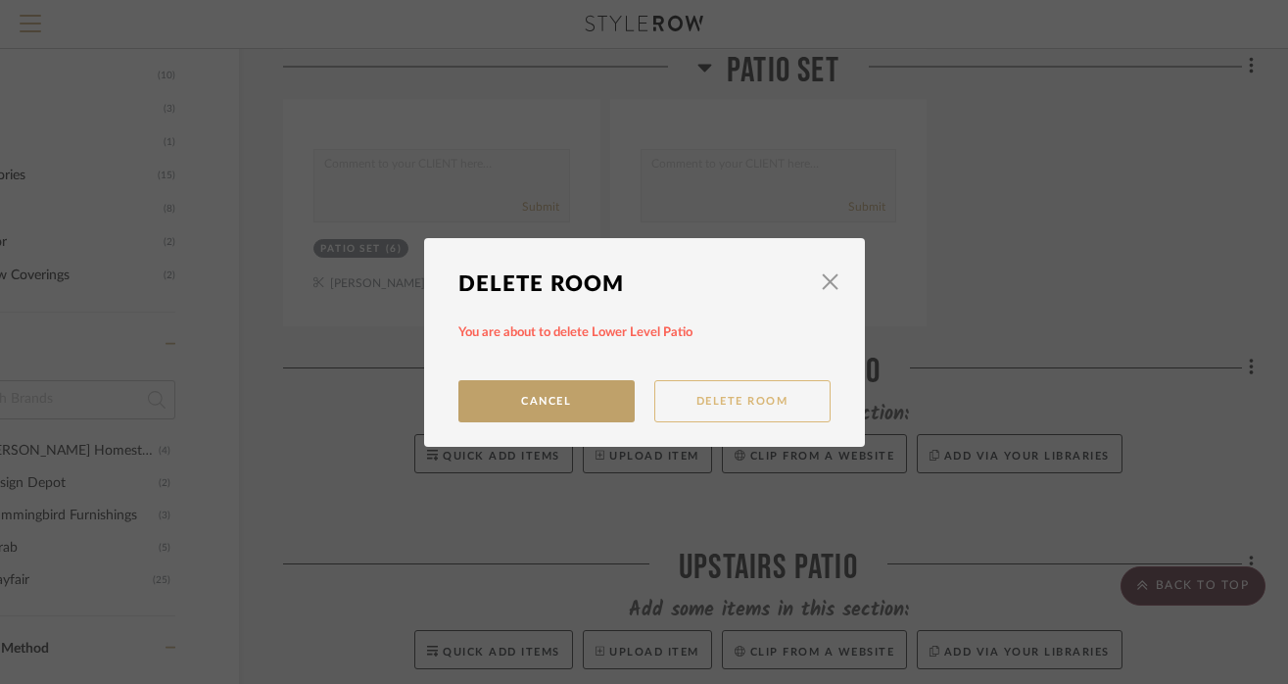
click at [718, 395] on button "Delete Room" at bounding box center [742, 401] width 176 height 42
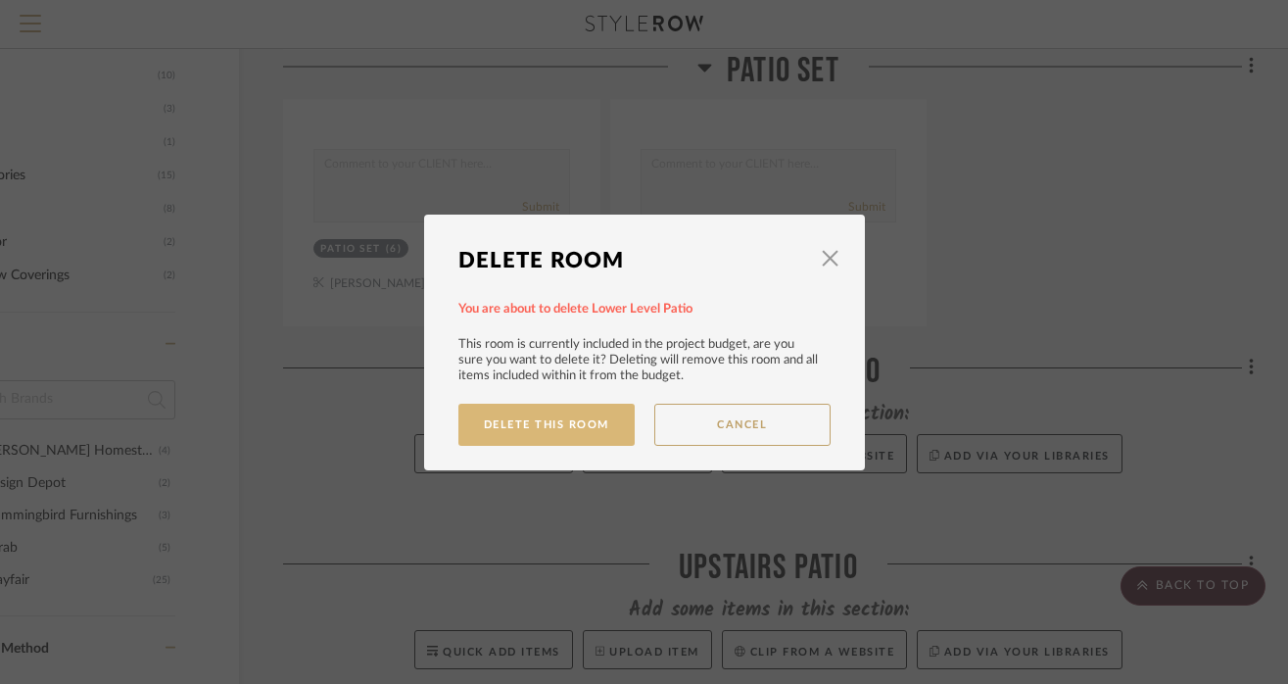
click at [591, 432] on button "Delete This Room" at bounding box center [546, 425] width 176 height 42
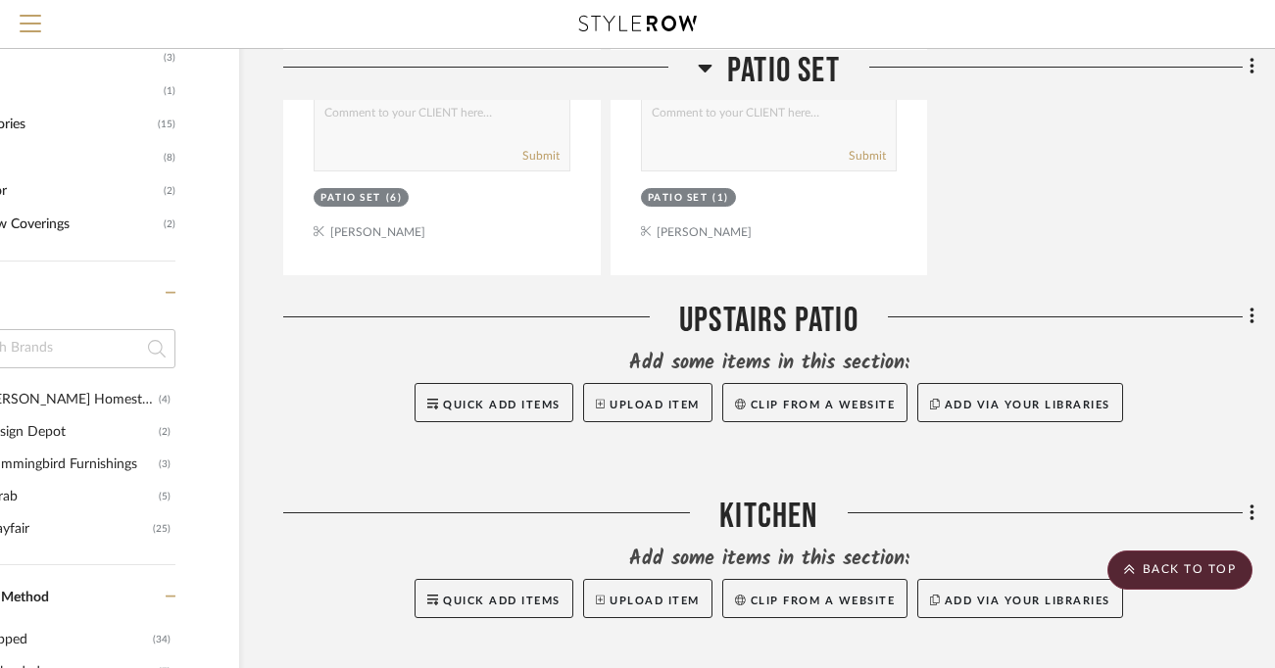
scroll to position [1093, 129]
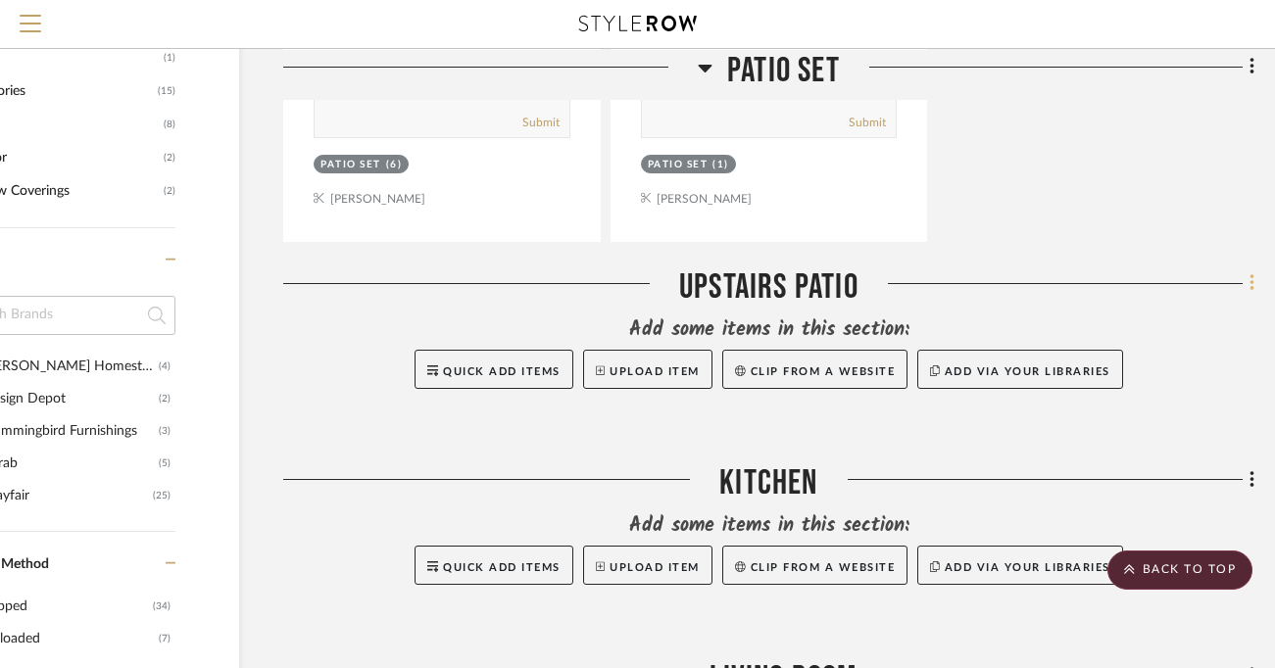
click at [1244, 284] on fa-icon at bounding box center [1248, 285] width 13 height 32
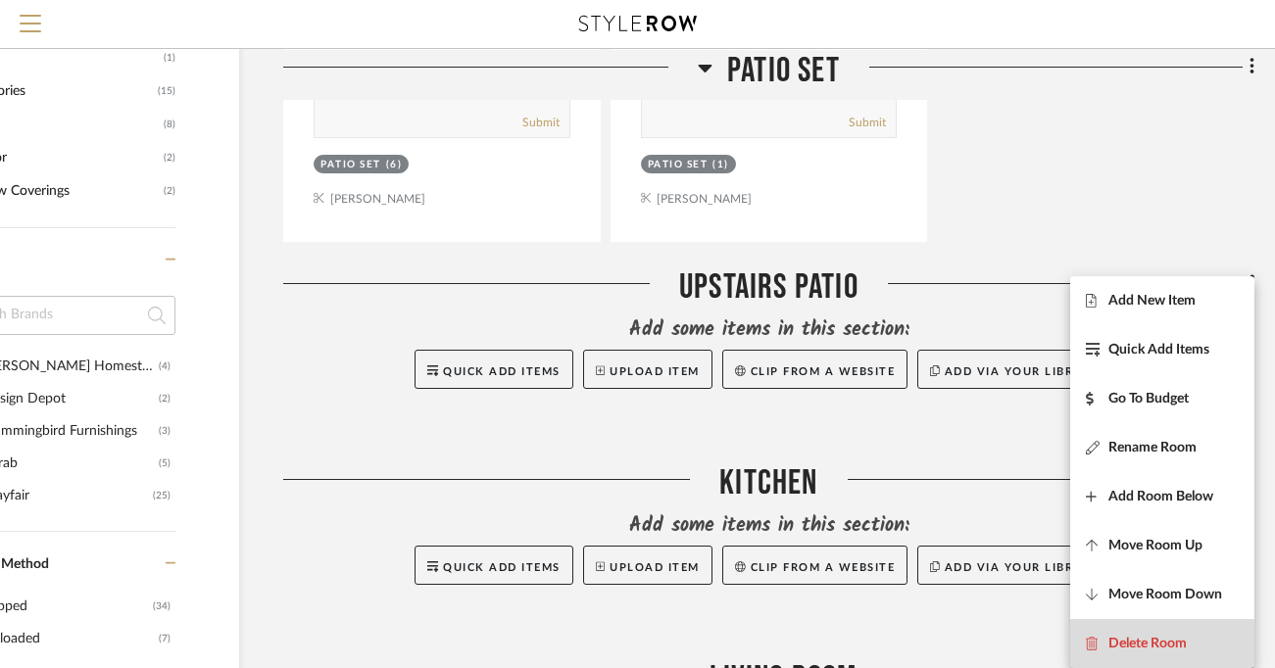
click at [1129, 641] on span "Delete Room" at bounding box center [1147, 644] width 78 height 17
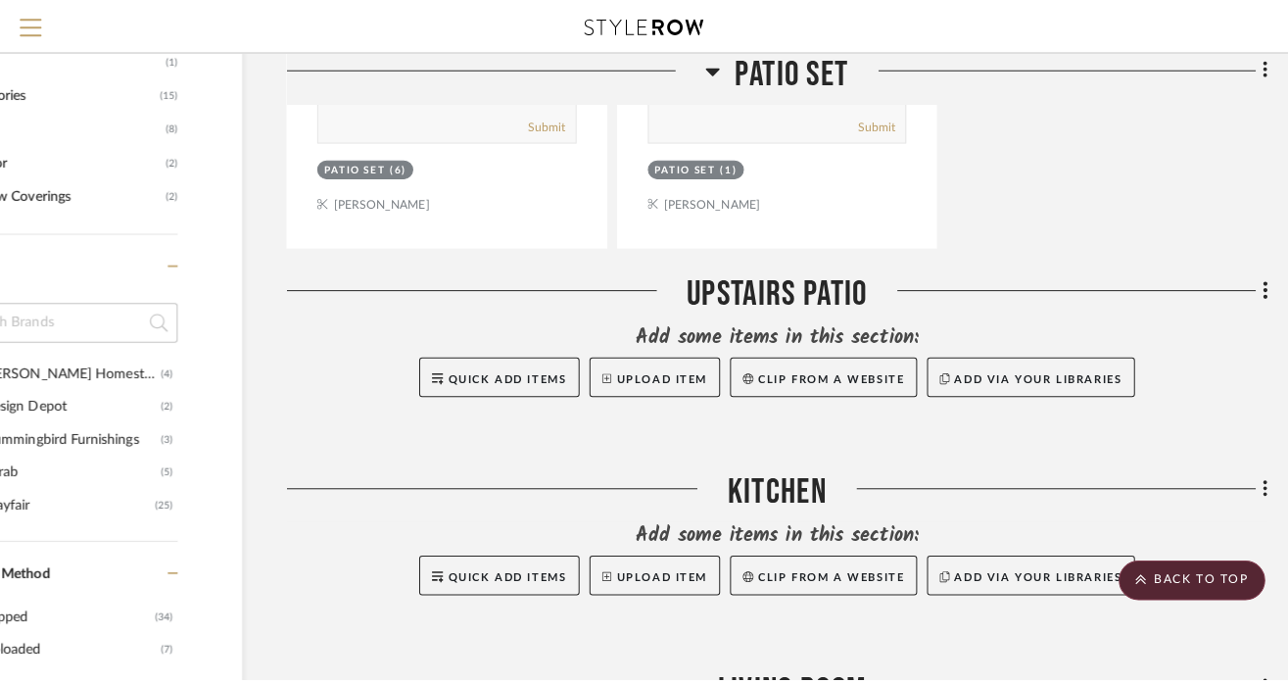
scroll to position [0, 0]
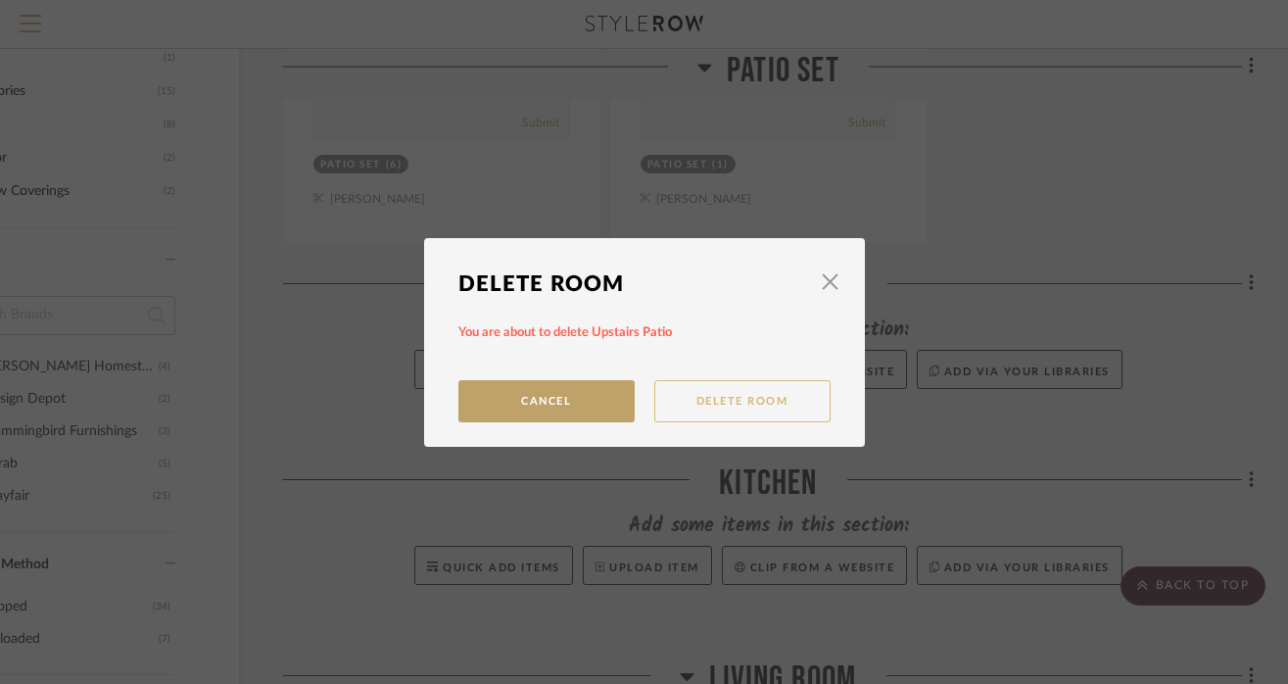
click at [722, 416] on button "Delete Room" at bounding box center [742, 401] width 176 height 42
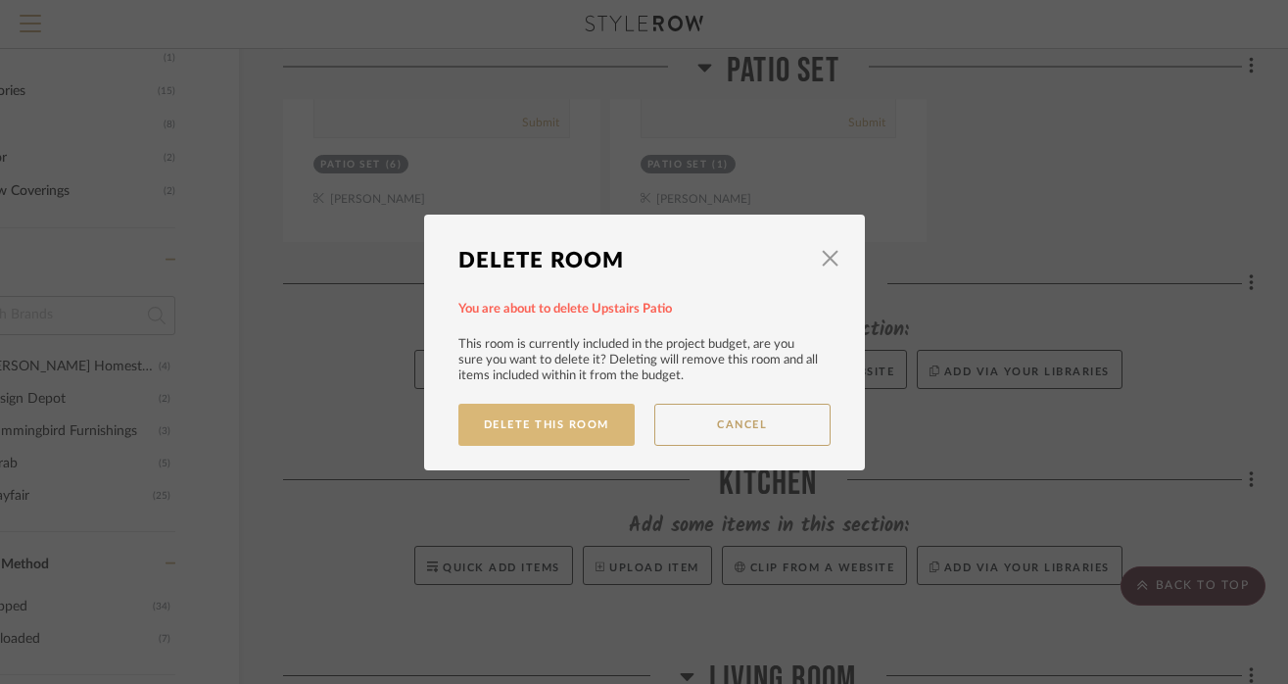
click at [569, 425] on button "Delete This Room" at bounding box center [546, 425] width 176 height 42
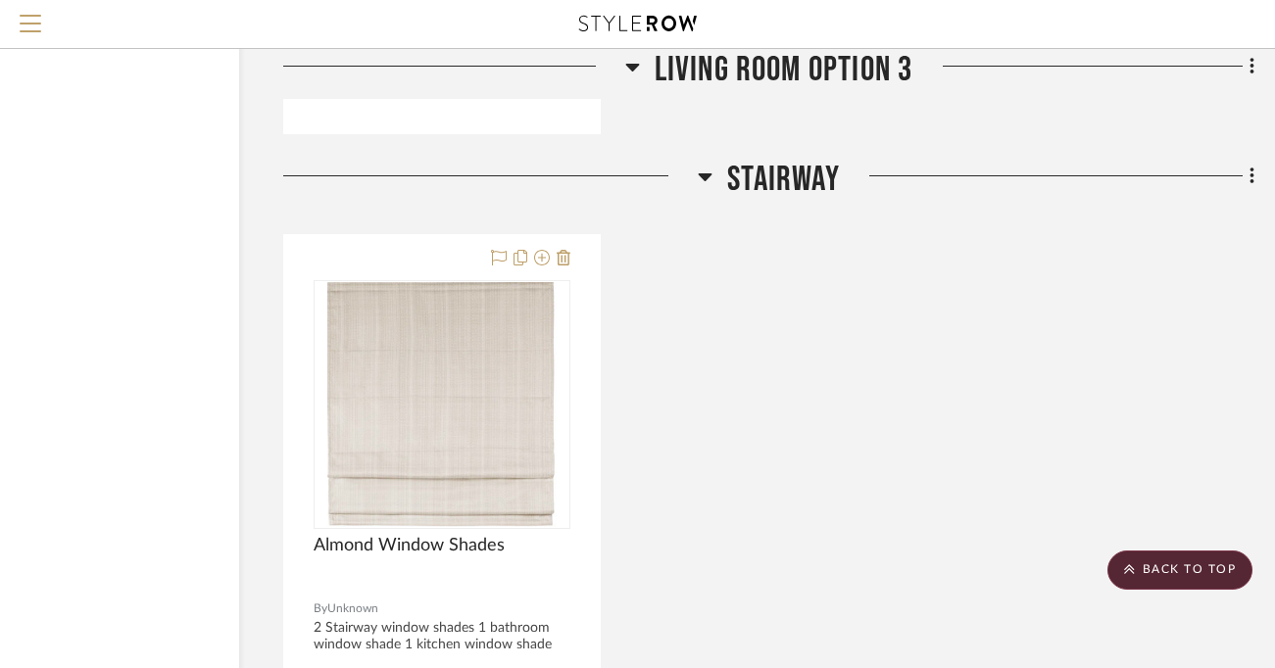
scroll to position [6929, 129]
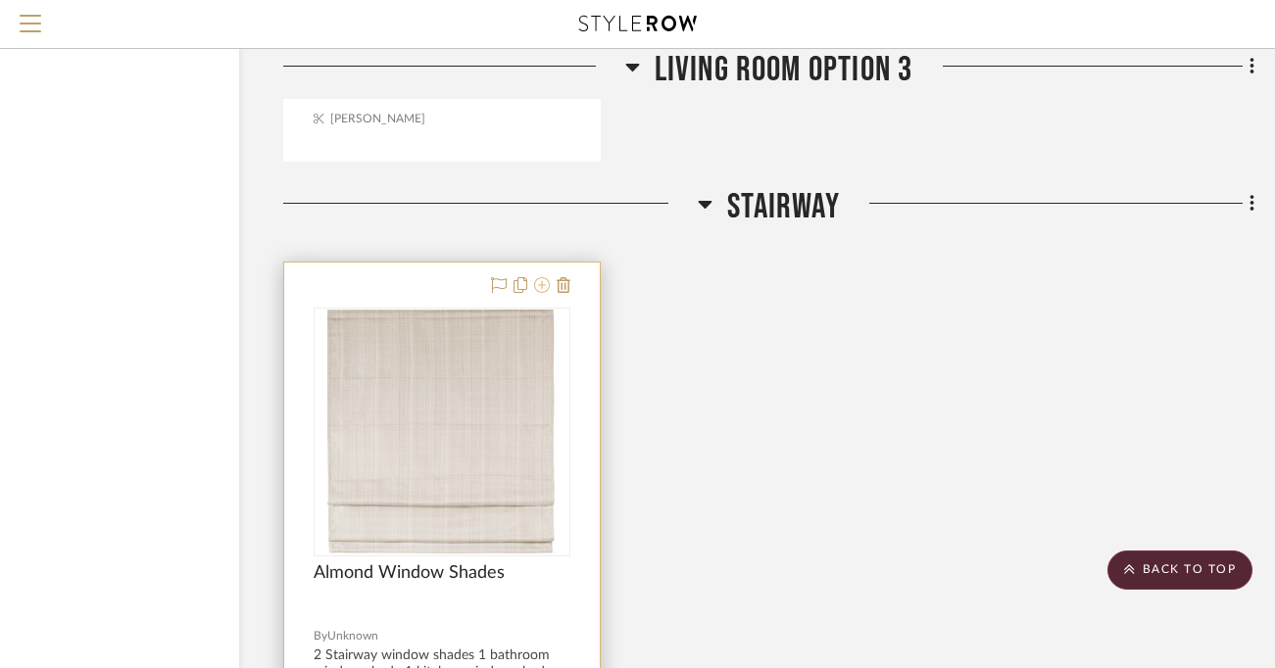
click at [545, 277] on icon at bounding box center [542, 285] width 16 height 16
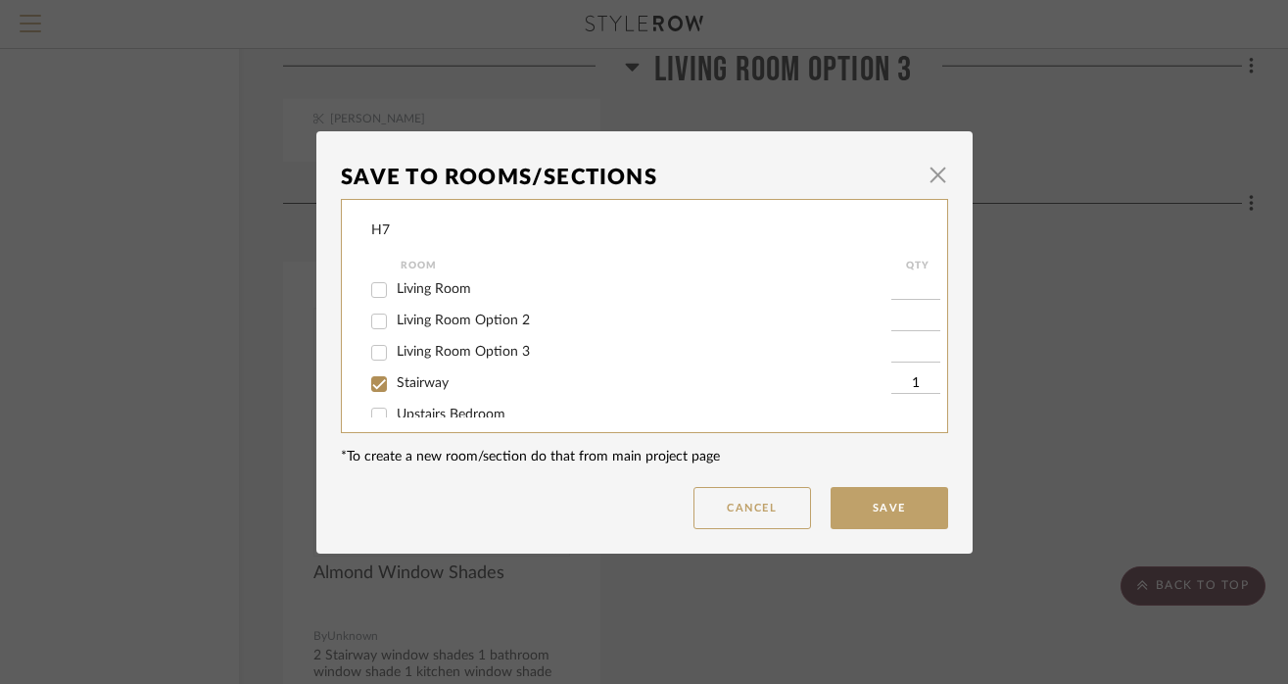
scroll to position [155, 0]
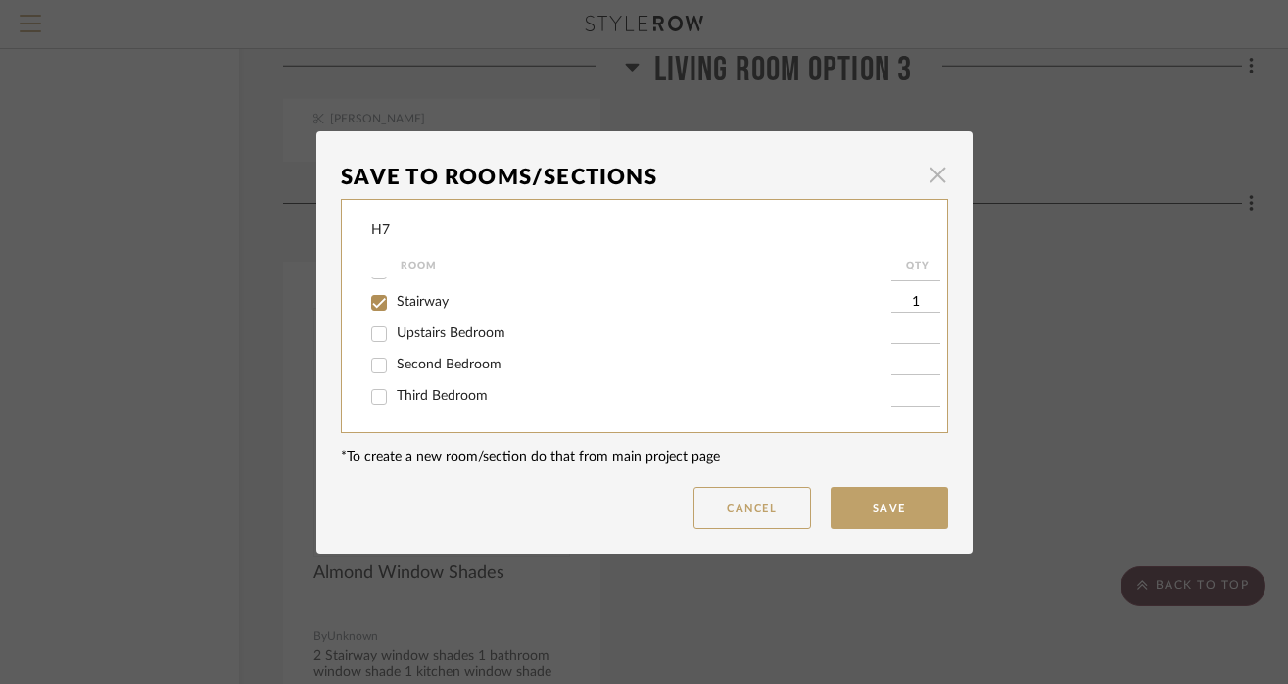
click at [928, 174] on span "button" at bounding box center [938, 175] width 39 height 39
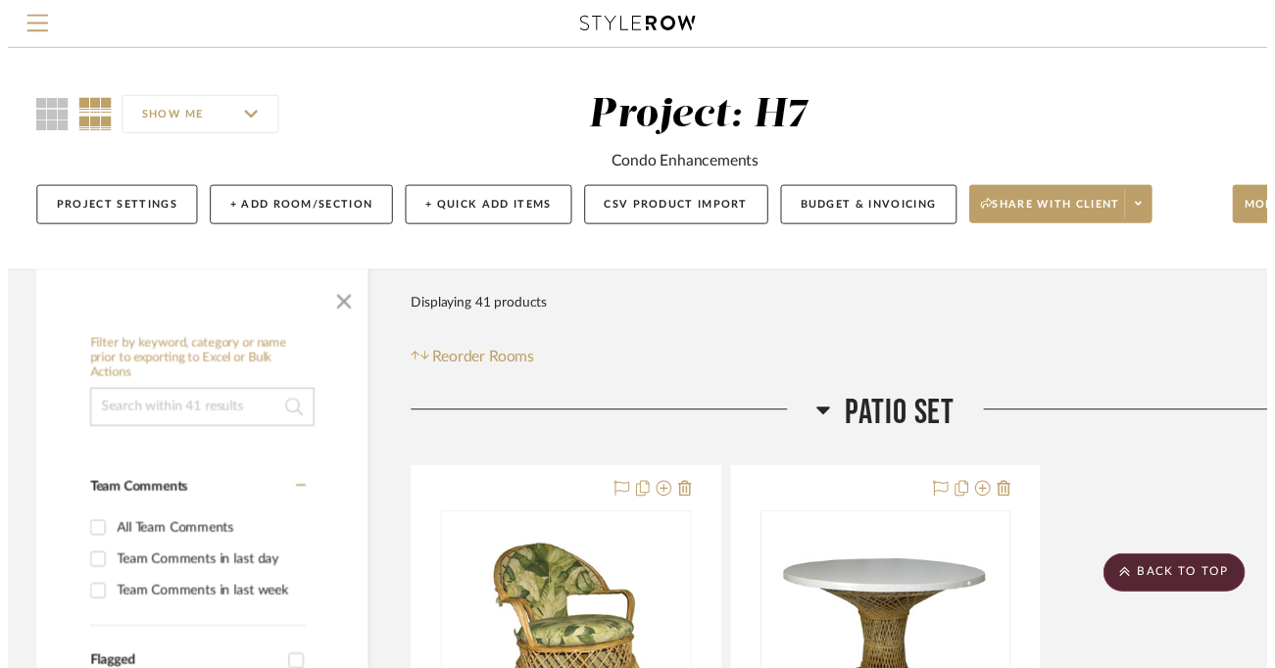
scroll to position [6929, 129]
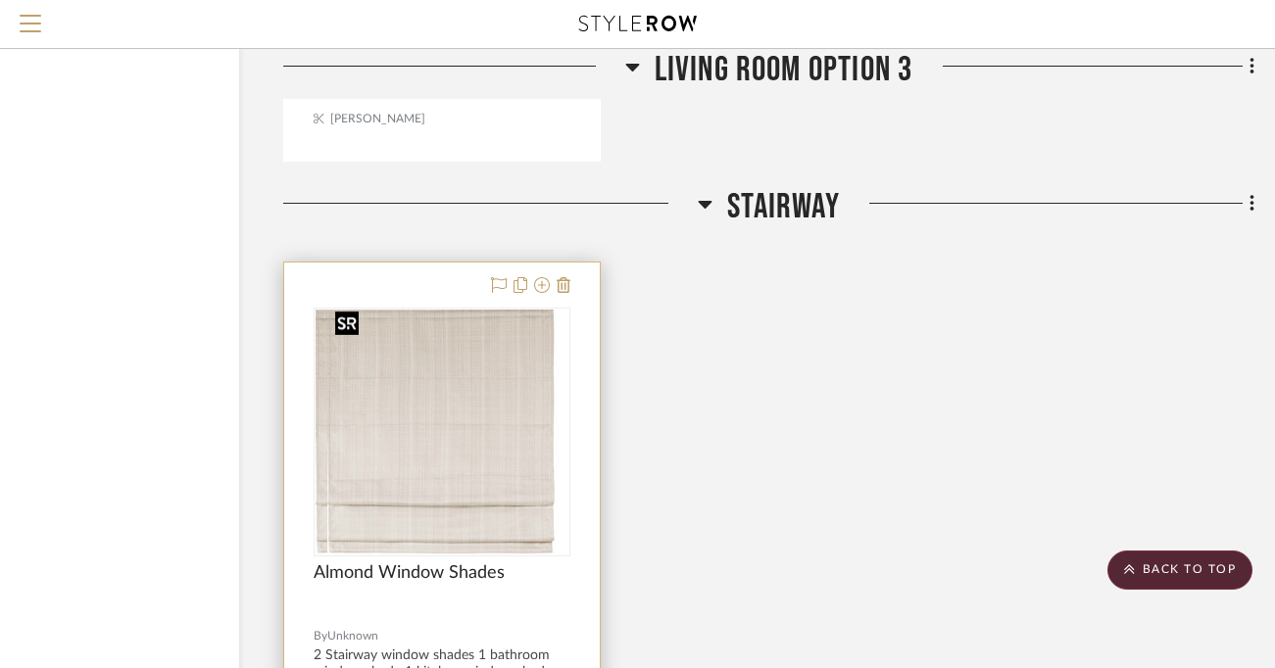
click at [483, 448] on div at bounding box center [441, 432] width 257 height 249
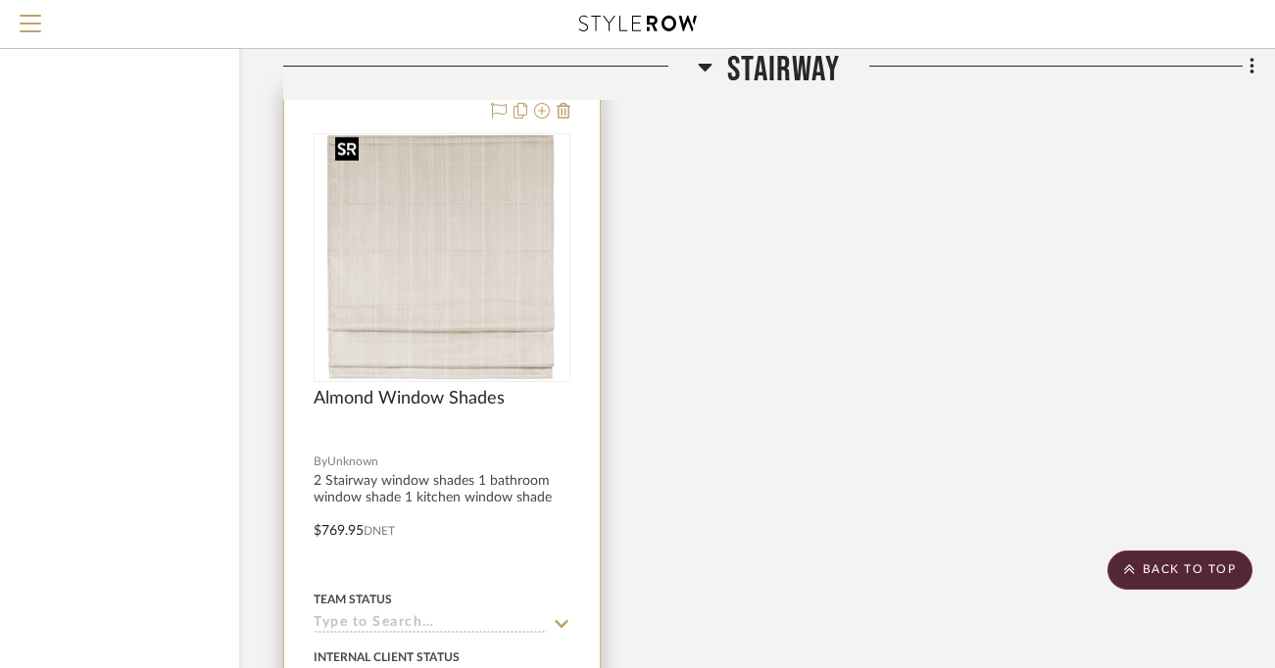
click at [468, 370] on img "0" at bounding box center [441, 257] width 229 height 245
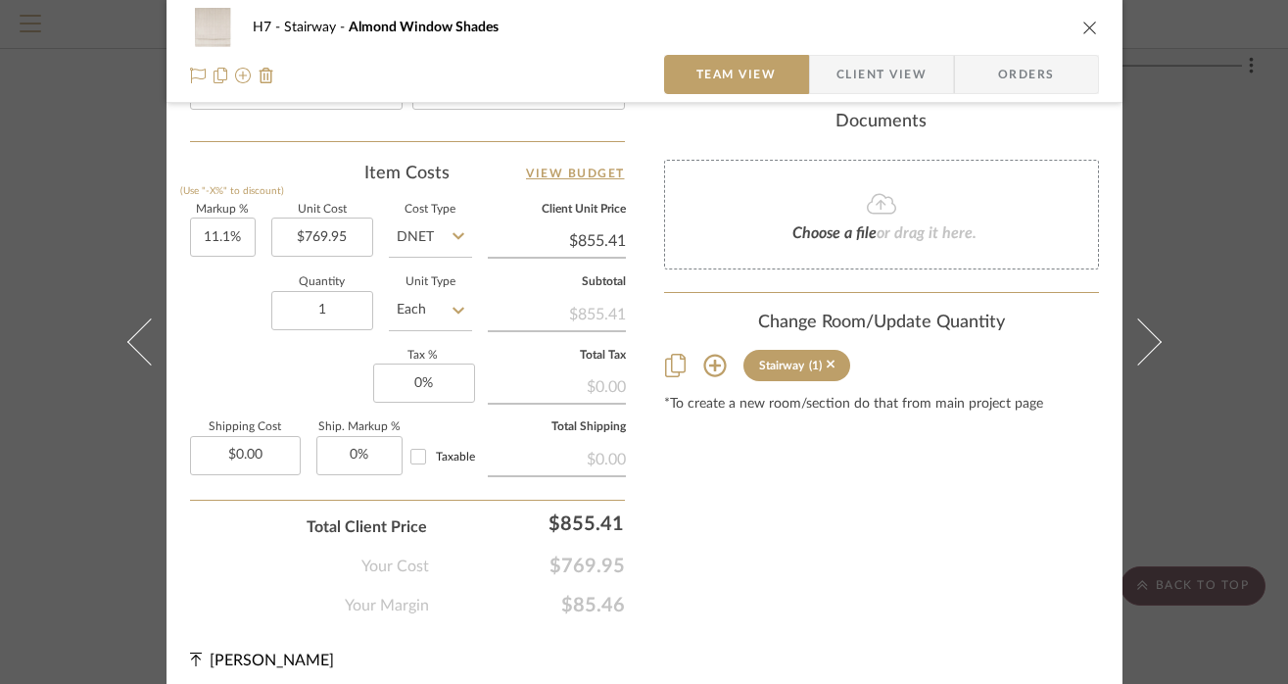
scroll to position [1129, 0]
